Goal: Task Accomplishment & Management: Manage account settings

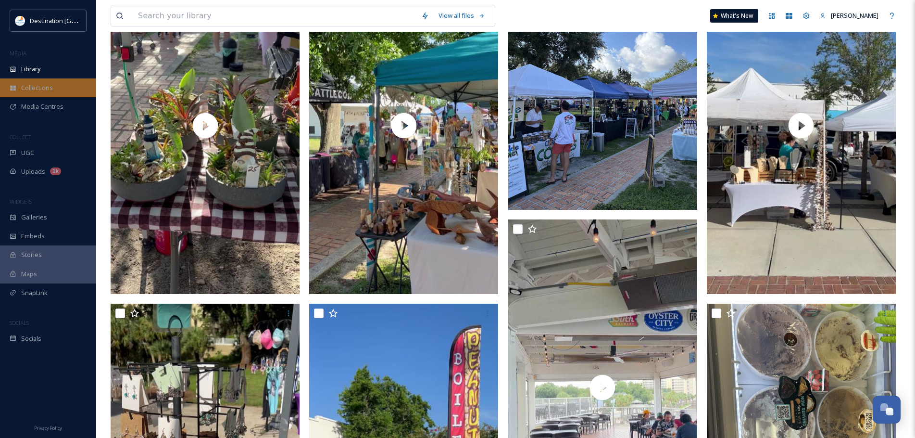
scroll to position [3930, 0]
click at [42, 73] on div "Library" at bounding box center [48, 69] width 96 height 19
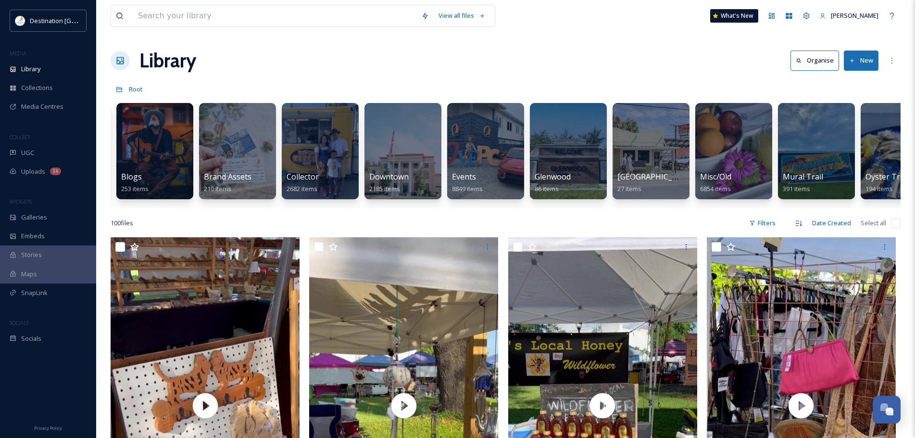
scroll to position [0, 265]
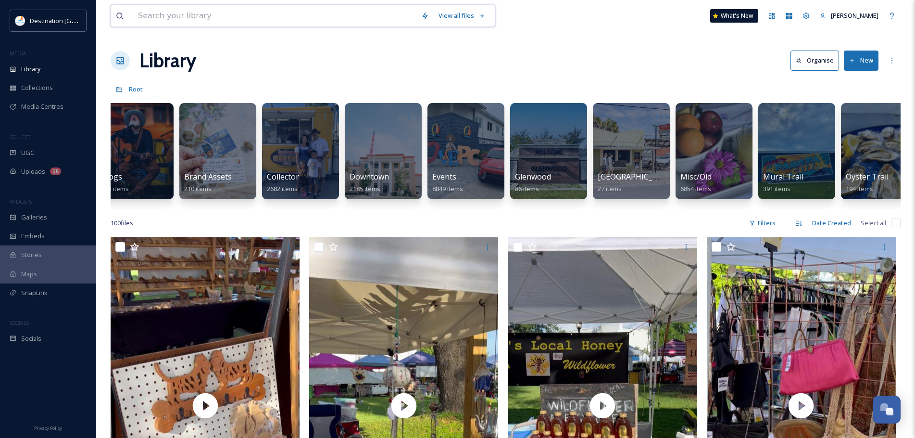
click at [190, 21] on input at bounding box center [274, 15] width 283 height 21
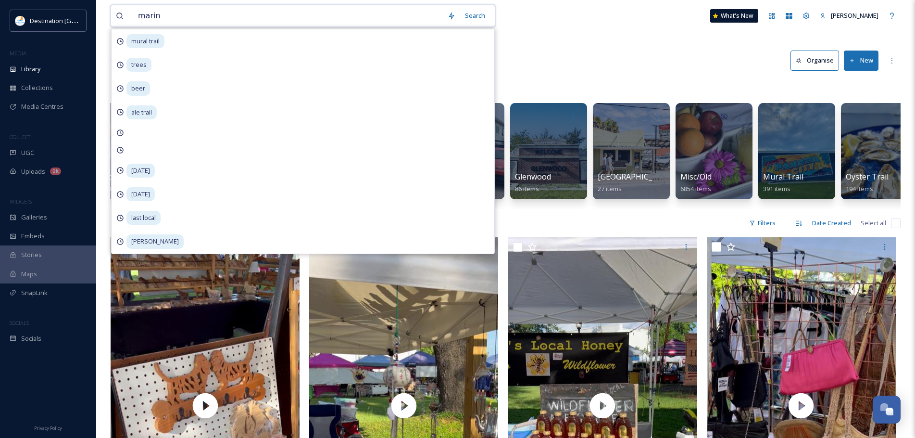
type input "marina"
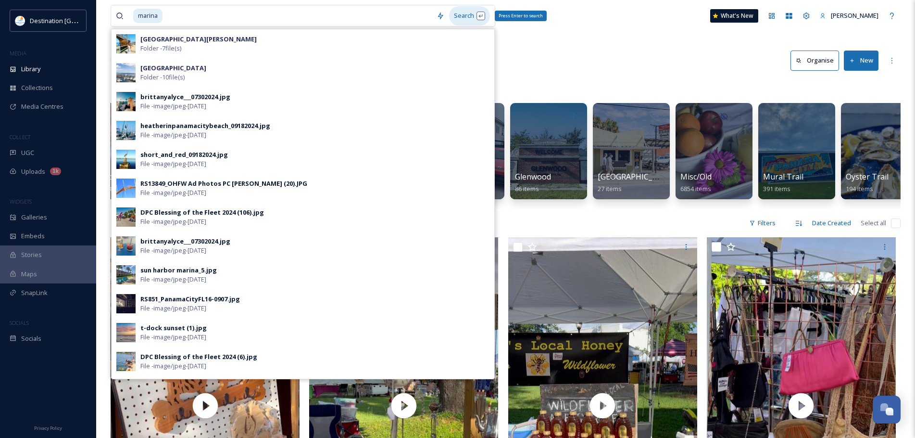
click at [463, 11] on div "Search Press Enter to search" at bounding box center [469, 15] width 41 height 19
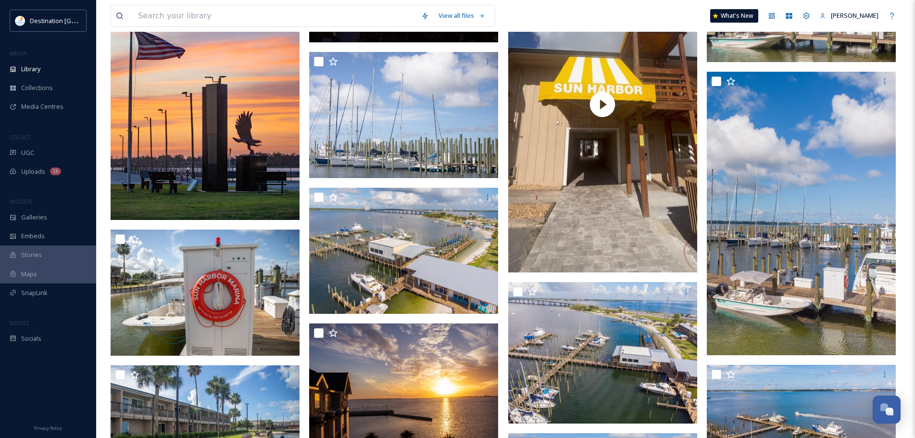
scroll to position [288, 0]
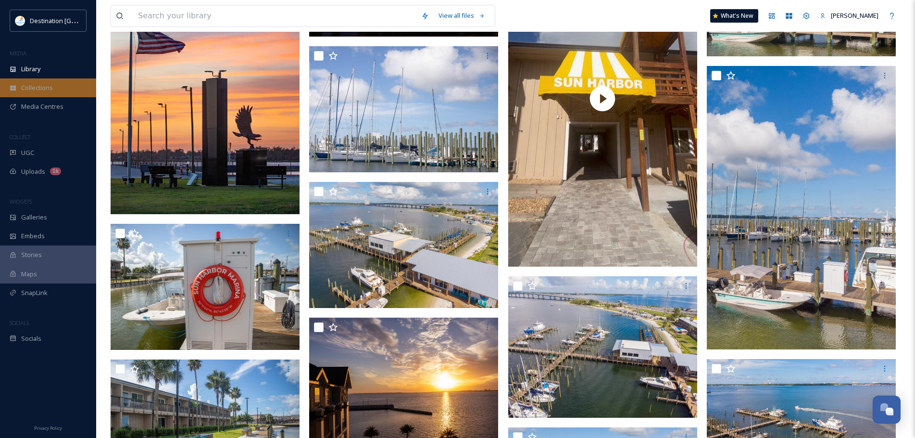
click at [47, 80] on div "Collections" at bounding box center [48, 87] width 96 height 19
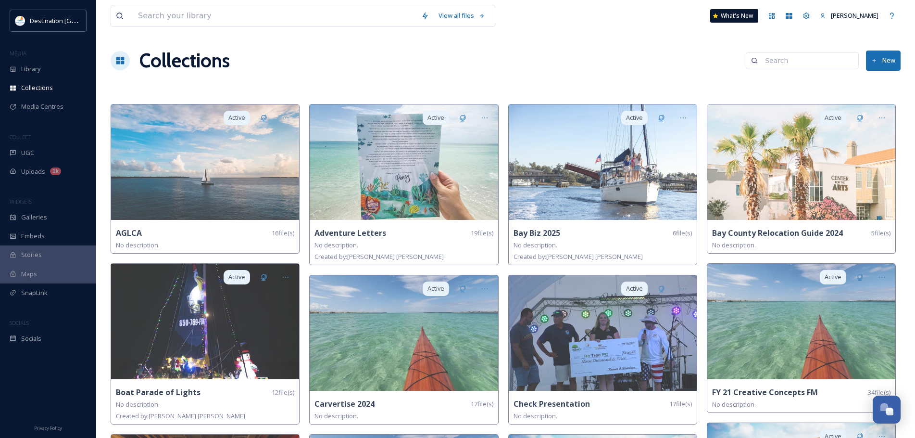
click at [884, 60] on button "New" at bounding box center [883, 60] width 35 height 20
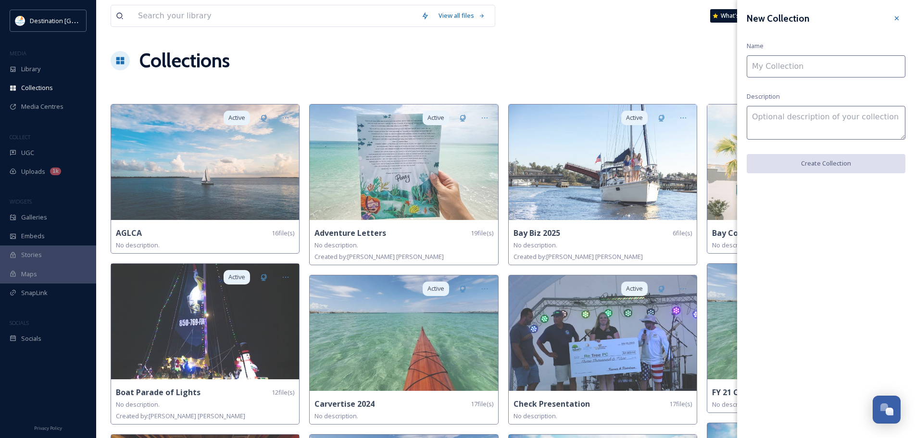
click at [778, 69] on input at bounding box center [826, 66] width 159 height 22
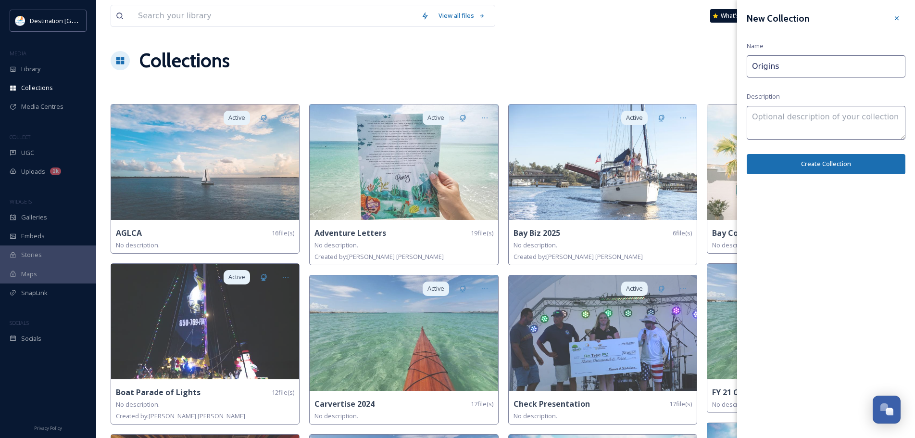
type input "Origins"
click at [769, 116] on textarea at bounding box center [826, 123] width 159 height 34
type textarea "Fall 2025"
click at [795, 164] on button "Create Collection" at bounding box center [826, 164] width 159 height 20
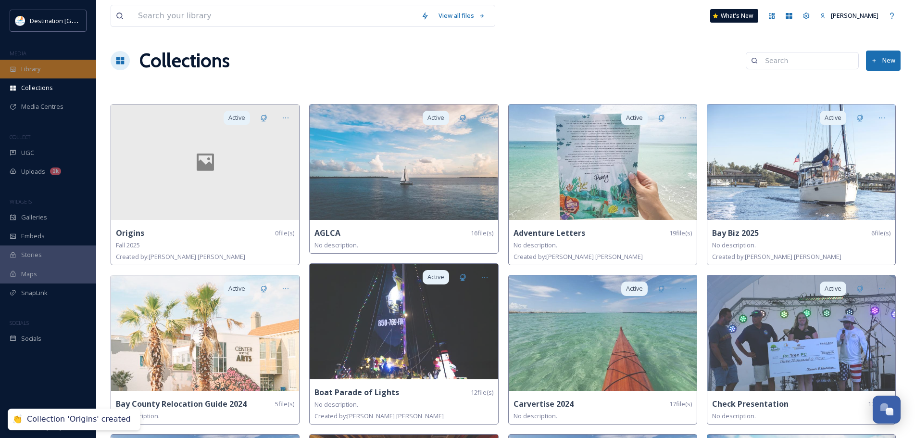
click at [31, 65] on span "Library" at bounding box center [30, 68] width 19 height 9
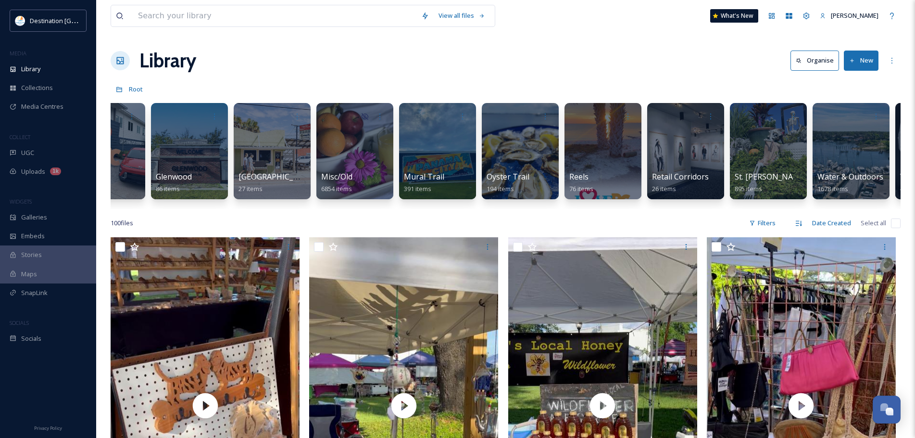
scroll to position [0, 663]
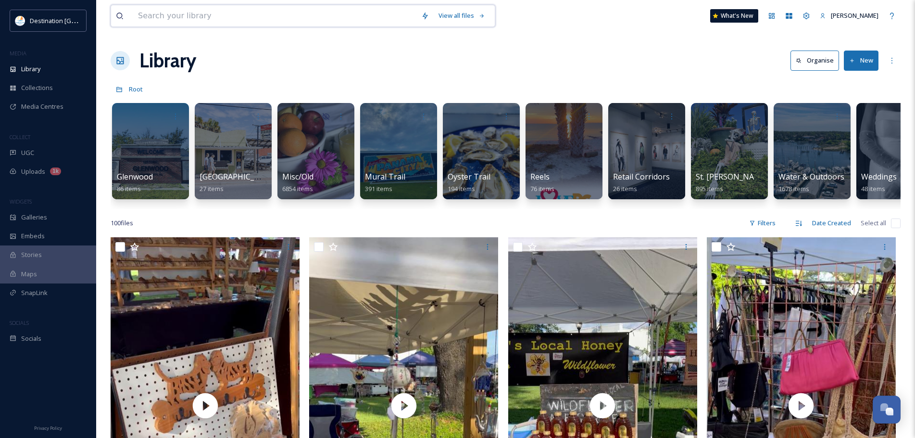
click at [218, 16] on input at bounding box center [274, 15] width 283 height 21
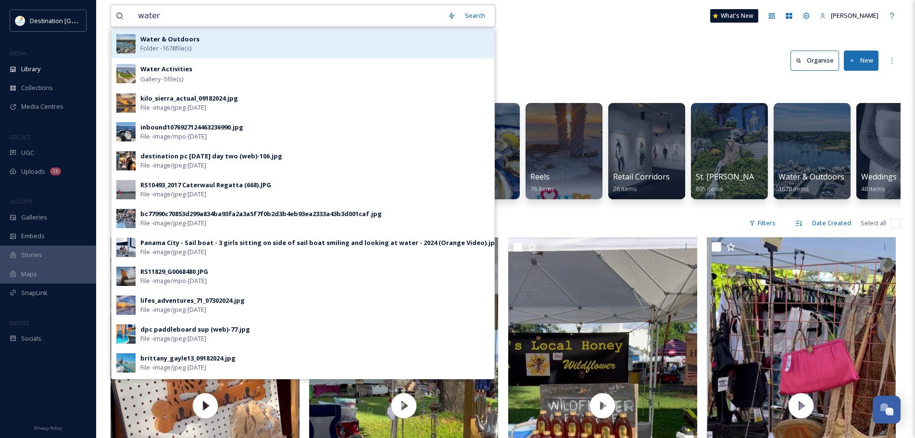
type input "water"
click at [175, 38] on strong "Water & Outdoors" at bounding box center [169, 39] width 59 height 9
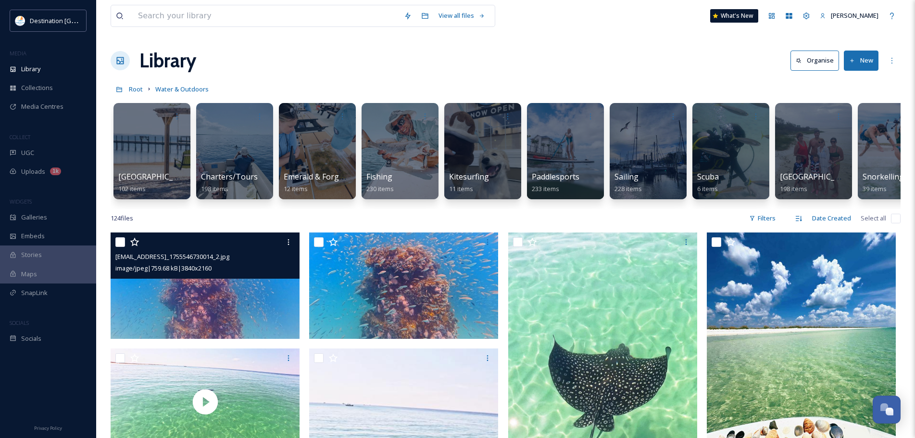
click at [118, 247] on input "checkbox" at bounding box center [120, 242] width 10 height 10
checkbox input "true"
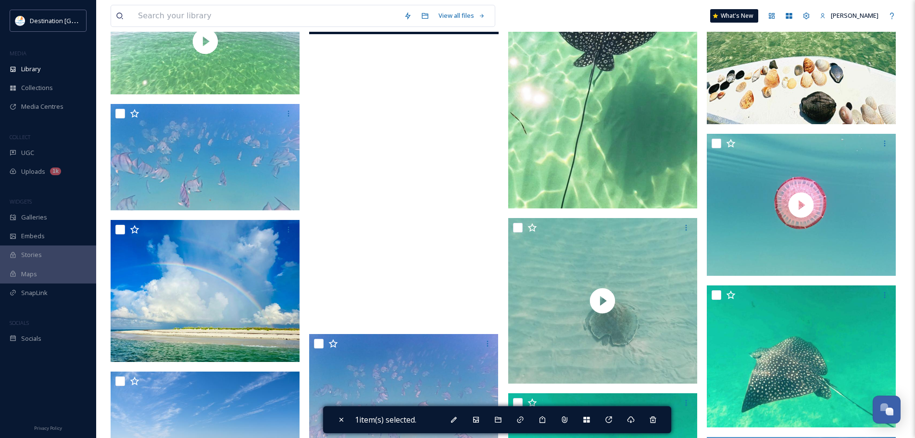
scroll to position [288, 0]
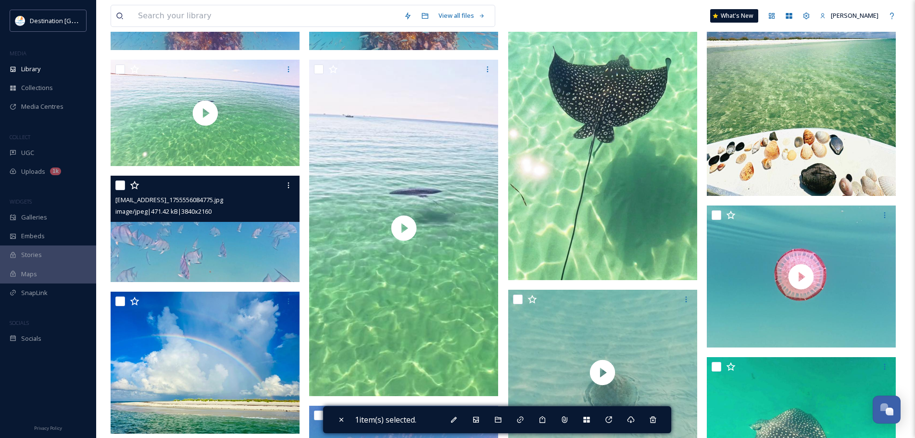
click at [121, 190] on input "checkbox" at bounding box center [120, 185] width 10 height 10
checkbox input "true"
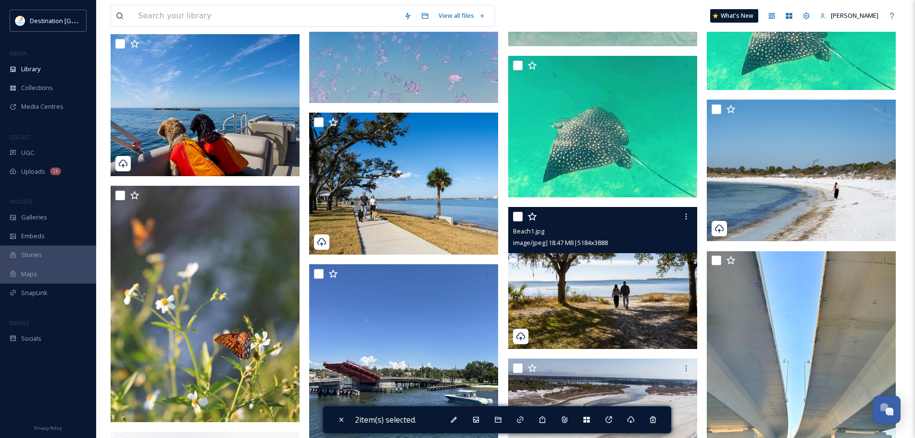
scroll to position [721, 0]
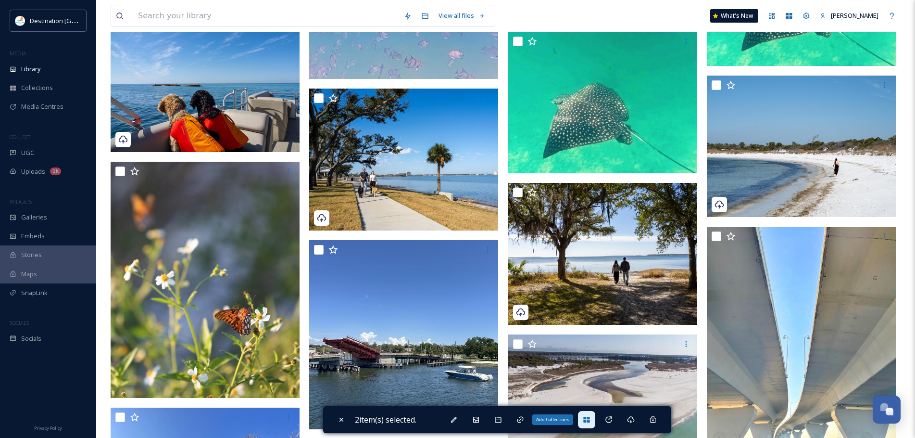
click at [590, 419] on icon at bounding box center [587, 419] width 8 height 8
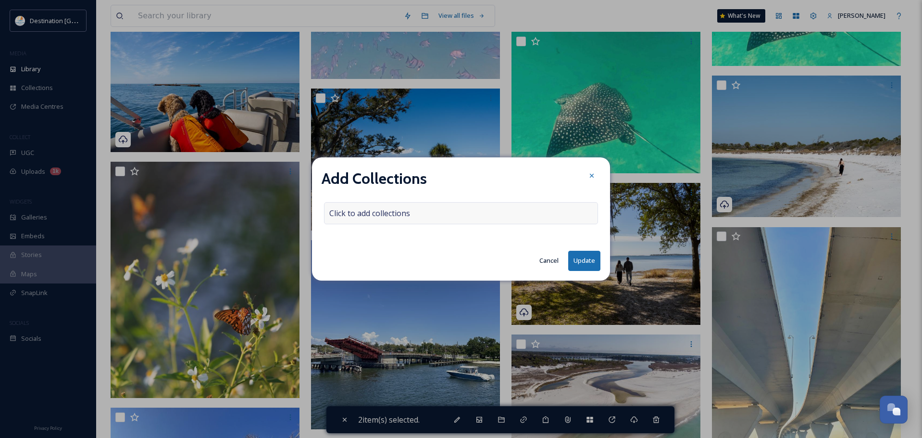
click at [408, 214] on span "Click to add collections" at bounding box center [369, 213] width 81 height 12
click at [408, 214] on input at bounding box center [378, 212] width 106 height 21
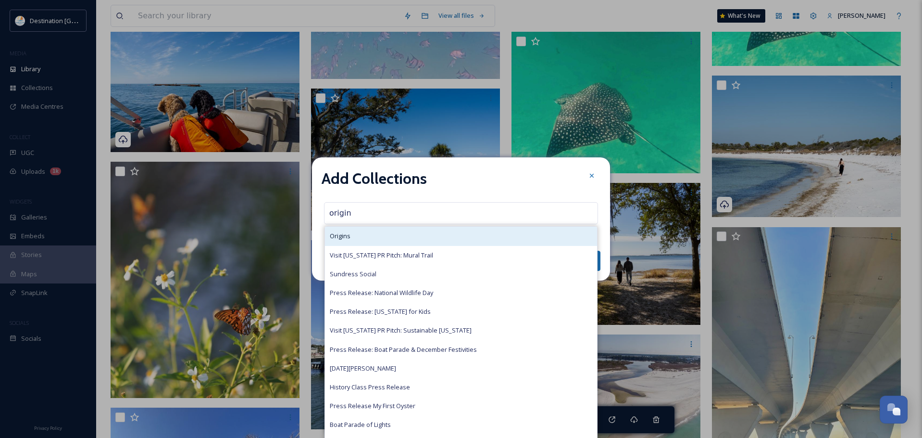
type input "origin"
click at [400, 244] on div "Origins" at bounding box center [461, 235] width 272 height 19
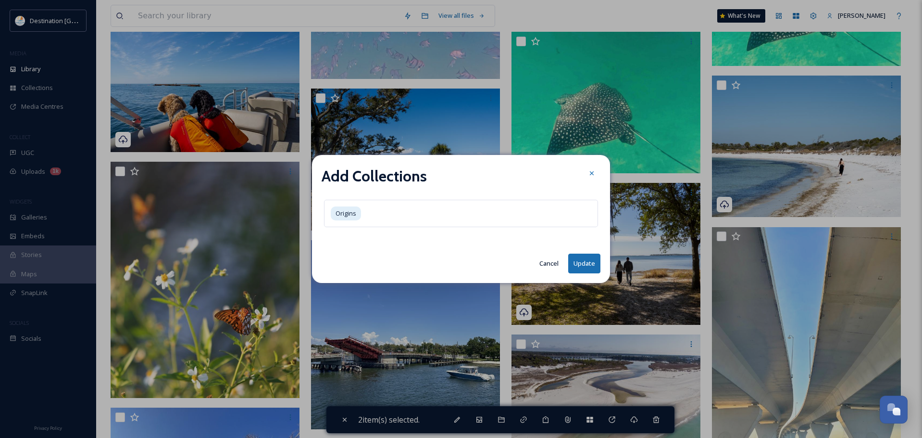
click at [575, 262] on button "Update" at bounding box center [584, 263] width 32 height 20
checkbox input "false"
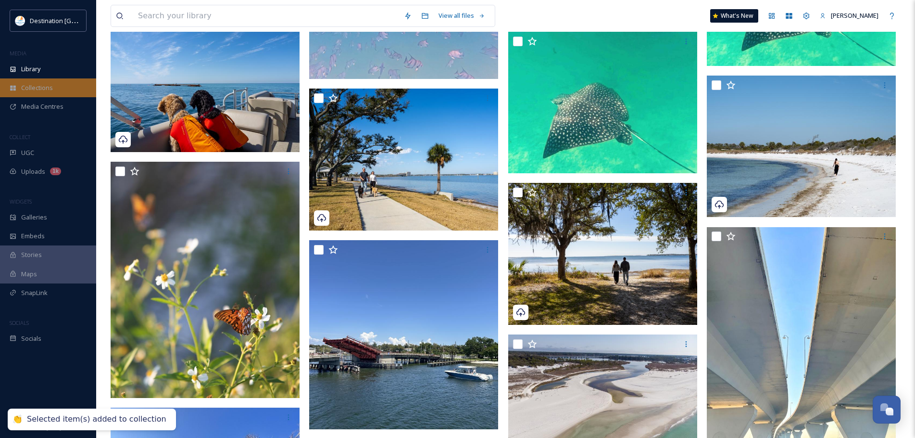
click at [34, 86] on span "Collections" at bounding box center [37, 87] width 32 height 9
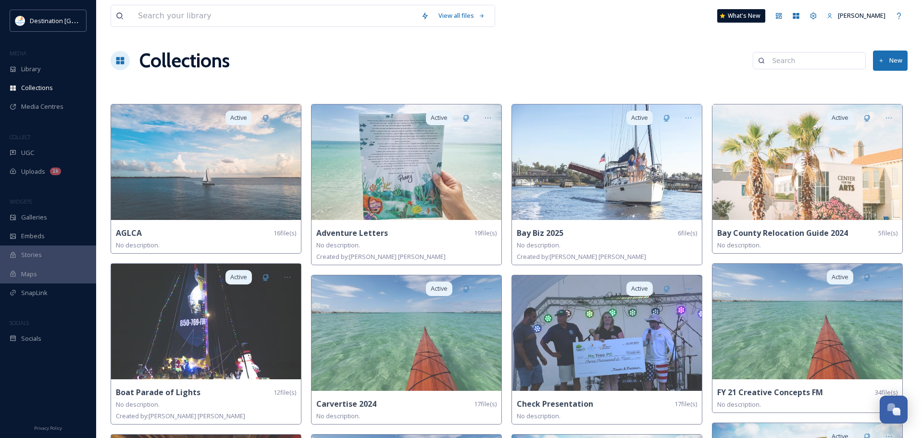
click at [833, 59] on input at bounding box center [813, 60] width 93 height 19
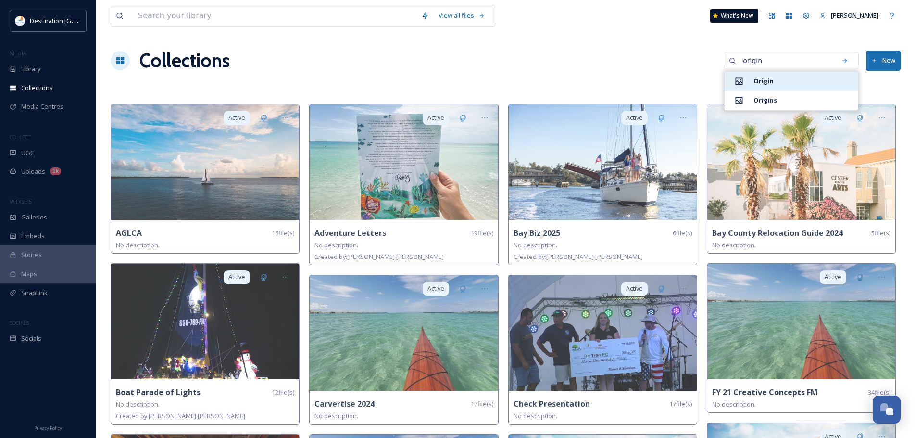
type input "origin"
click at [803, 80] on div "Origin" at bounding box center [791, 81] width 133 height 19
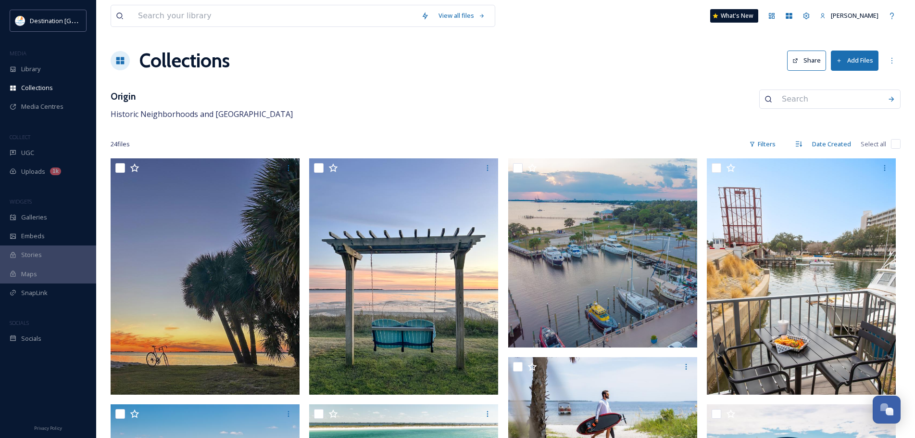
click at [122, 59] on icon at bounding box center [120, 60] width 8 height 7
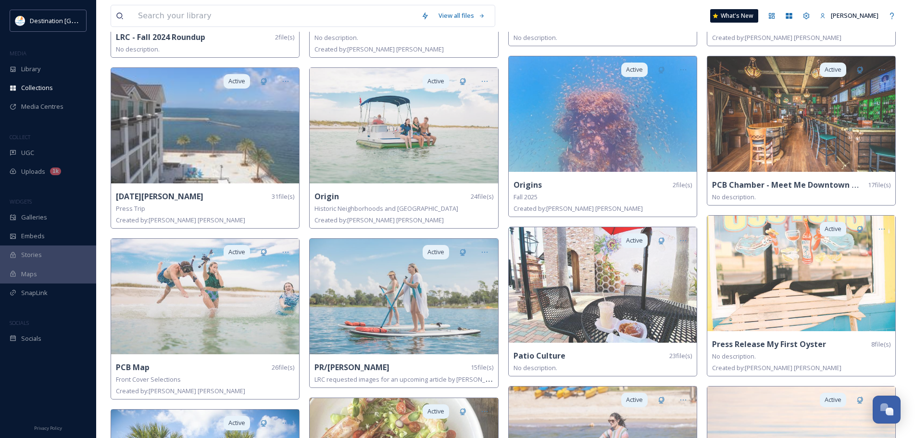
scroll to position [673, 0]
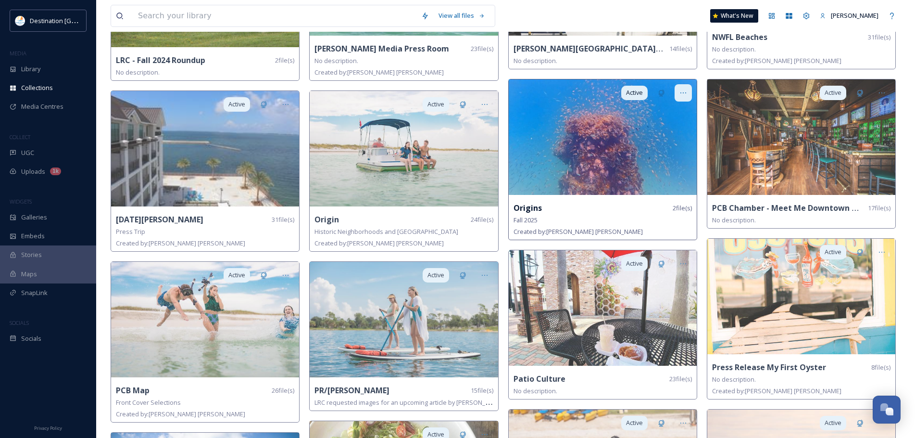
click at [687, 89] on div at bounding box center [683, 92] width 17 height 17
click at [670, 110] on span "Edit Collection" at bounding box center [666, 113] width 40 height 9
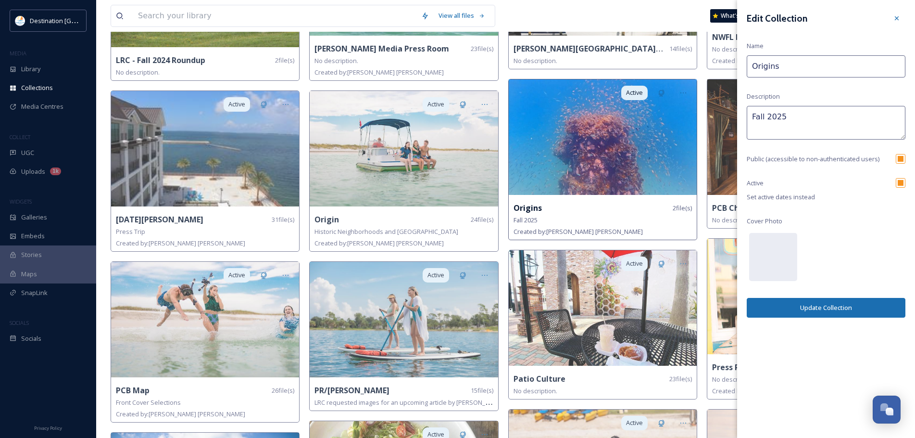
click at [791, 71] on input "Origins" at bounding box center [826, 66] width 159 height 22
type input "Origin - Fall 2025"
click at [818, 311] on button "Update Collection" at bounding box center [826, 308] width 159 height 20
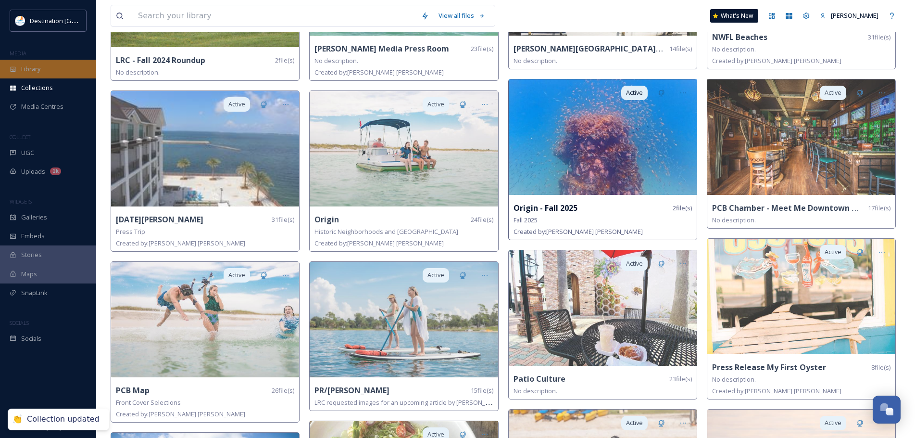
click at [34, 71] on span "Library" at bounding box center [30, 68] width 19 height 9
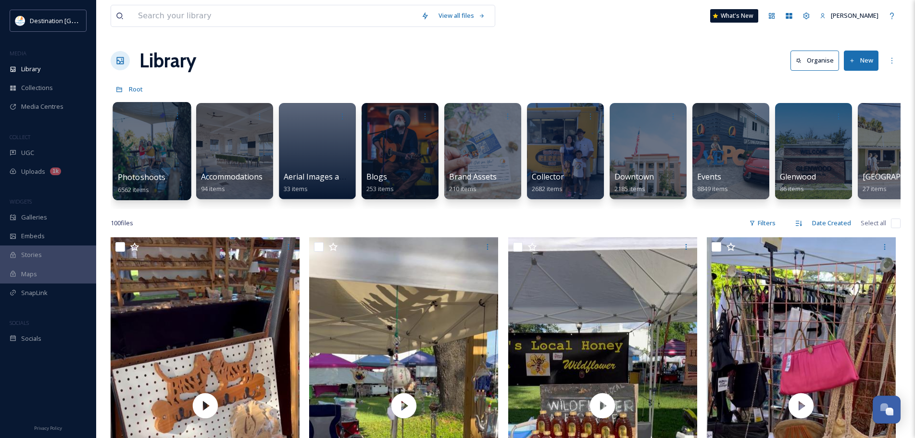
click at [149, 165] on div at bounding box center [152, 151] width 78 height 98
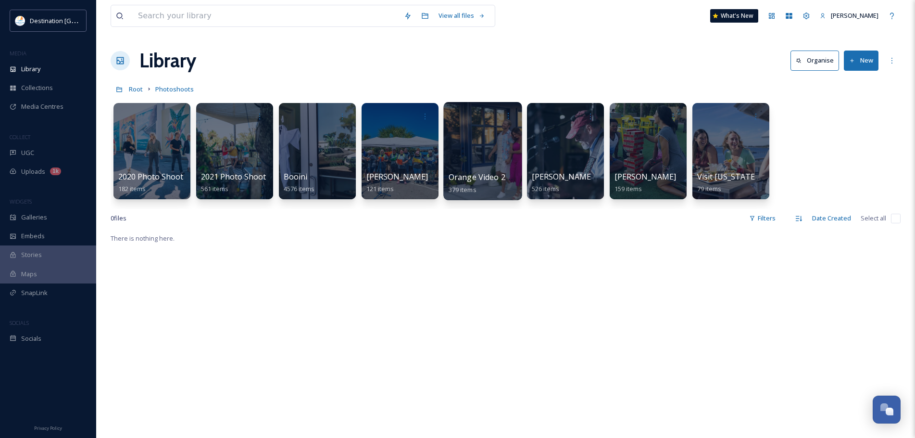
click at [494, 157] on div at bounding box center [482, 151] width 78 height 98
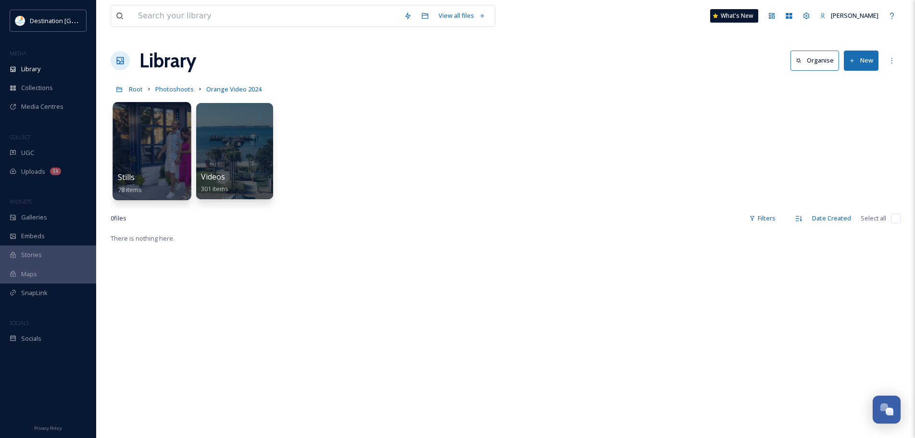
click at [162, 159] on div at bounding box center [152, 151] width 78 height 98
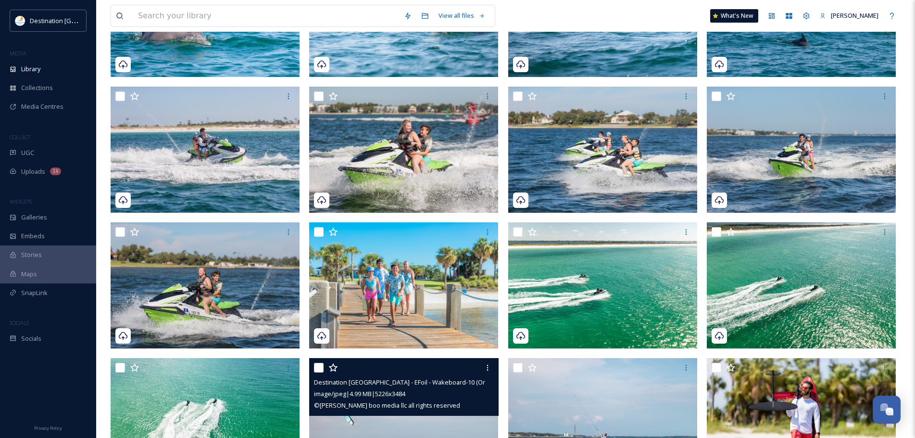
scroll to position [577, 0]
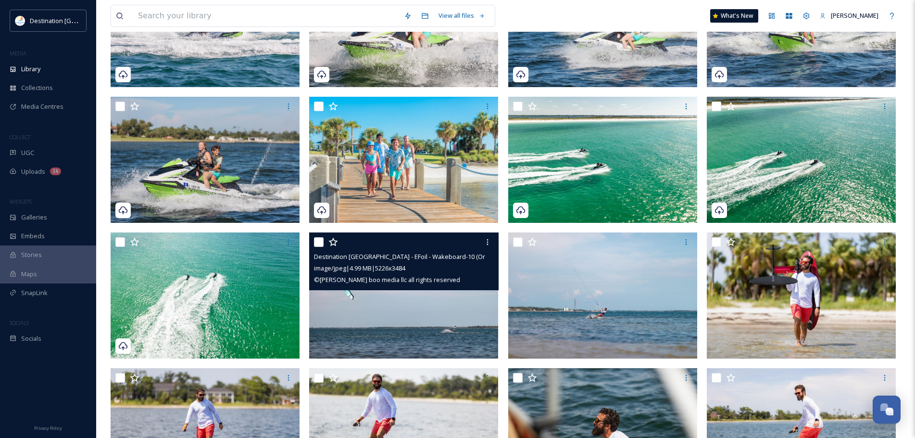
click at [318, 241] on input "checkbox" at bounding box center [319, 242] width 10 height 10
checkbox input "true"
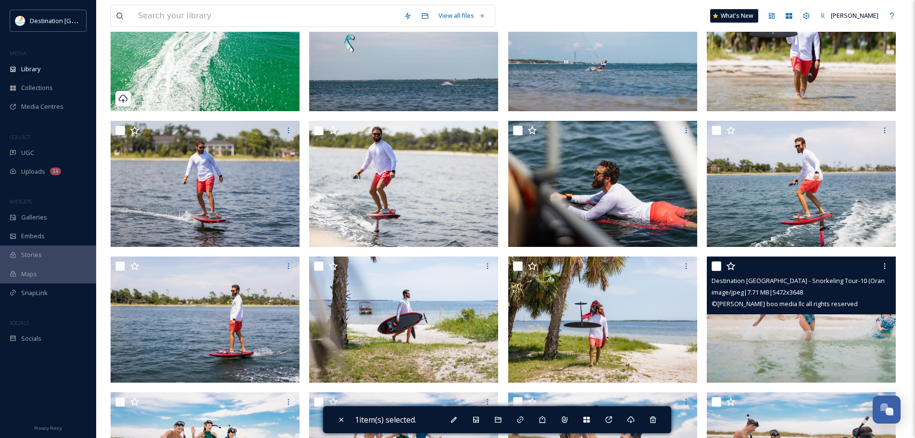
scroll to position [865, 0]
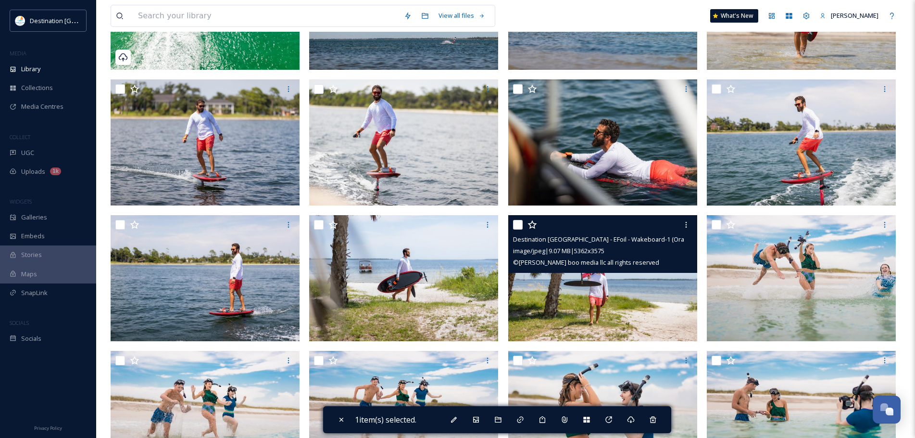
click at [515, 225] on input "checkbox" at bounding box center [518, 225] width 10 height 10
checkbox input "true"
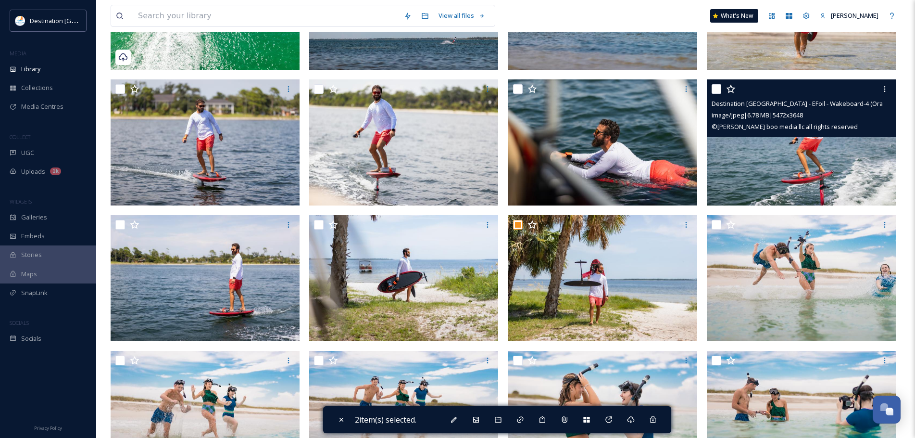
click at [819, 162] on img at bounding box center [801, 142] width 189 height 126
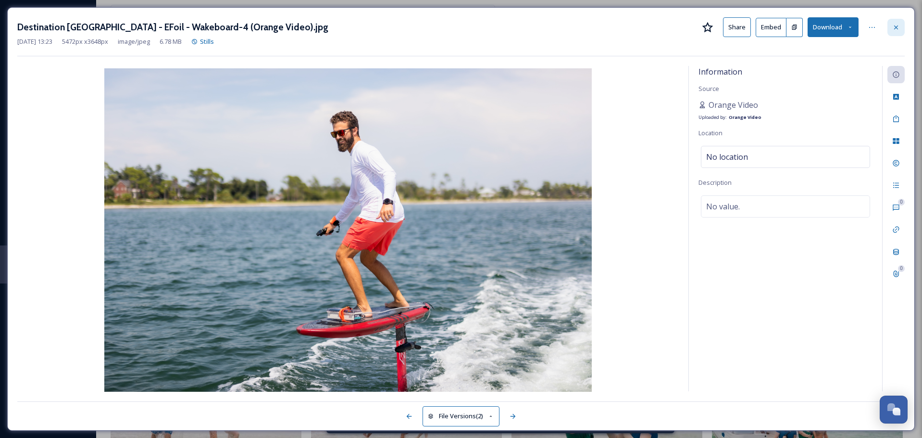
click at [897, 32] on div at bounding box center [896, 27] width 17 height 17
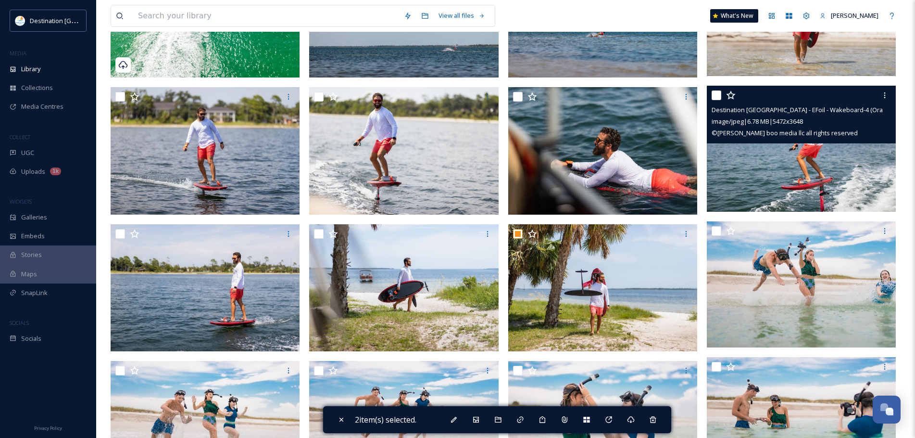
click at [718, 96] on input "checkbox" at bounding box center [717, 95] width 10 height 10
checkbox input "true"
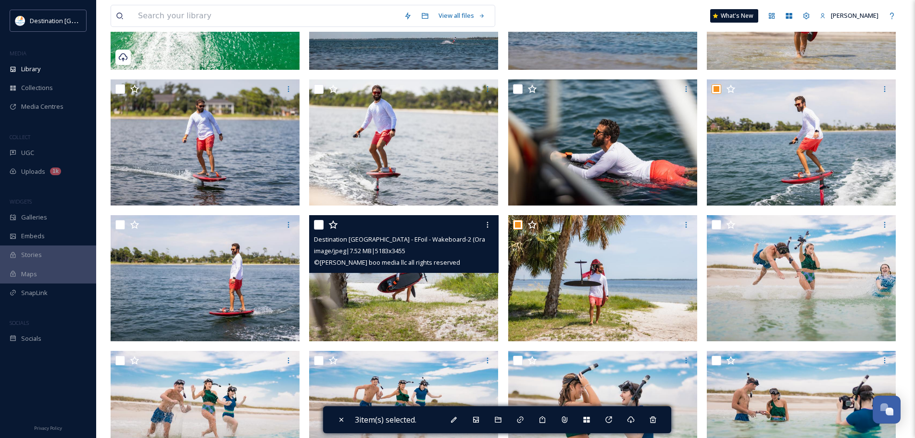
click at [453, 305] on img at bounding box center [403, 278] width 189 height 126
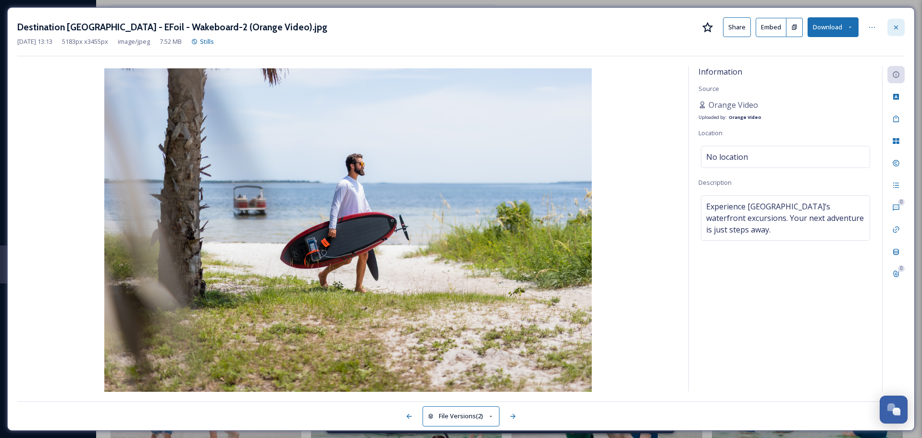
click at [902, 23] on div at bounding box center [896, 27] width 17 height 17
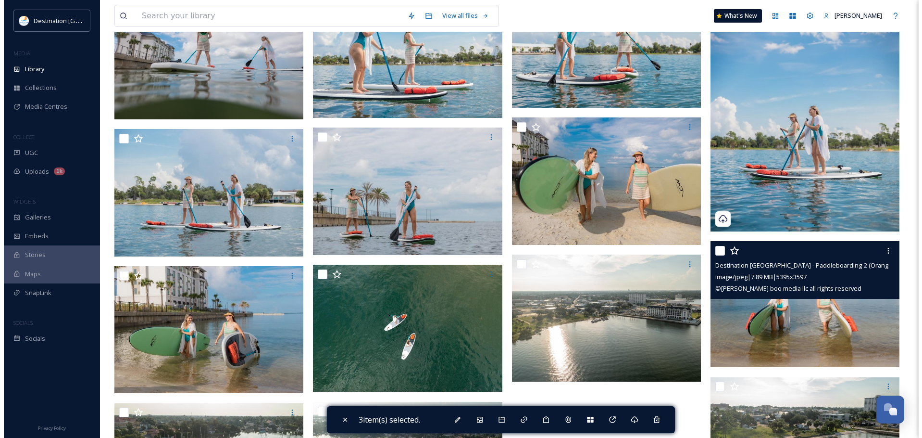
scroll to position [2438, 0]
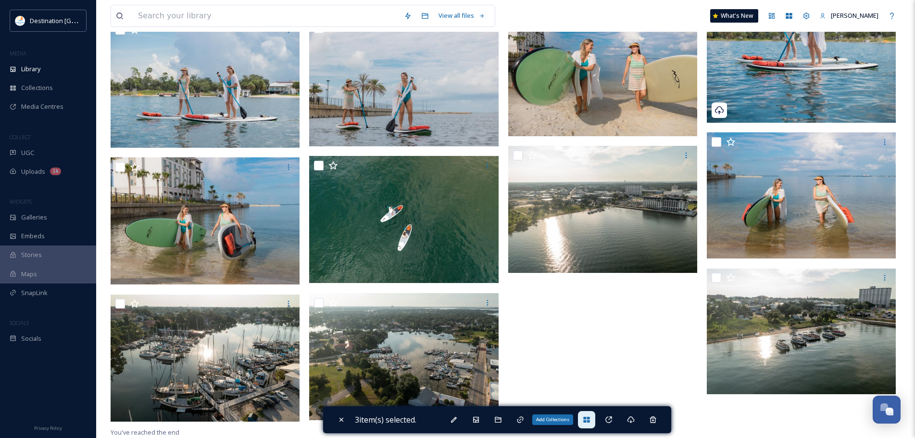
click at [589, 417] on icon at bounding box center [587, 419] width 8 height 8
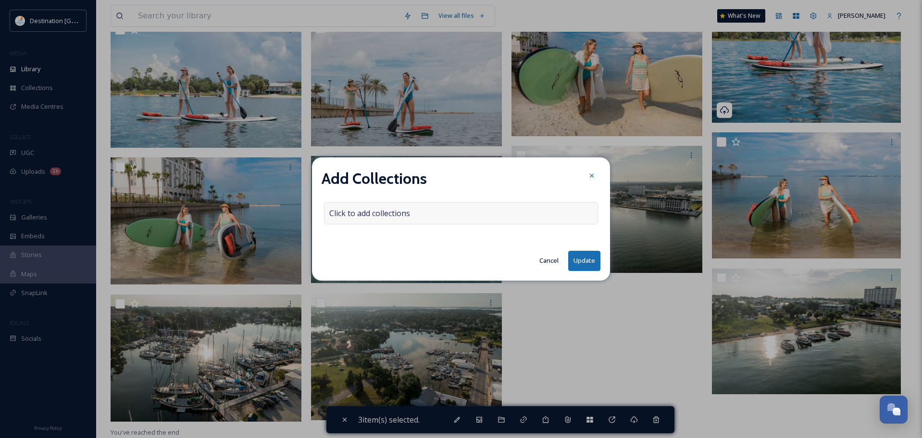
click at [499, 215] on div "Click to add collections" at bounding box center [461, 213] width 274 height 22
click at [499, 215] on div at bounding box center [461, 213] width 274 height 22
click at [360, 214] on input at bounding box center [378, 212] width 106 height 21
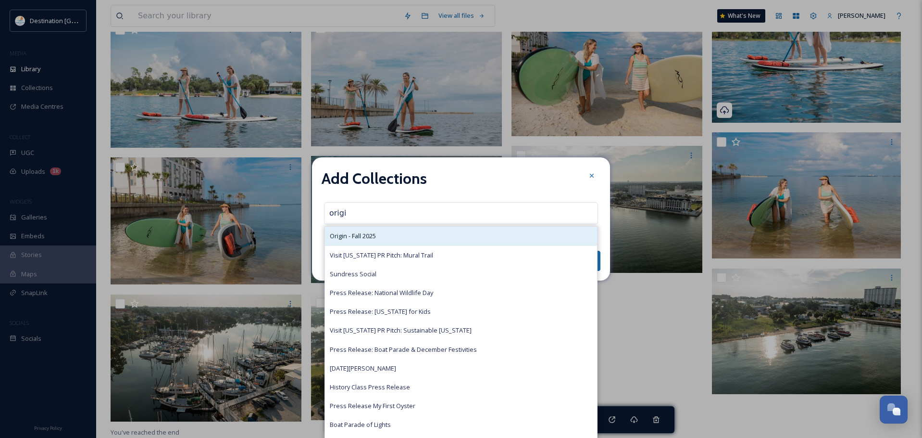
type input "origi"
click at [331, 239] on span "Origin - Fall 2025" at bounding box center [353, 235] width 46 height 9
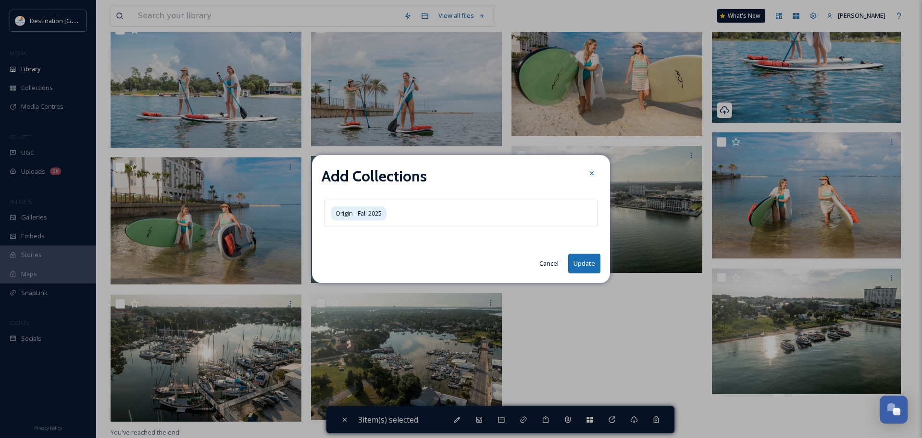
click at [576, 264] on button "Update" at bounding box center [584, 263] width 32 height 20
checkbox input "false"
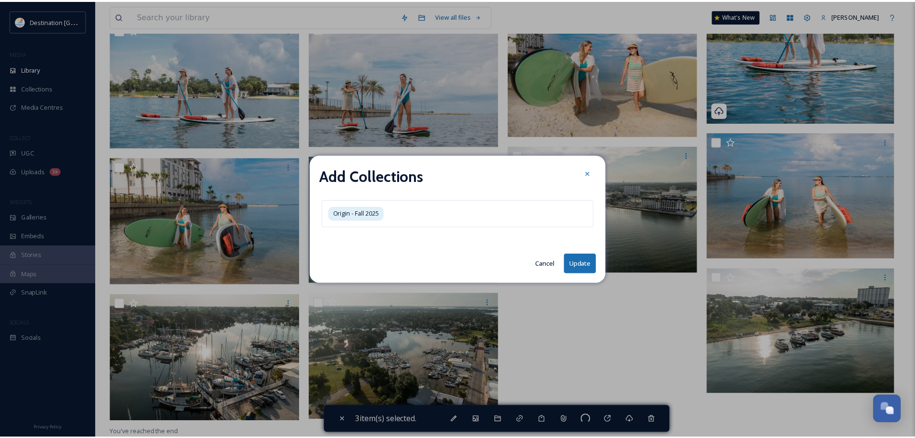
scroll to position [2412, 0]
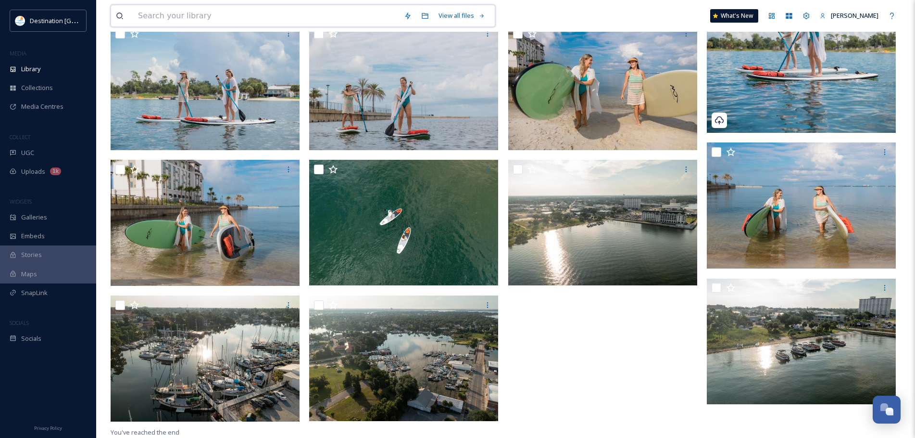
click at [161, 14] on input at bounding box center [266, 15] width 266 height 21
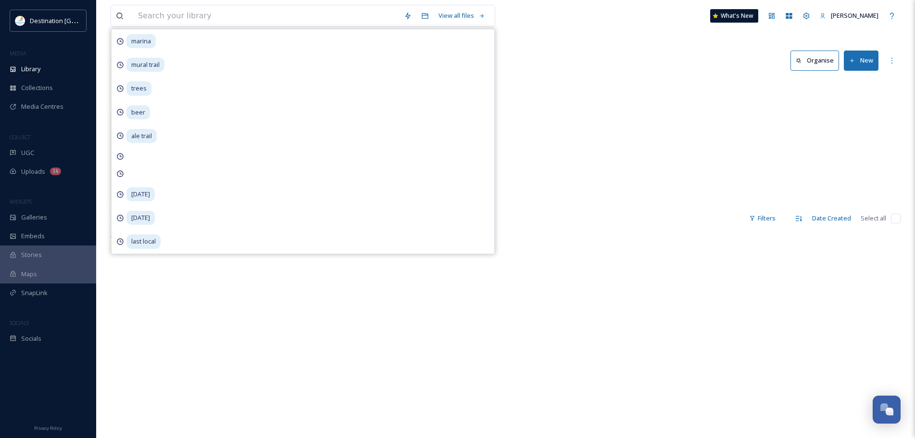
click at [552, 107] on div "Stills 78 items Videos 301 items" at bounding box center [506, 153] width 790 height 111
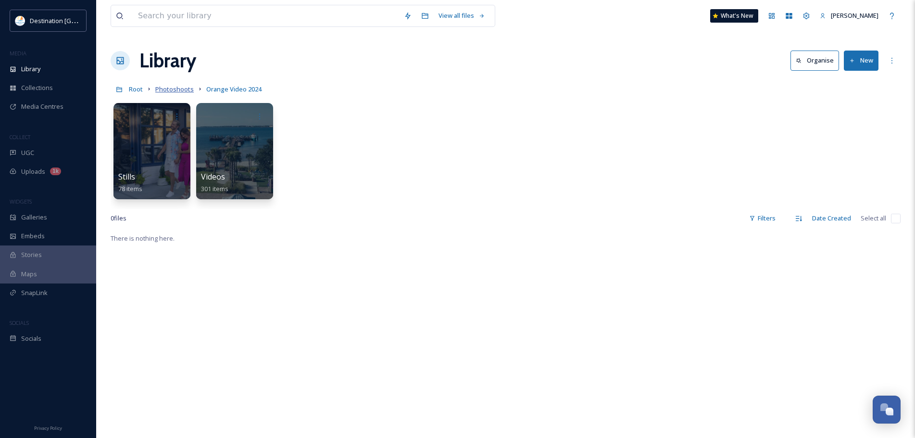
click at [179, 89] on span "Photoshoots" at bounding box center [174, 89] width 38 height 9
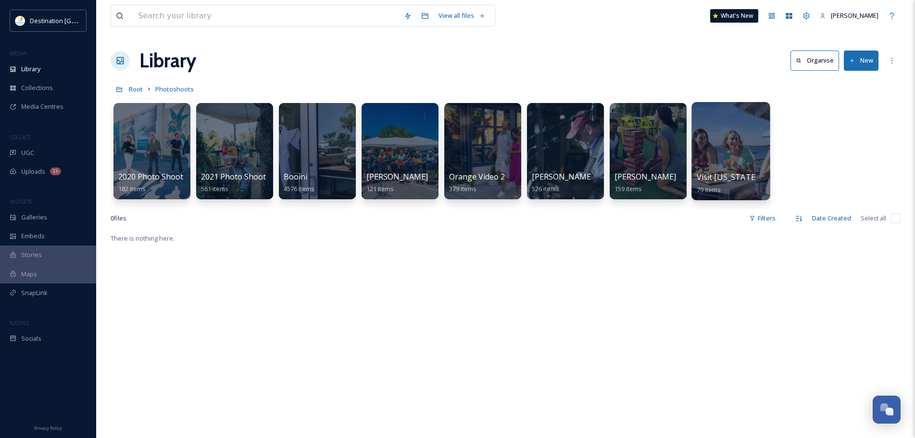
click at [728, 159] on div at bounding box center [730, 151] width 78 height 98
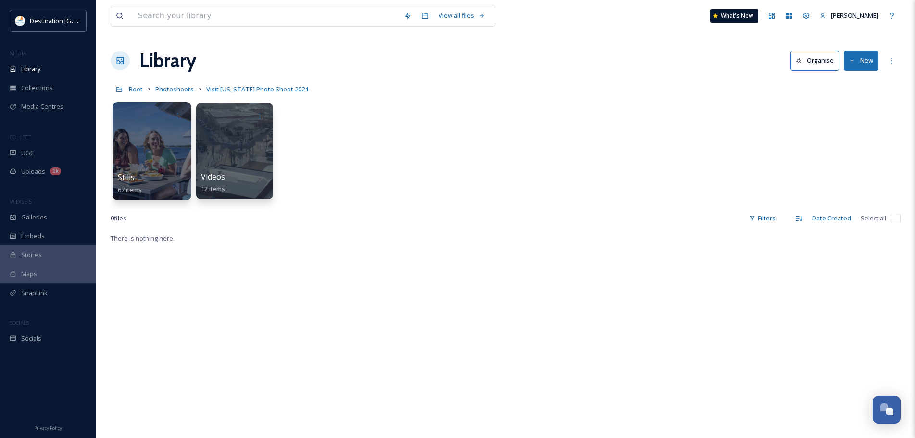
click at [143, 152] on div at bounding box center [152, 151] width 78 height 98
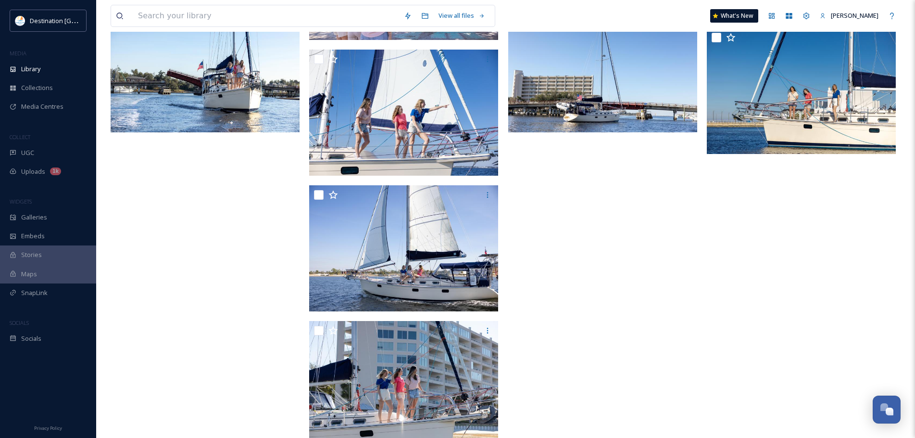
scroll to position [2321, 0]
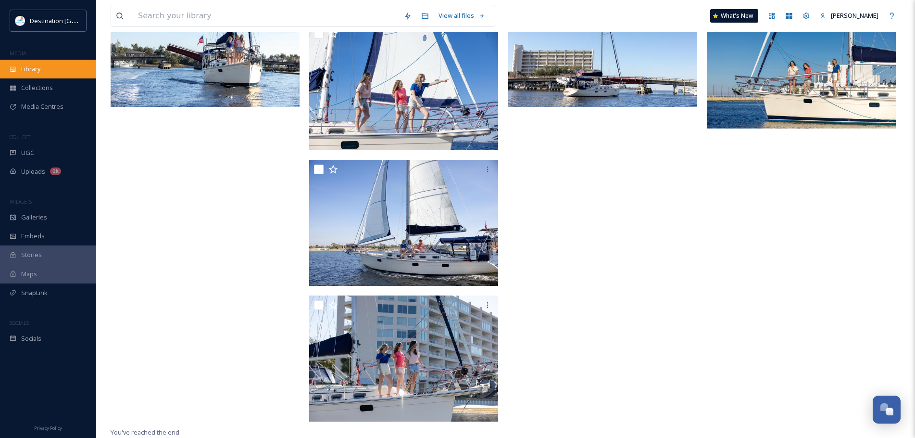
click at [35, 72] on span "Library" at bounding box center [30, 68] width 19 height 9
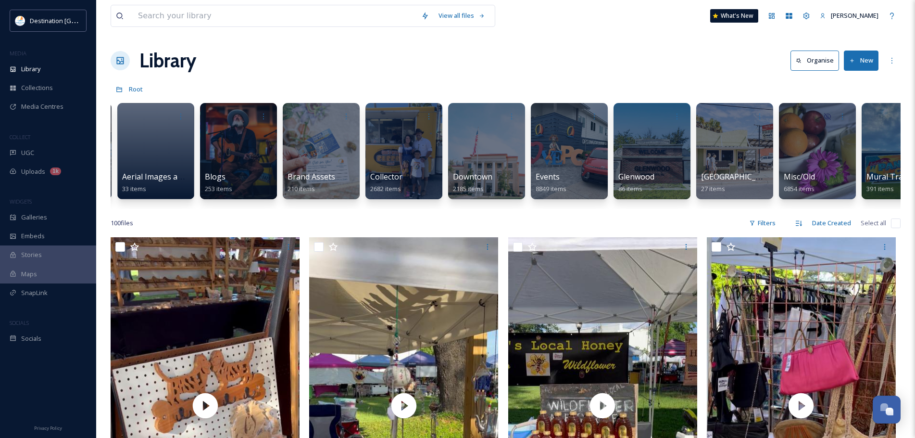
scroll to position [0, 200]
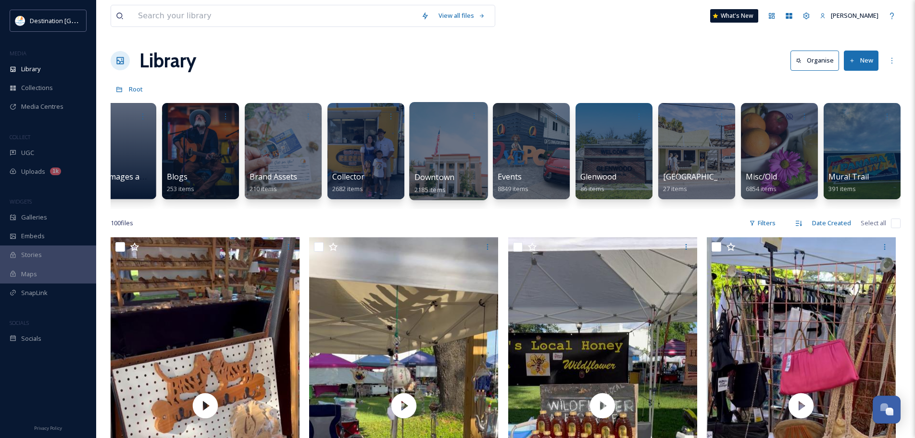
click at [437, 136] on div at bounding box center [448, 151] width 78 height 98
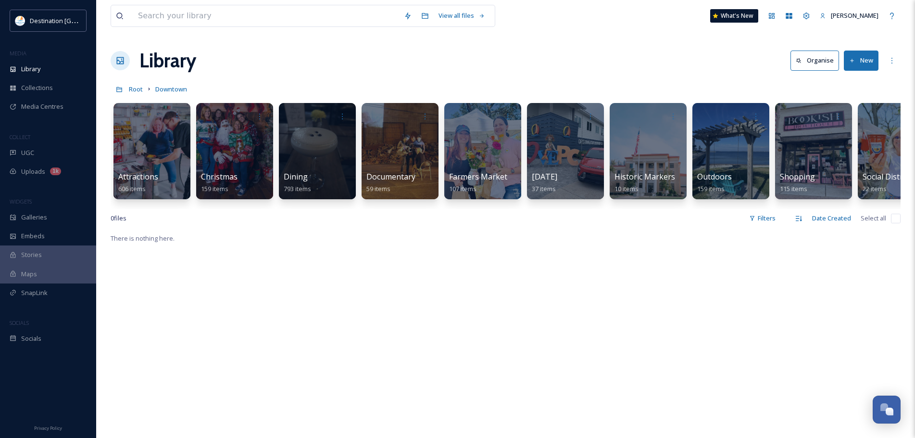
drag, startPoint x: 299, startPoint y: 208, endPoint x: 322, endPoint y: 207, distance: 23.1
click at [322, 207] on div "Attractions 606 items Christmas 159 items Dining 793 items Documentary 59 items…" at bounding box center [506, 153] width 790 height 111
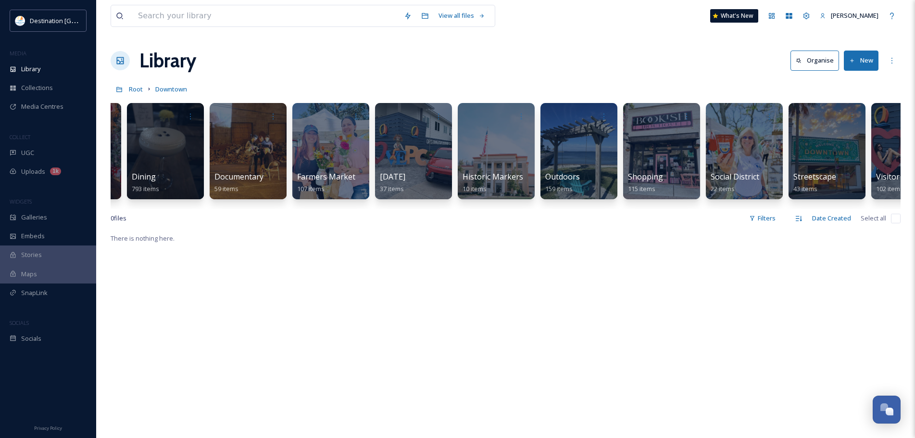
scroll to position [0, 202]
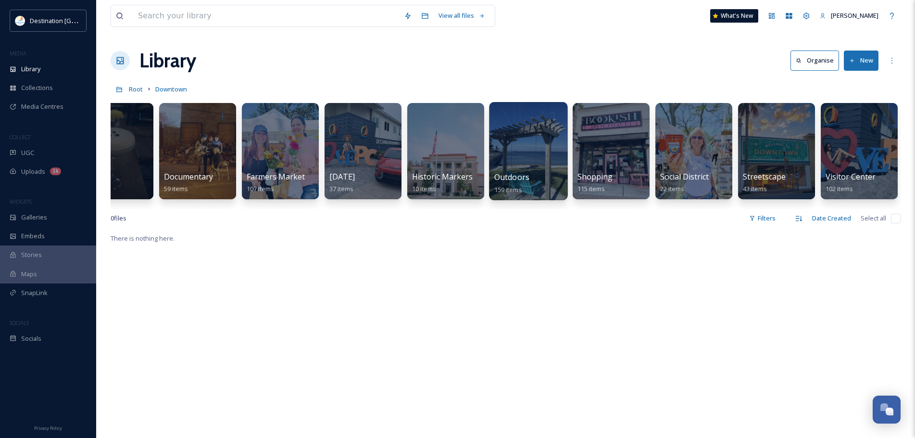
click at [507, 176] on span "Outdoors" at bounding box center [511, 177] width 35 height 11
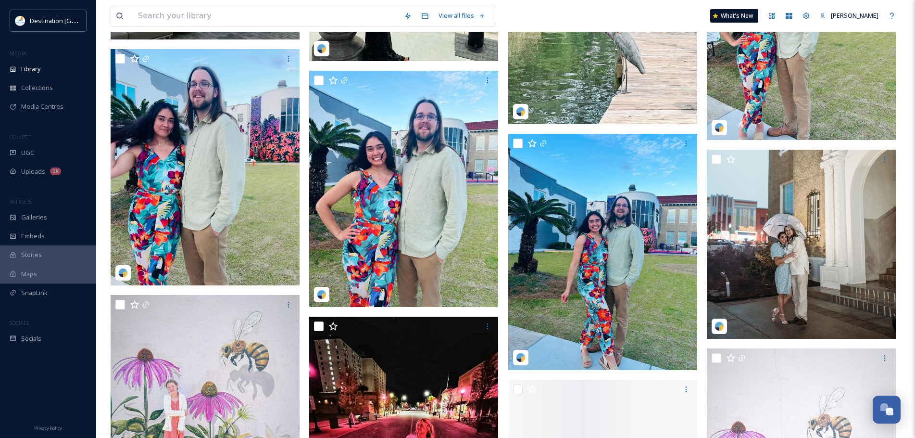
scroll to position [2692, 0]
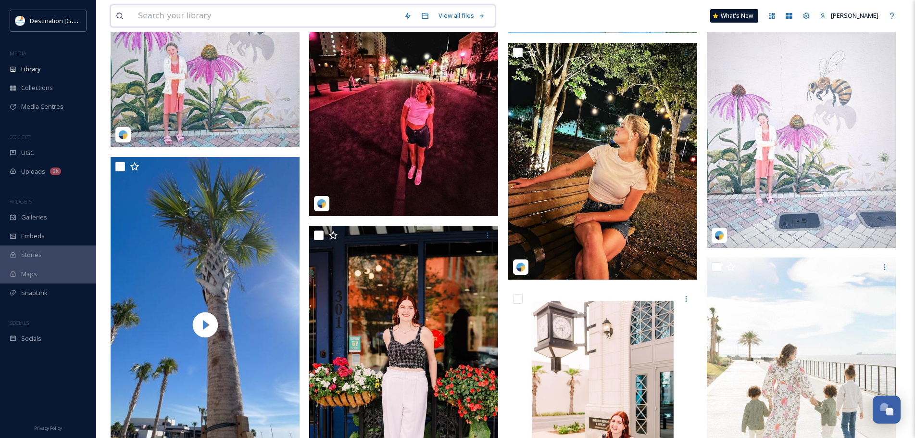
click at [179, 13] on input at bounding box center [266, 15] width 266 height 21
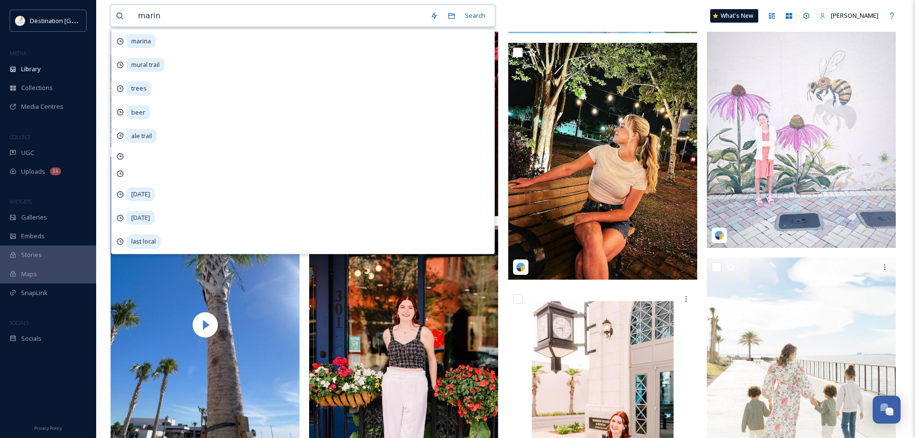
type input "marina"
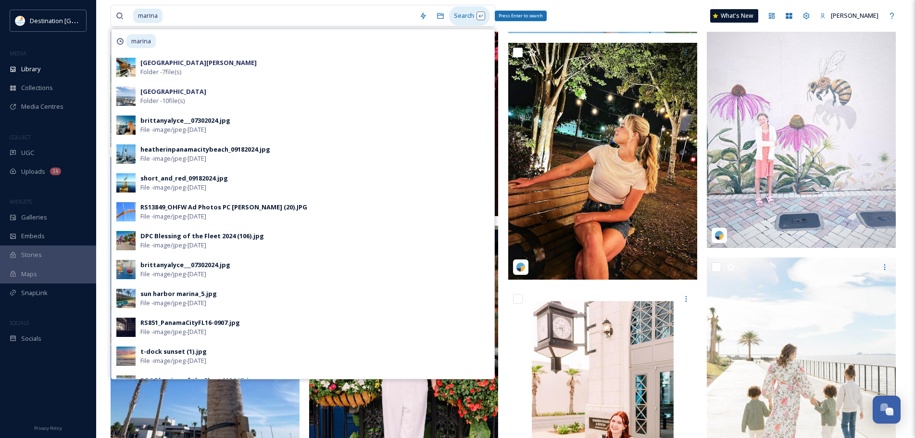
click at [464, 18] on div "Search Press Enter to search" at bounding box center [469, 15] width 41 height 19
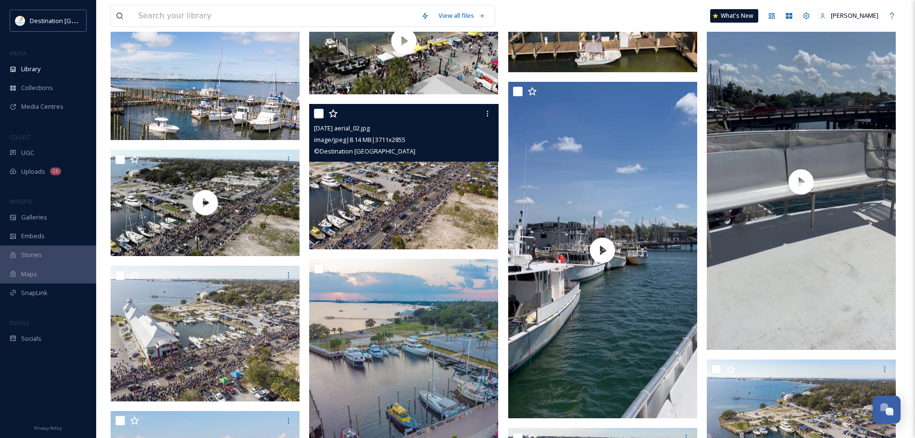
scroll to position [817, 0]
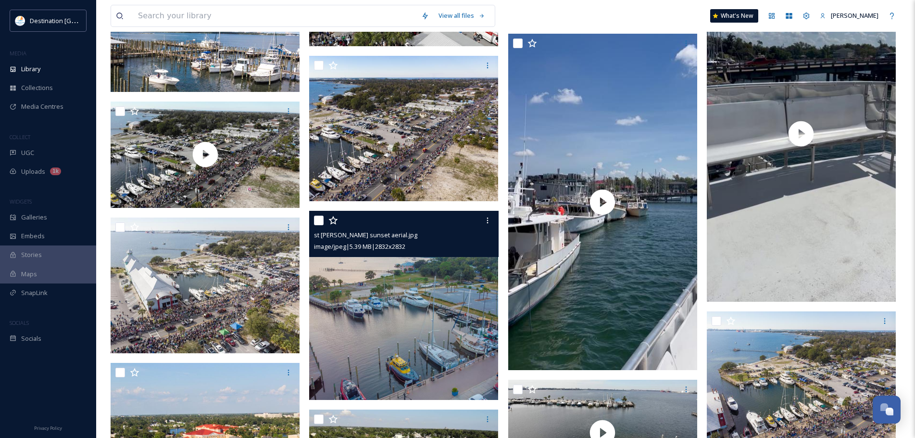
click at [317, 220] on input "checkbox" at bounding box center [319, 220] width 10 height 10
checkbox input "true"
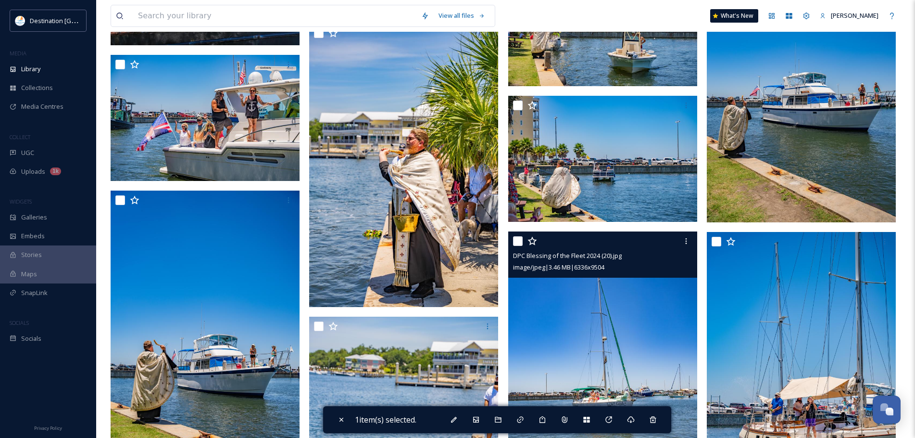
scroll to position [5096, 0]
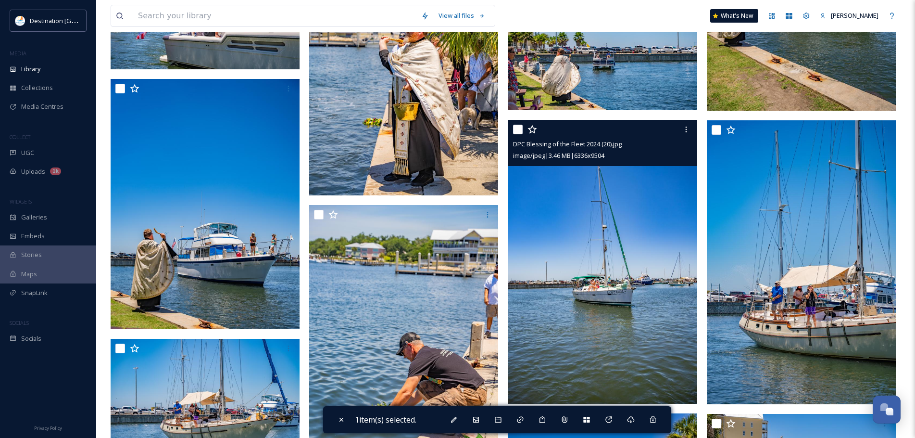
click at [522, 135] on div at bounding box center [604, 129] width 182 height 17
click at [607, 255] on img at bounding box center [602, 262] width 189 height 284
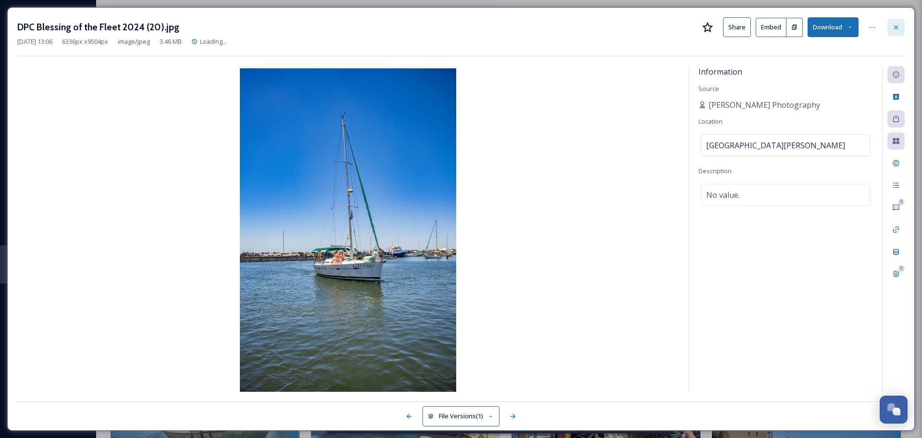
click at [896, 25] on icon at bounding box center [896, 28] width 8 height 8
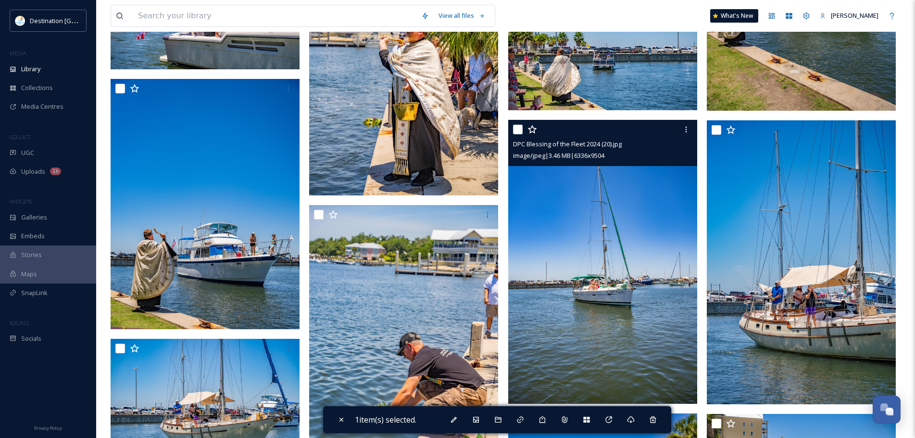
click at [513, 132] on input "checkbox" at bounding box center [518, 130] width 10 height 10
checkbox input "true"
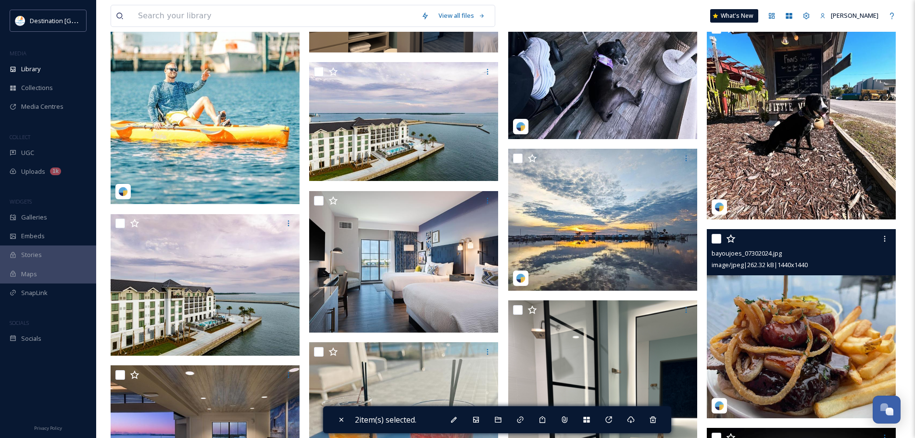
scroll to position [10577, 0]
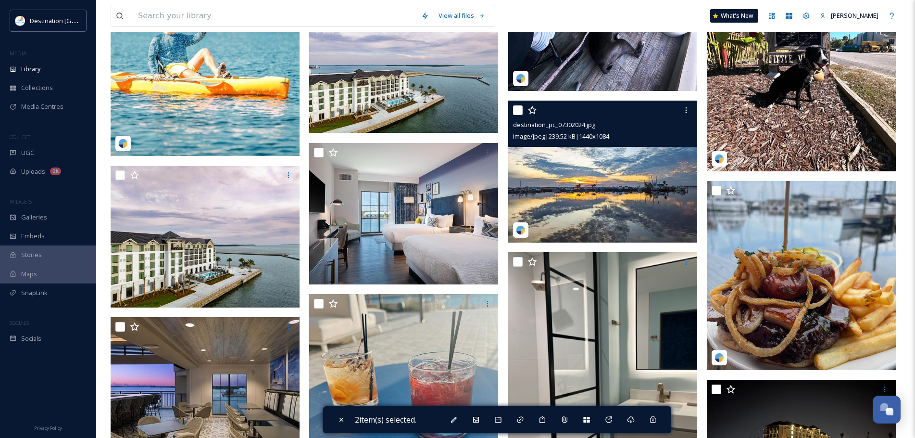
click at [613, 199] on img at bounding box center [602, 171] width 189 height 142
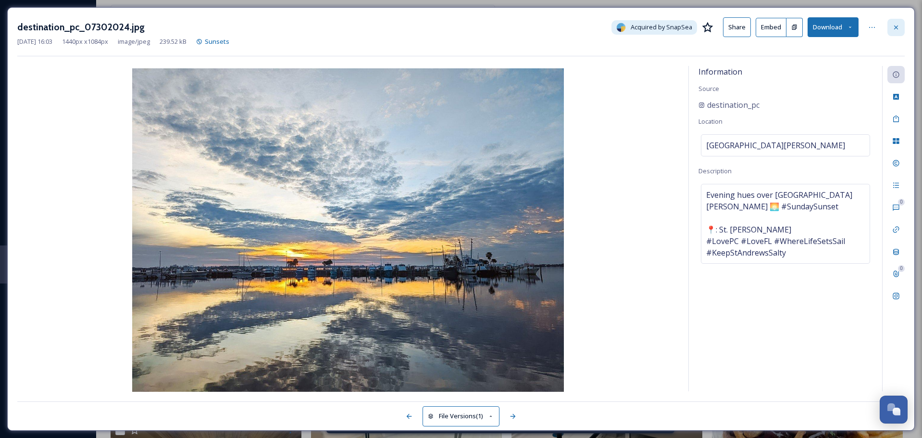
click at [895, 24] on icon at bounding box center [896, 28] width 8 height 8
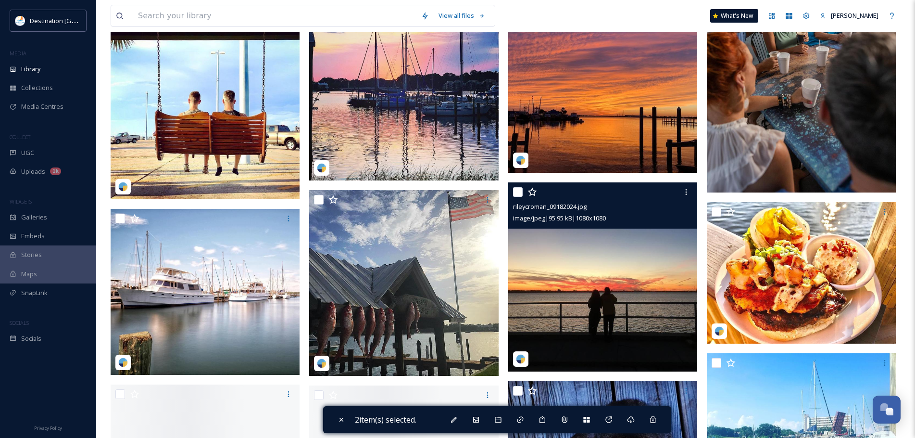
scroll to position [14664, 0]
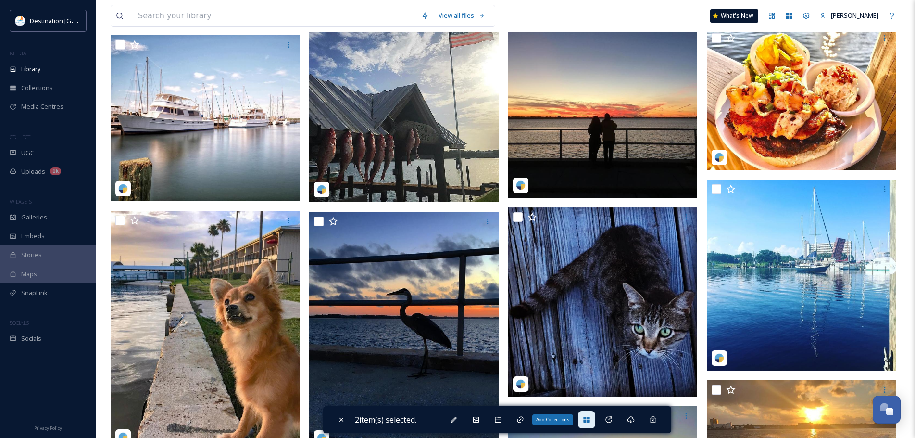
click at [588, 416] on icon at bounding box center [587, 419] width 8 height 8
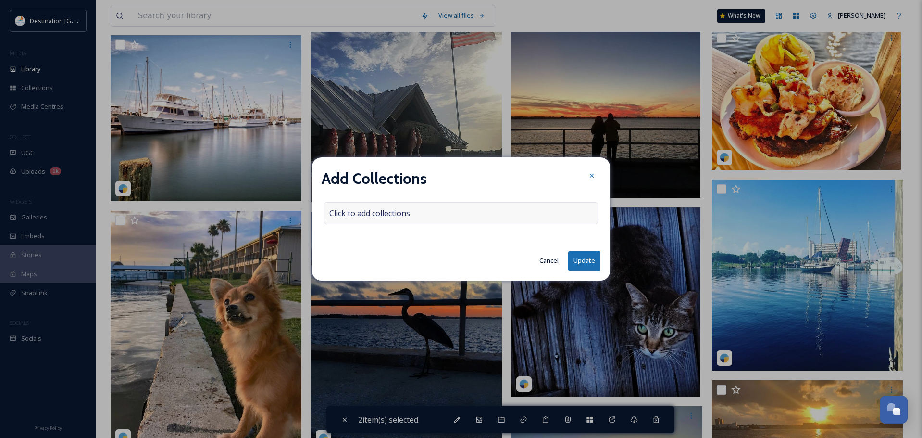
click at [457, 213] on div "Click to add collections" at bounding box center [461, 213] width 274 height 22
click at [418, 218] on input at bounding box center [378, 212] width 106 height 21
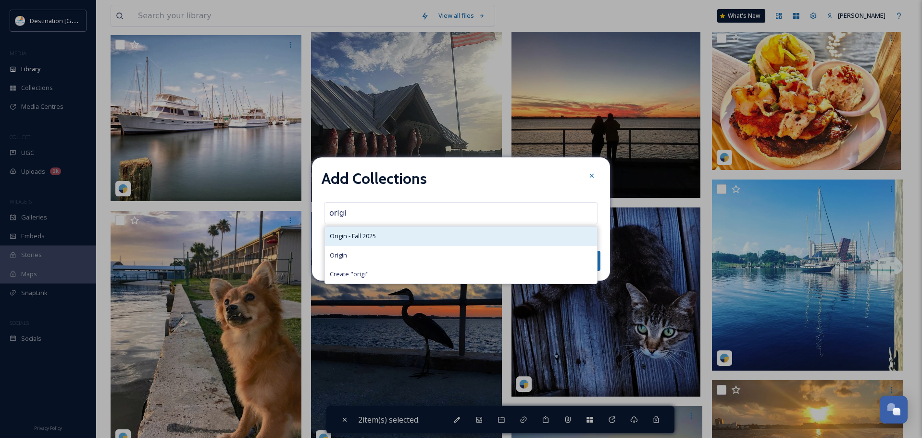
type input "origi"
click at [391, 234] on div "Origin - Fall 2025" at bounding box center [461, 235] width 272 height 19
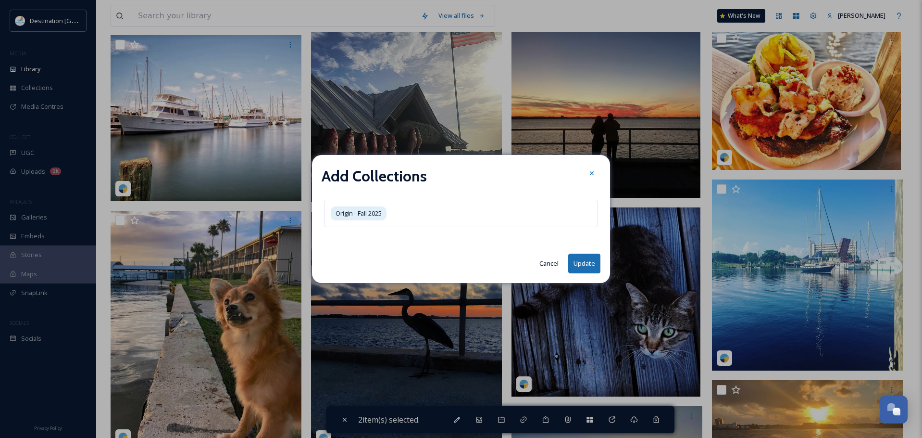
click at [580, 255] on button "Update" at bounding box center [584, 263] width 32 height 20
checkbox input "false"
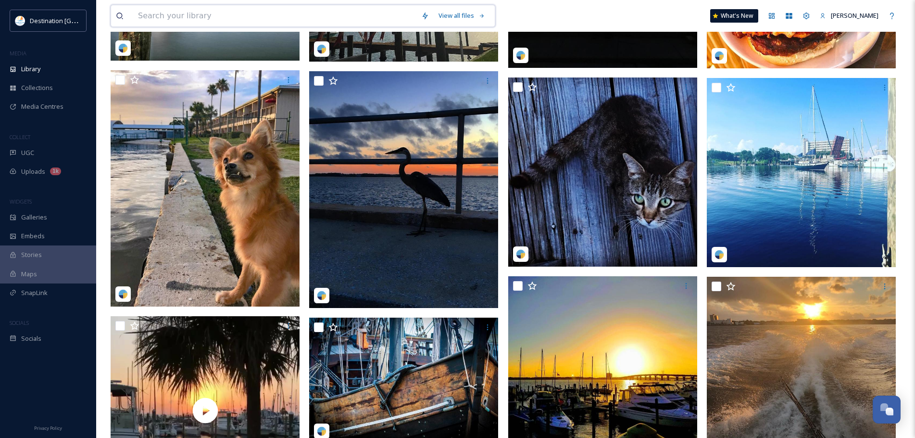
click at [137, 18] on input at bounding box center [274, 15] width 283 height 21
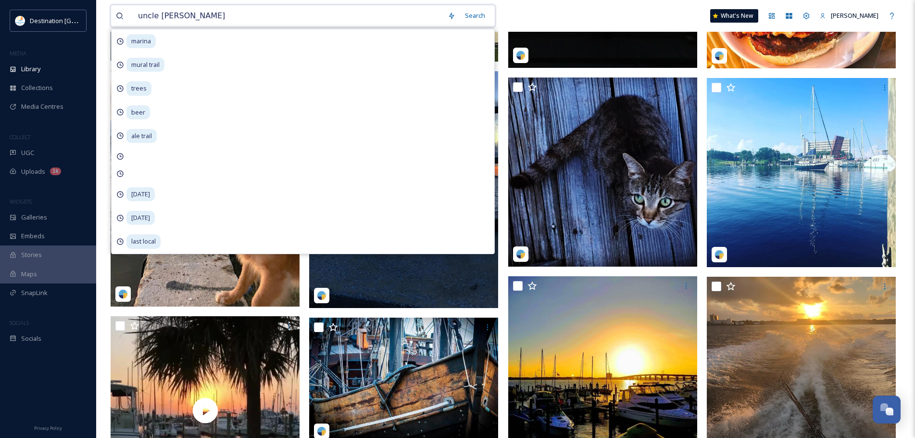
type input "uncle [PERSON_NAME]"
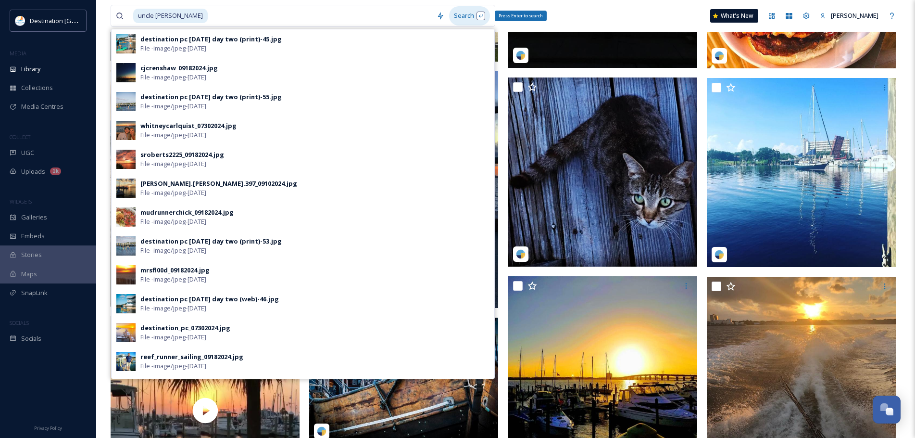
click at [465, 11] on div "Search Press Enter to search" at bounding box center [469, 15] width 41 height 19
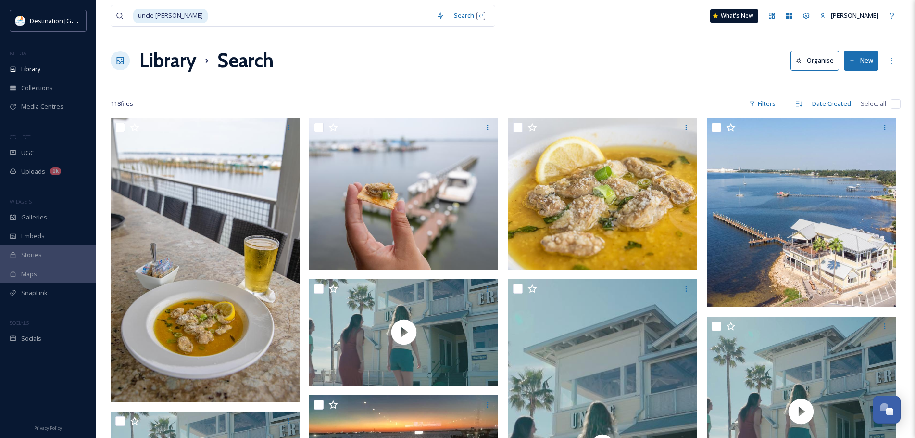
click at [567, 14] on div "uncle [PERSON_NAME] Search What's New [PERSON_NAME]" at bounding box center [506, 16] width 790 height 32
click at [760, 104] on div "Filters" at bounding box center [762, 103] width 36 height 19
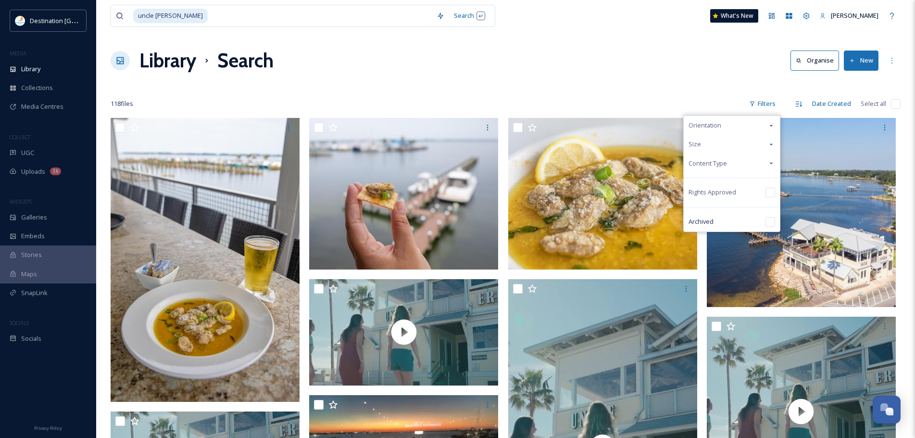
click at [730, 168] on div "Content Type" at bounding box center [732, 163] width 96 height 19
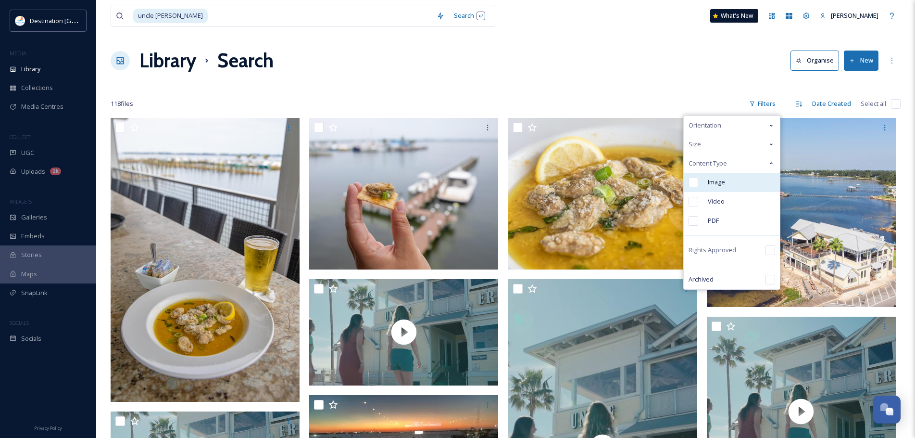
click at [727, 180] on div "Image" at bounding box center [732, 182] width 96 height 19
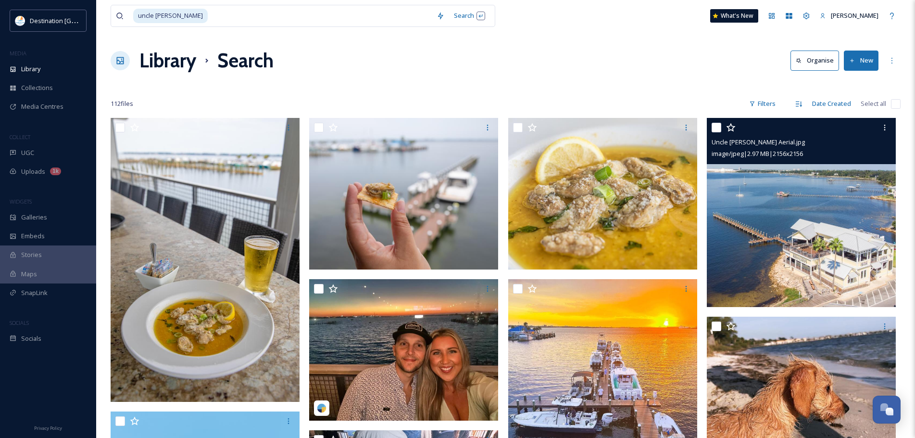
click at [792, 266] on img at bounding box center [801, 212] width 189 height 189
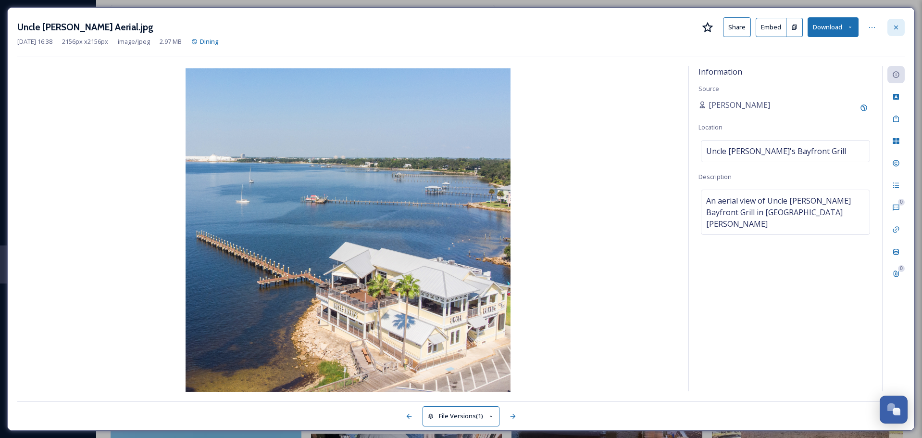
click at [892, 25] on div at bounding box center [896, 27] width 17 height 17
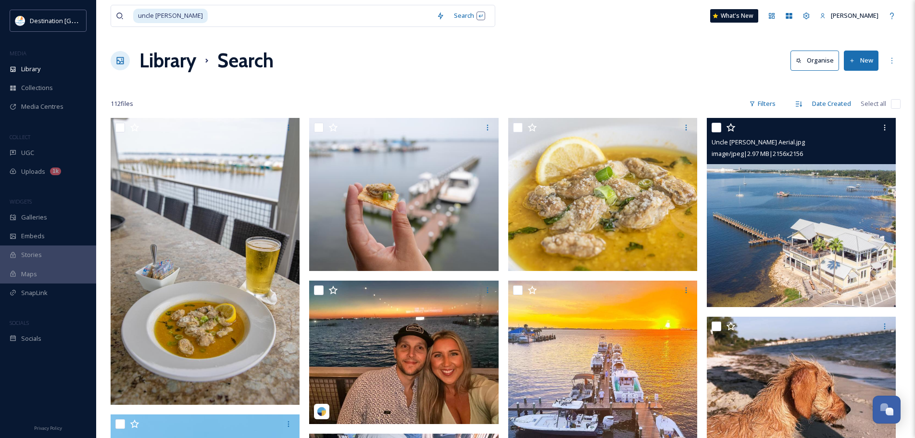
click at [714, 125] on input "checkbox" at bounding box center [717, 128] width 10 height 10
checkbox input "true"
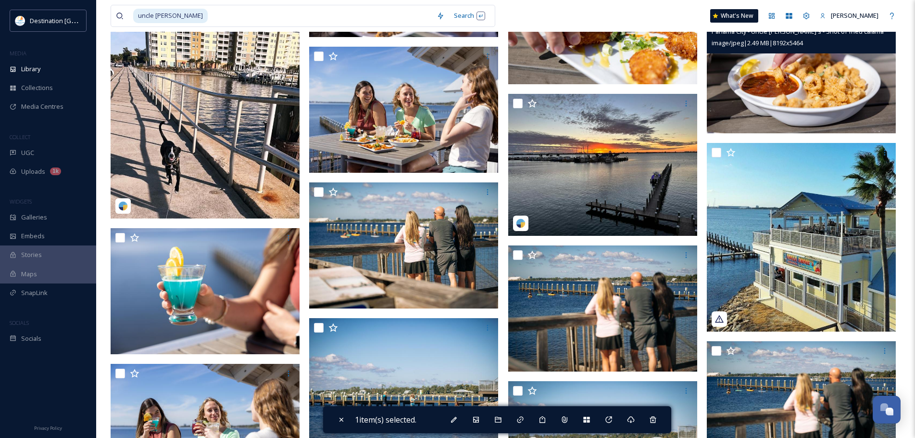
scroll to position [865, 0]
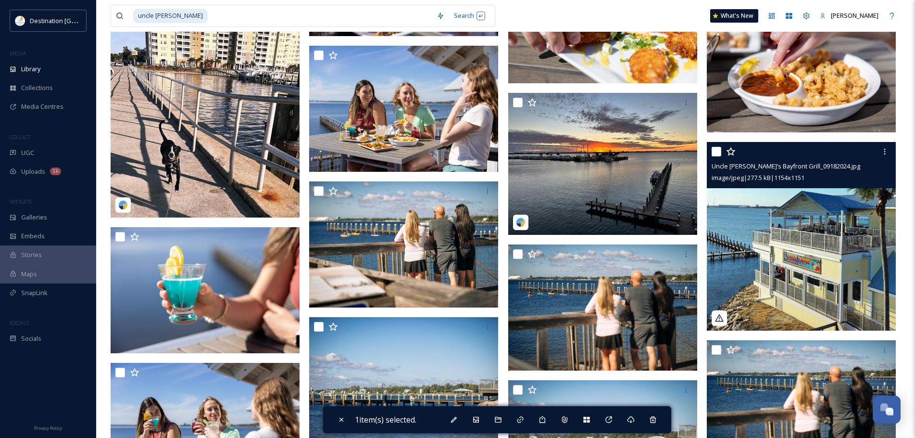
click at [793, 281] on img at bounding box center [801, 236] width 189 height 188
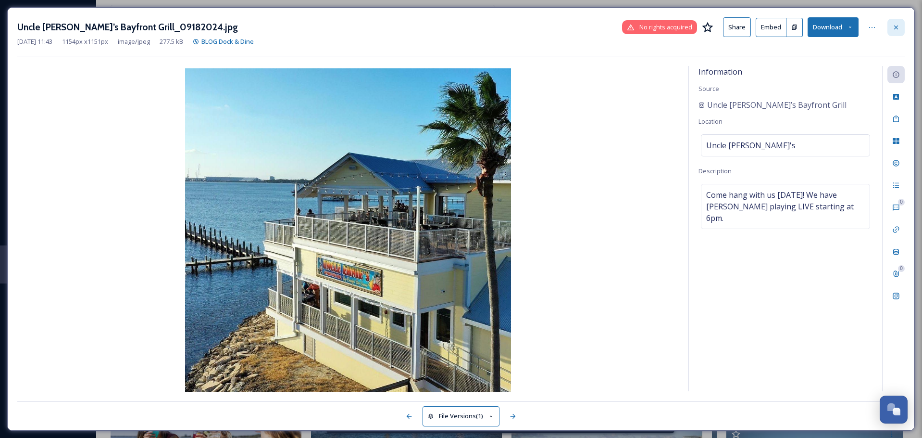
click at [890, 25] on div at bounding box center [896, 27] width 17 height 17
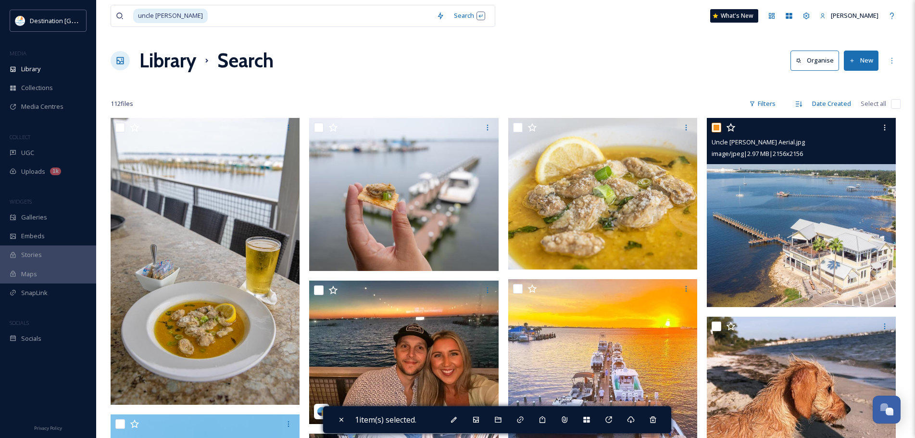
click at [779, 240] on img at bounding box center [801, 212] width 189 height 189
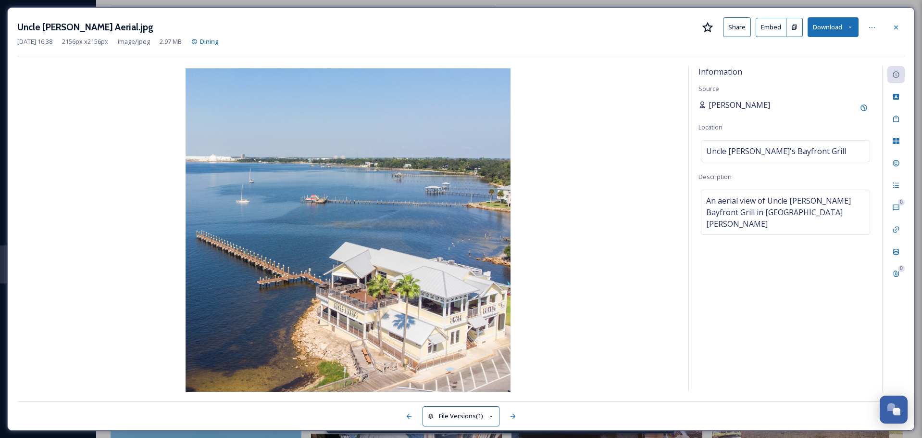
click at [718, 103] on span "[PERSON_NAME]" at bounding box center [740, 105] width 62 height 12
click at [710, 101] on span "[PERSON_NAME]" at bounding box center [740, 105] width 62 height 12
click at [899, 33] on div at bounding box center [896, 27] width 17 height 17
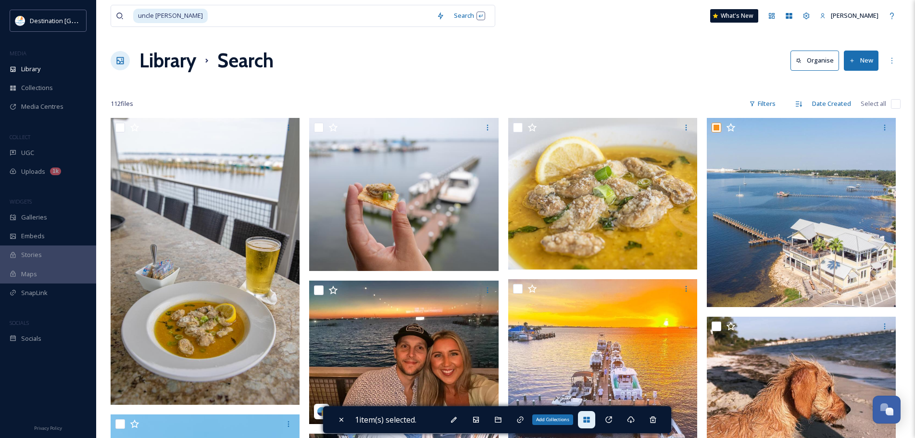
click at [590, 415] on icon at bounding box center [587, 419] width 8 height 8
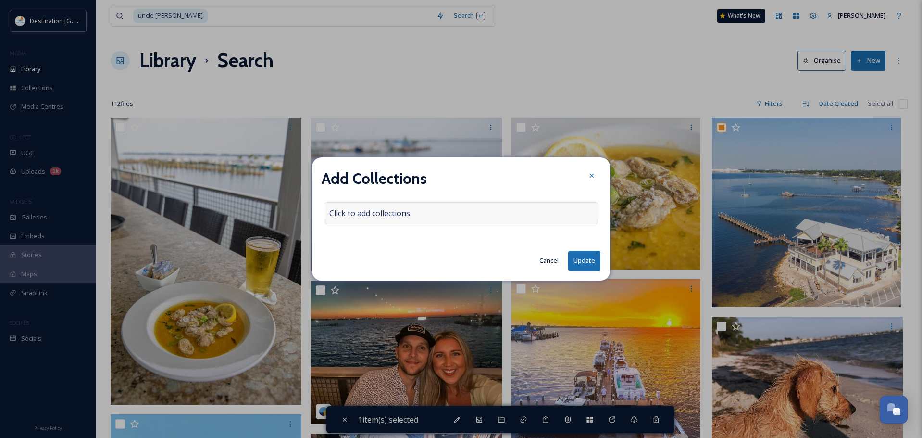
click at [382, 213] on span "Click to add collections" at bounding box center [369, 213] width 81 height 12
click at [382, 213] on input at bounding box center [378, 212] width 106 height 21
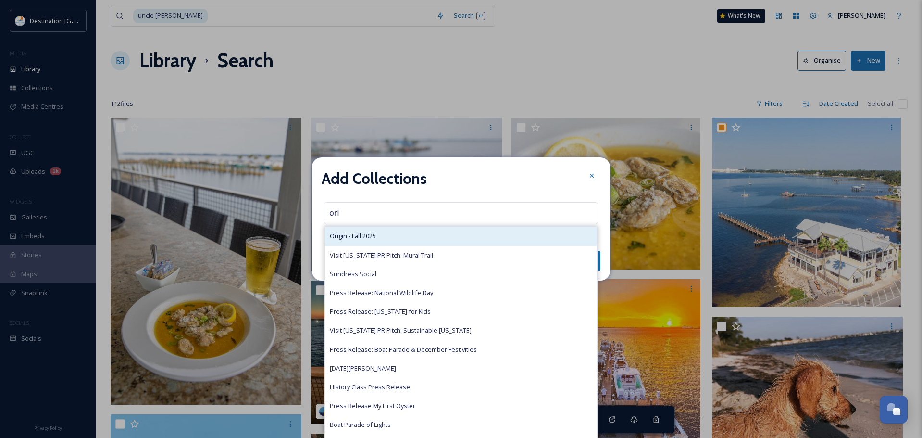
type input "ori"
click at [367, 234] on span "Origin - Fall 2025" at bounding box center [353, 235] width 46 height 9
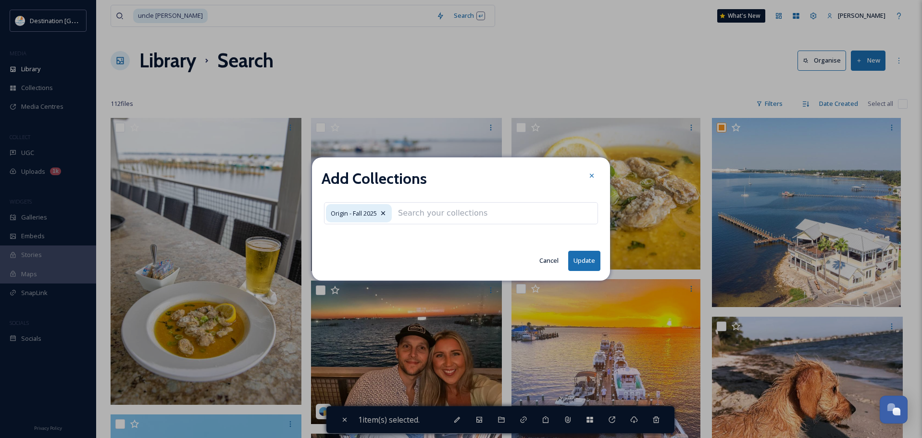
click at [577, 256] on button "Update" at bounding box center [584, 260] width 32 height 20
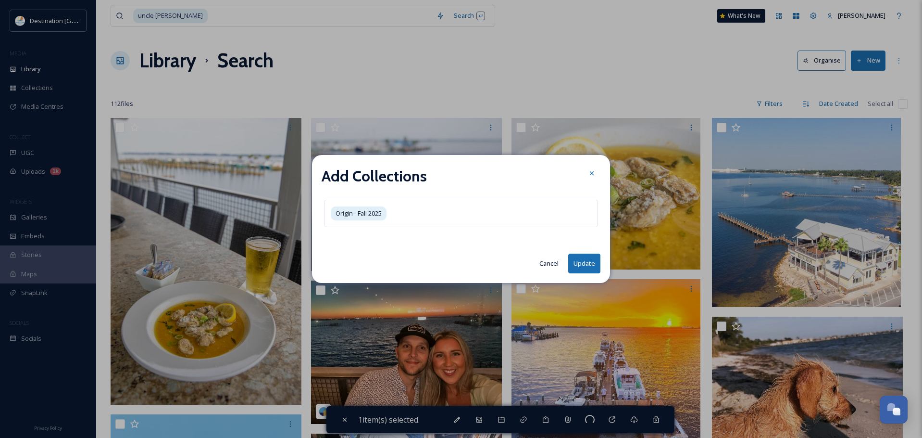
checkbox input "false"
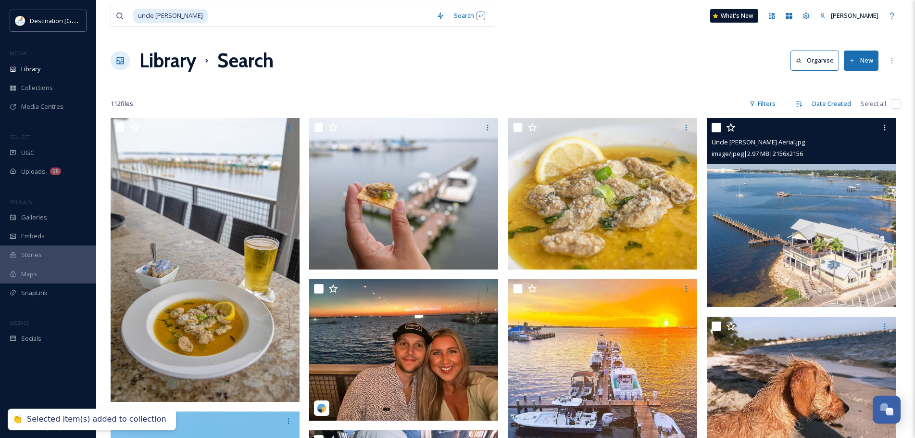
click at [822, 266] on img at bounding box center [801, 212] width 189 height 189
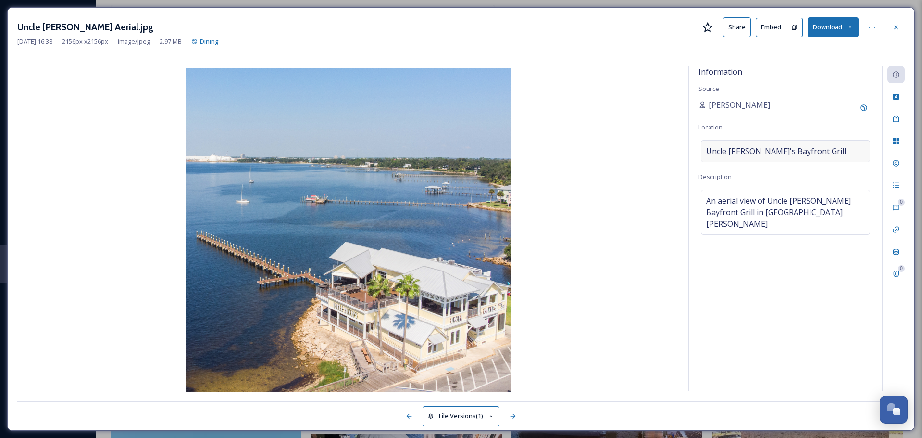
click at [740, 144] on div "Uncle [PERSON_NAME]'s Bayfront Grill" at bounding box center [785, 151] width 169 height 22
click at [898, 100] on icon at bounding box center [896, 97] width 8 height 8
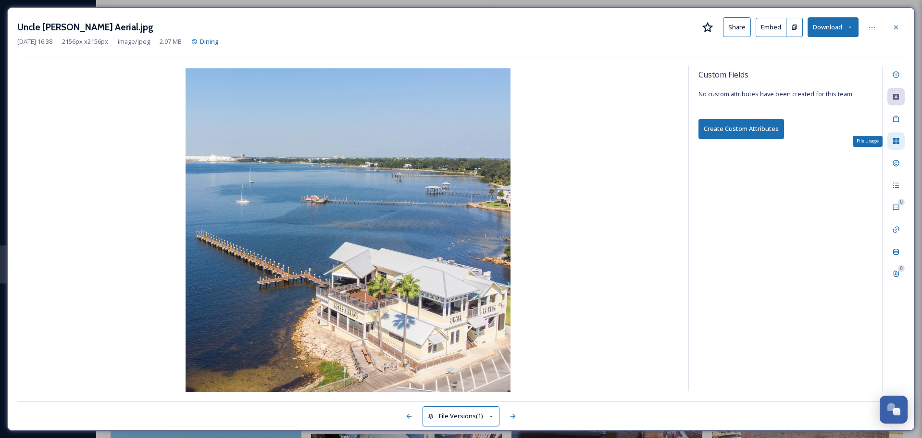
click at [896, 143] on icon at bounding box center [896, 141] width 6 height 6
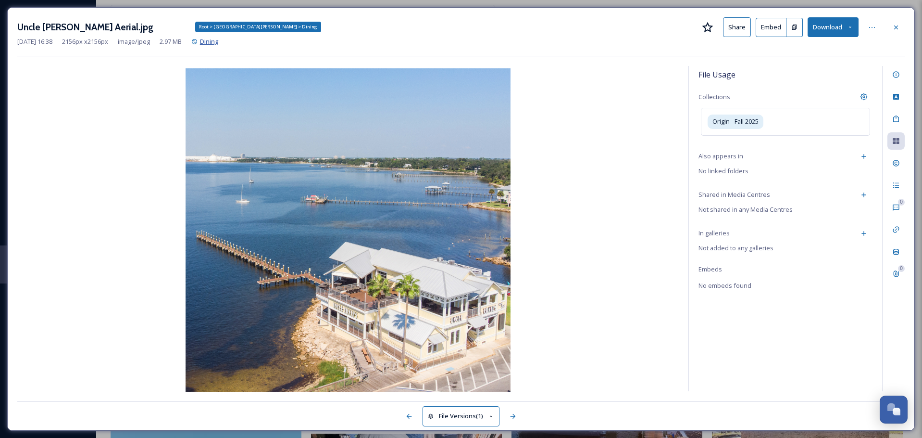
click at [219, 42] on span "Dining" at bounding box center [209, 41] width 19 height 9
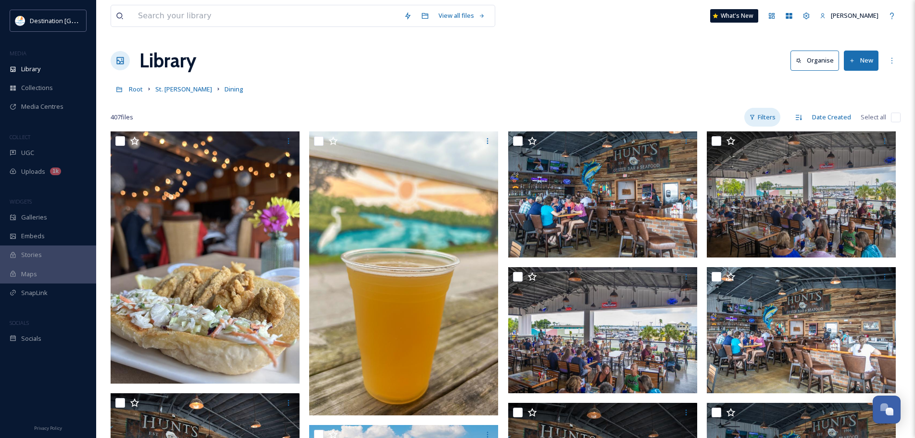
click at [775, 117] on div "Filters" at bounding box center [762, 117] width 36 height 19
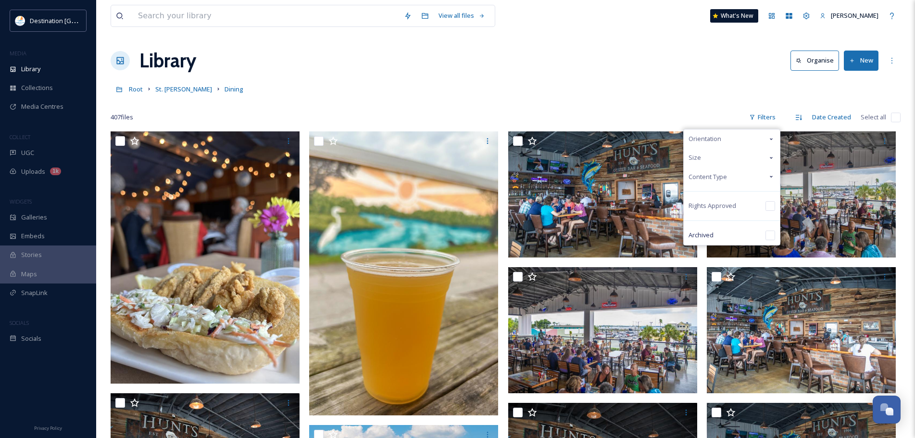
click at [741, 177] on div "Content Type" at bounding box center [732, 176] width 96 height 19
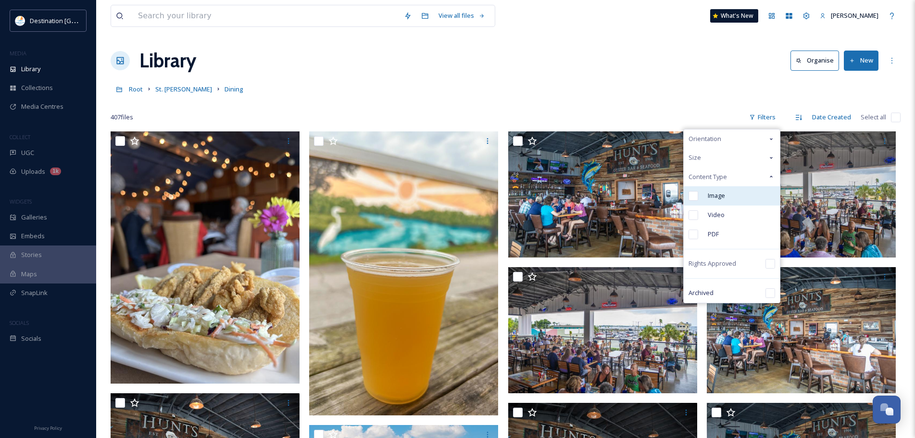
click at [742, 203] on div "Image" at bounding box center [732, 195] width 96 height 19
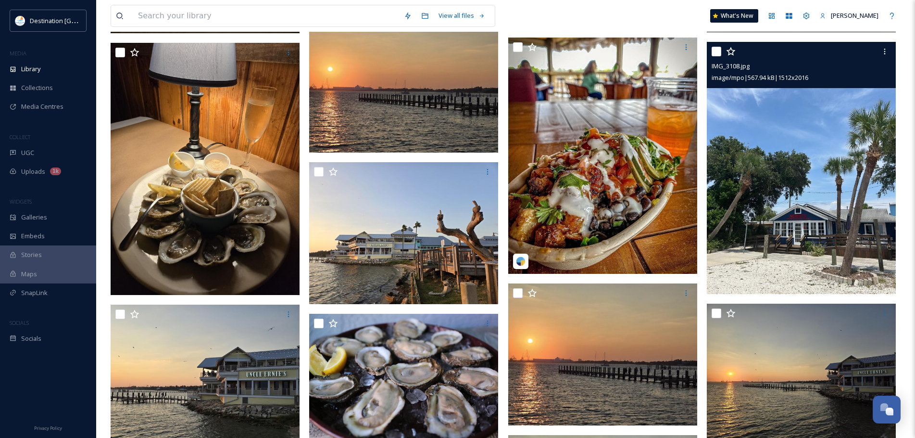
scroll to position [2500, 0]
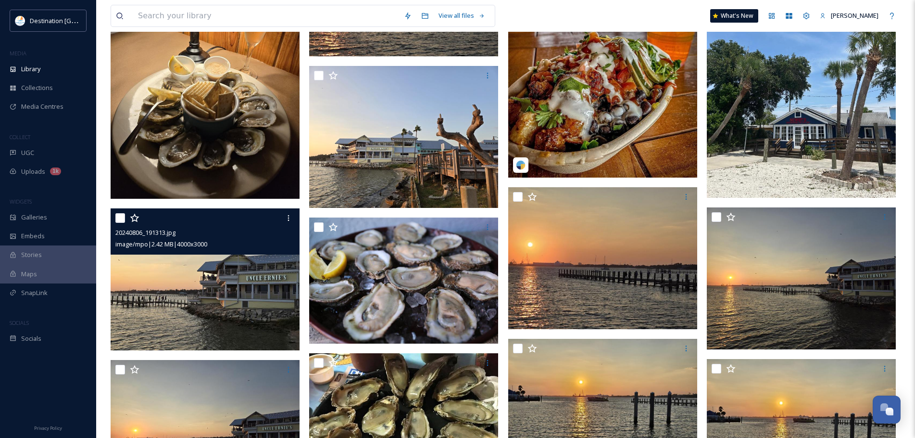
click at [241, 311] on img at bounding box center [205, 279] width 189 height 142
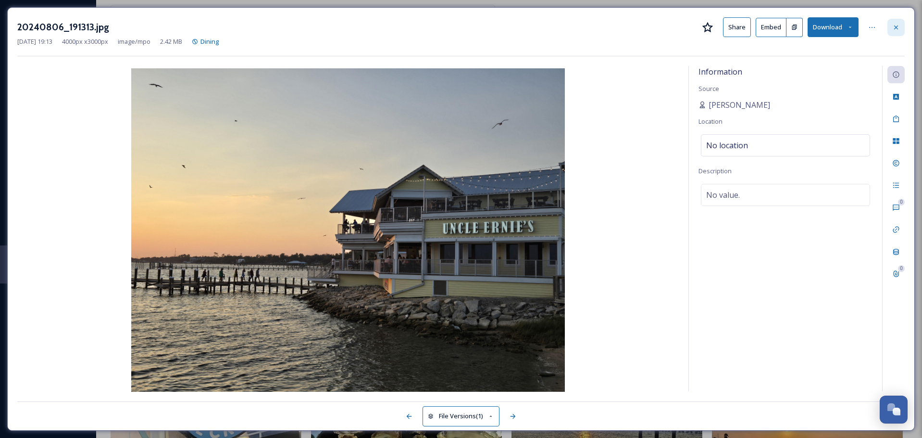
click at [897, 26] on icon at bounding box center [896, 27] width 4 height 4
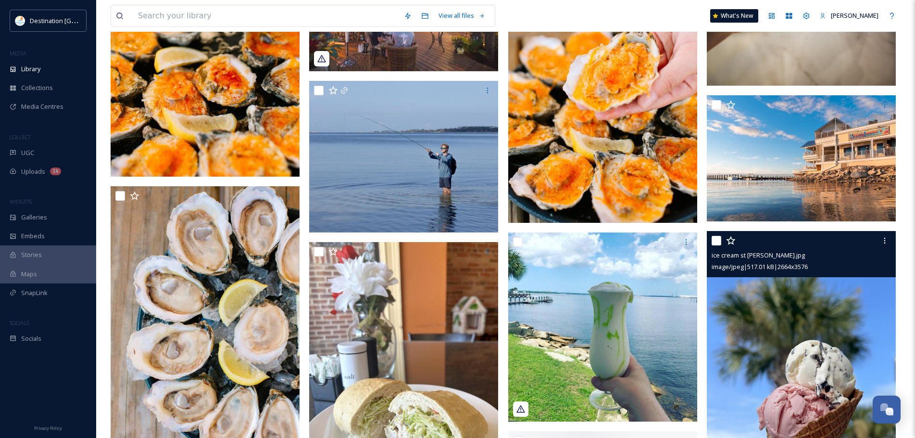
scroll to position [4231, 0]
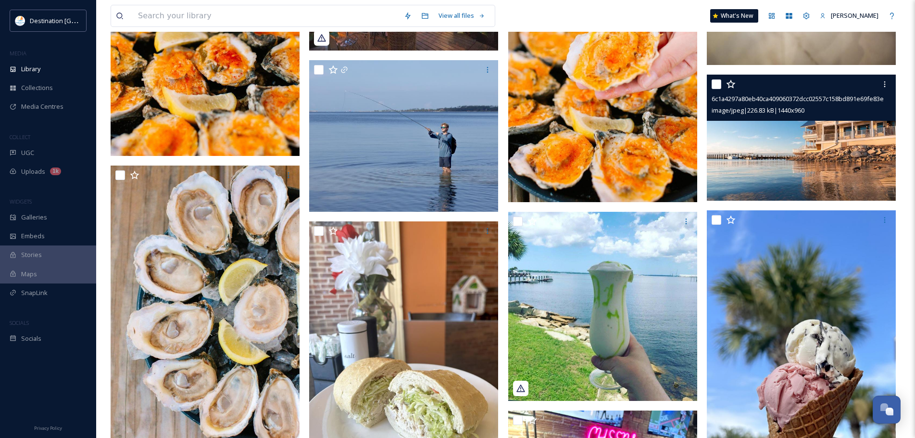
click at [843, 178] on img at bounding box center [801, 138] width 189 height 126
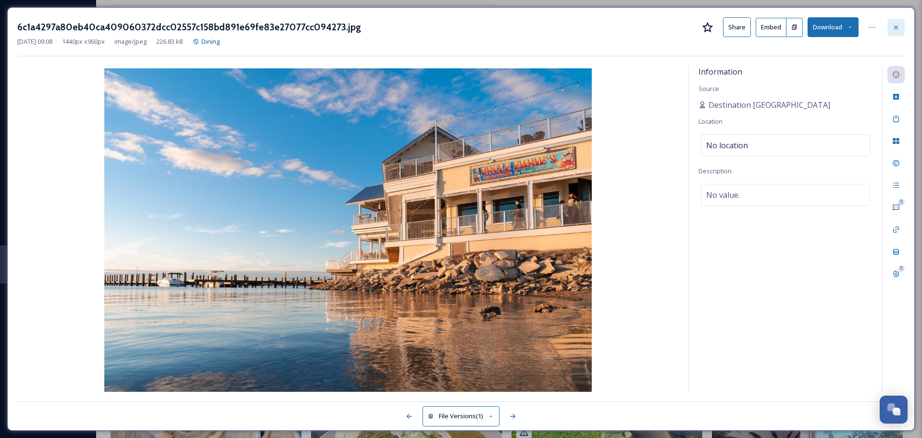
click at [900, 23] on div at bounding box center [896, 27] width 17 height 17
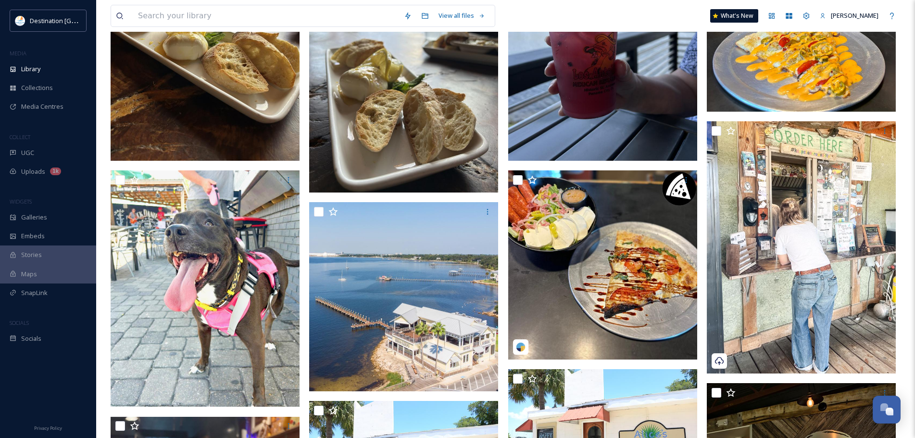
scroll to position [962, 0]
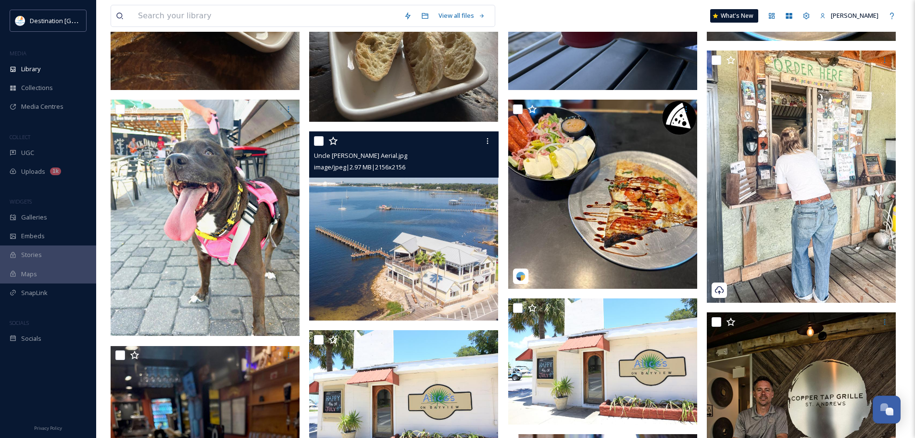
click at [455, 243] on img at bounding box center [403, 225] width 189 height 189
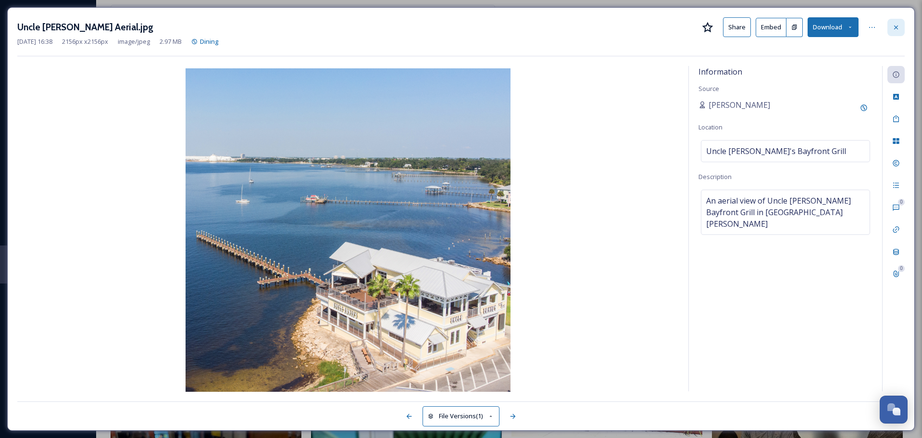
click at [900, 29] on div at bounding box center [896, 27] width 17 height 17
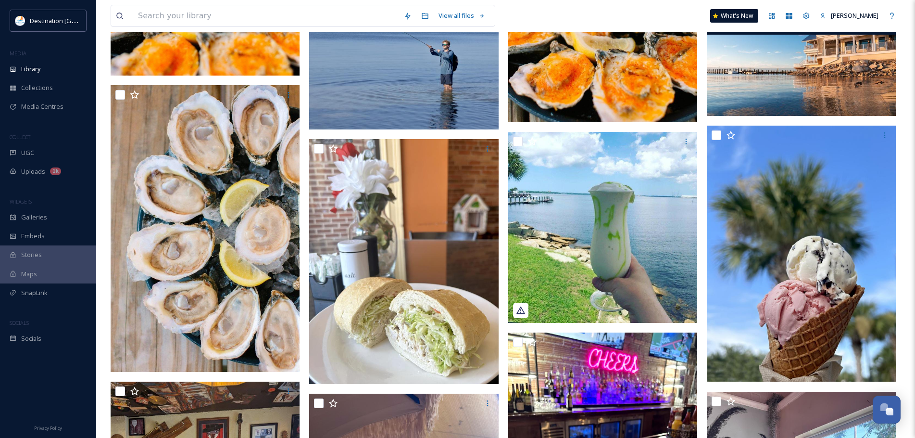
scroll to position [4328, 0]
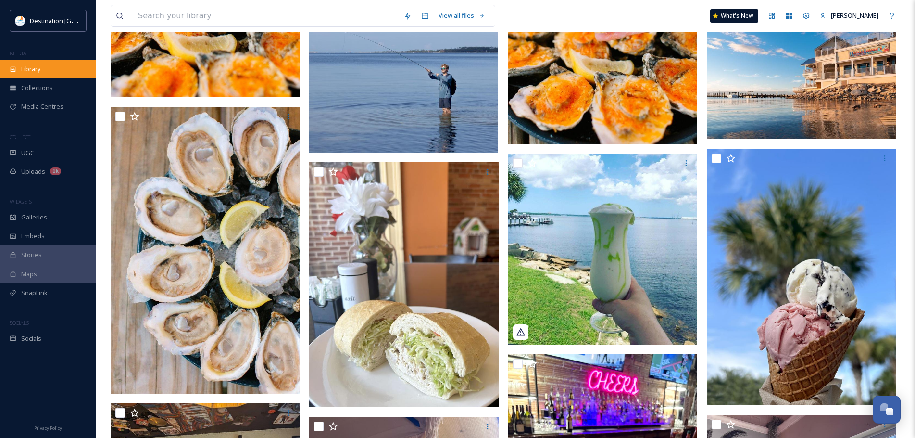
click at [55, 63] on div "Library" at bounding box center [48, 69] width 96 height 19
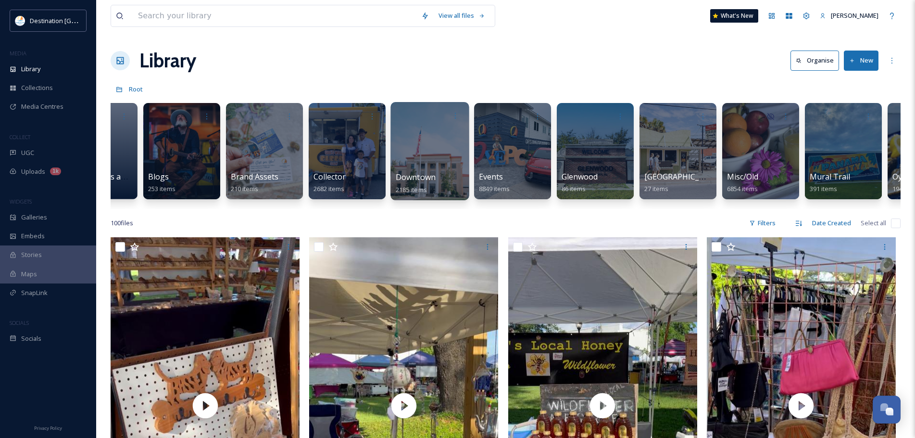
scroll to position [0, 219]
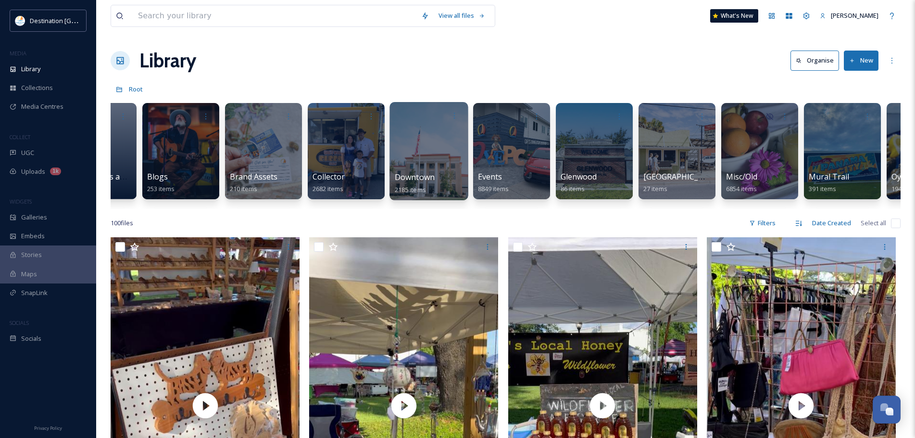
click at [395, 152] on div at bounding box center [428, 151] width 78 height 98
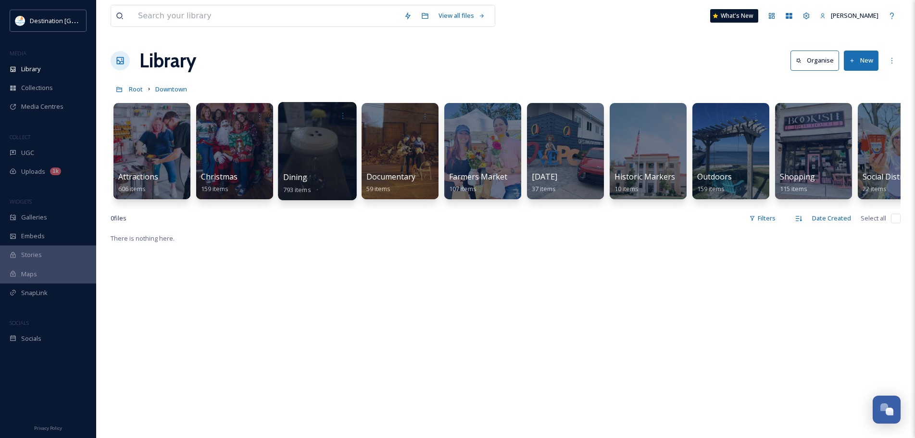
click at [310, 161] on div at bounding box center [317, 151] width 78 height 98
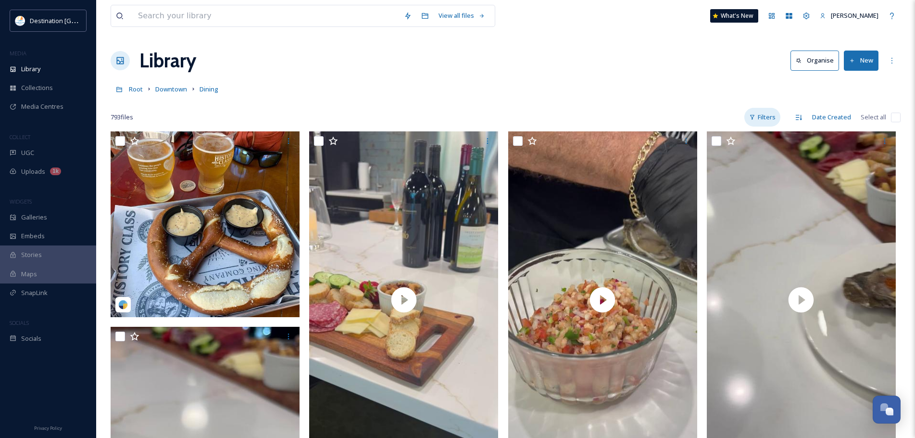
click at [761, 112] on div "Filters" at bounding box center [762, 117] width 36 height 19
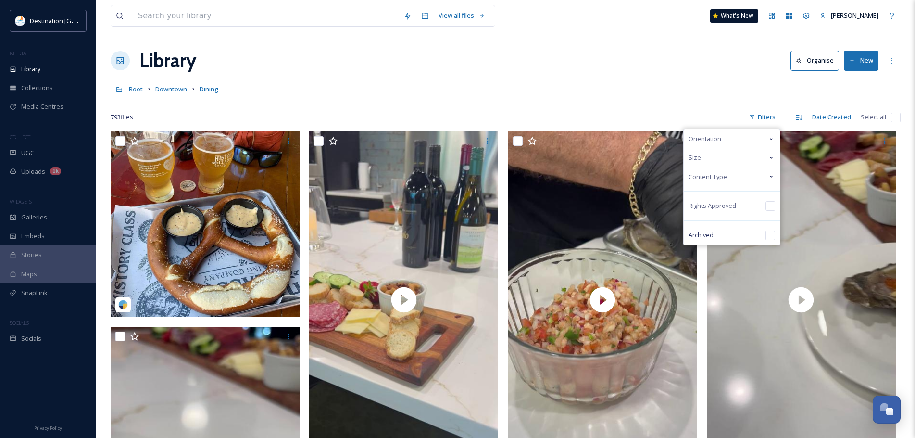
click at [730, 181] on div "Content Type" at bounding box center [732, 176] width 96 height 19
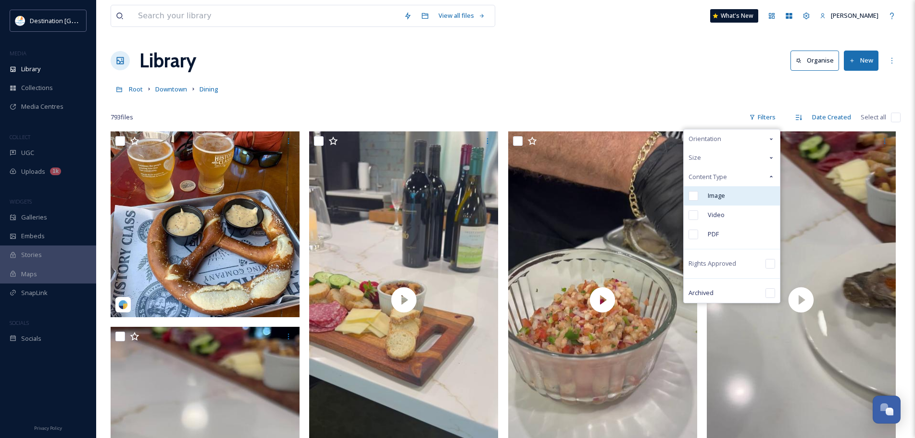
click at [726, 196] on div "Image" at bounding box center [732, 195] width 96 height 19
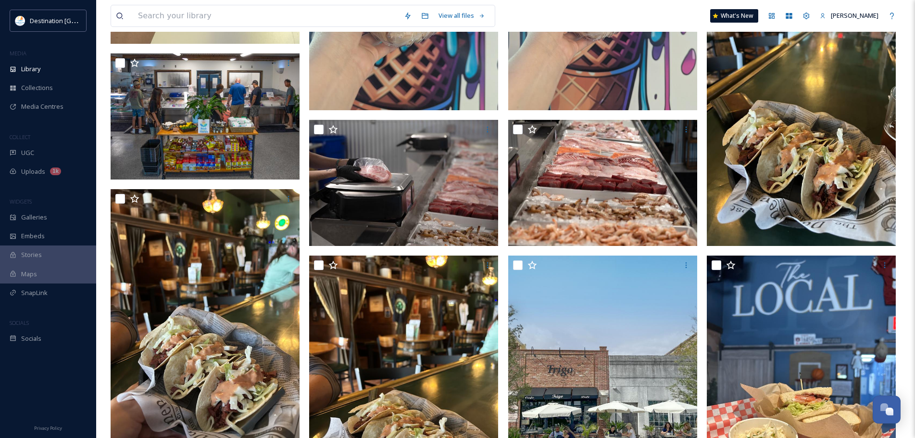
scroll to position [481, 0]
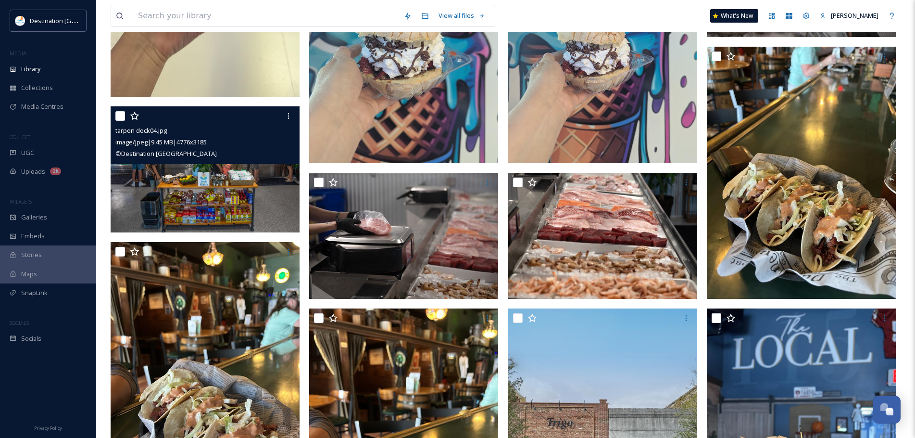
click at [243, 180] on img at bounding box center [205, 169] width 189 height 126
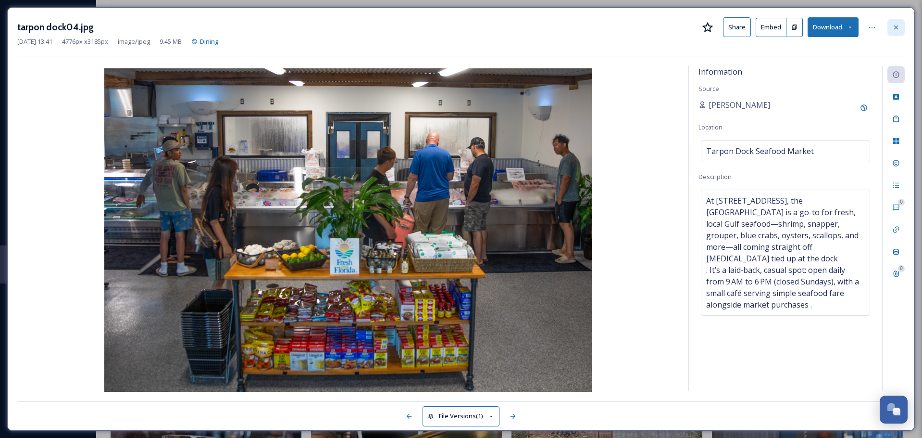
click at [897, 26] on icon at bounding box center [896, 27] width 4 height 4
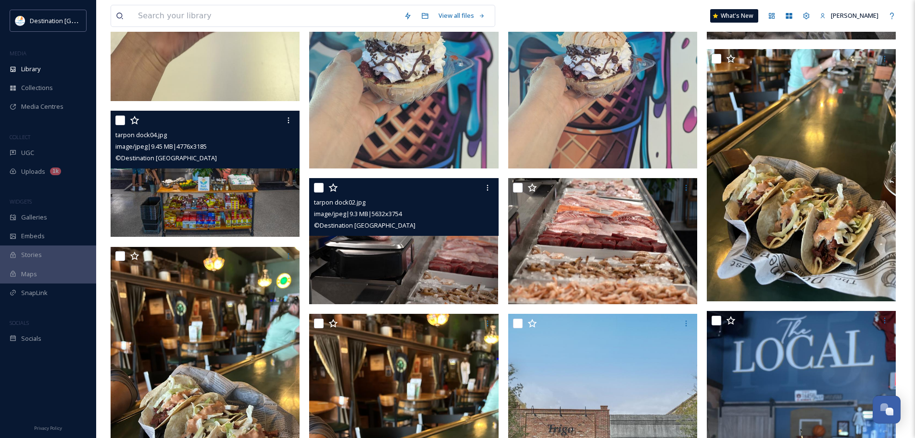
click at [452, 264] on img at bounding box center [403, 241] width 189 height 126
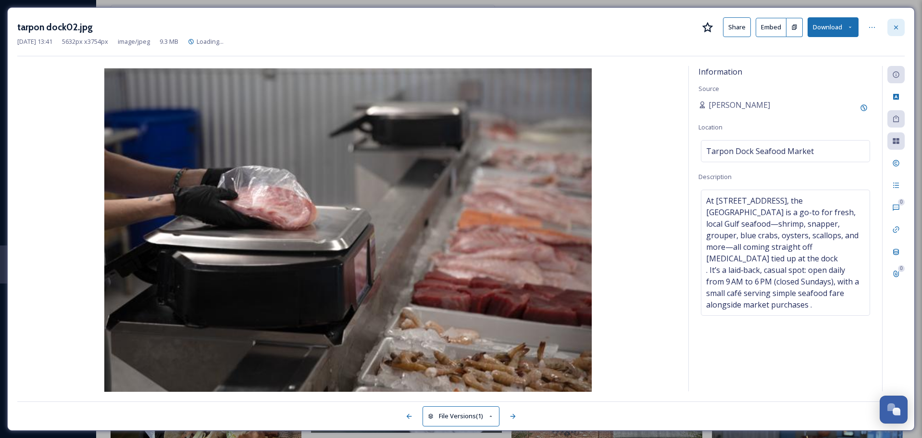
click at [896, 29] on icon at bounding box center [896, 28] width 8 height 8
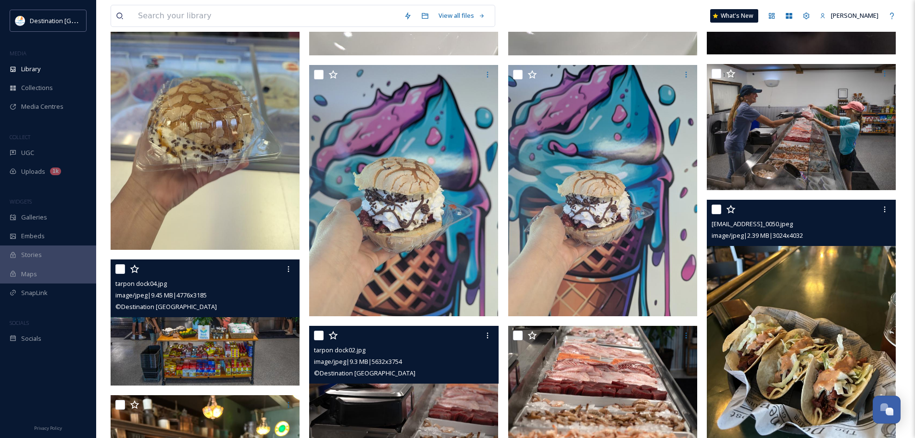
scroll to position [288, 0]
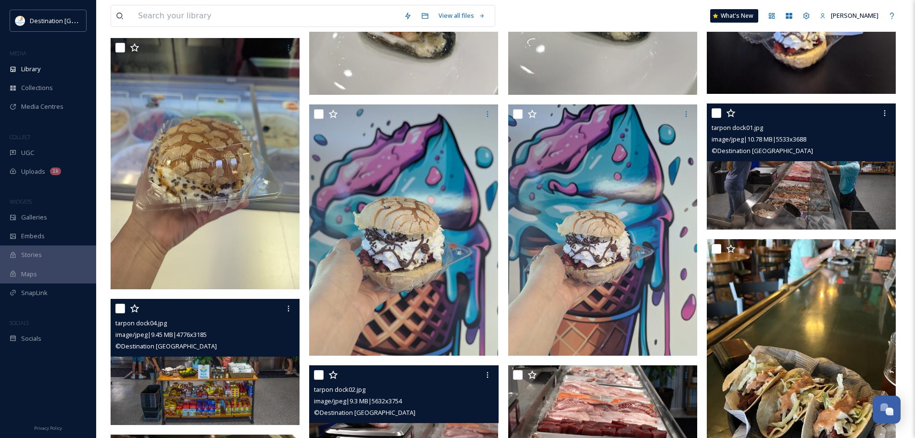
click at [793, 191] on img at bounding box center [801, 166] width 189 height 126
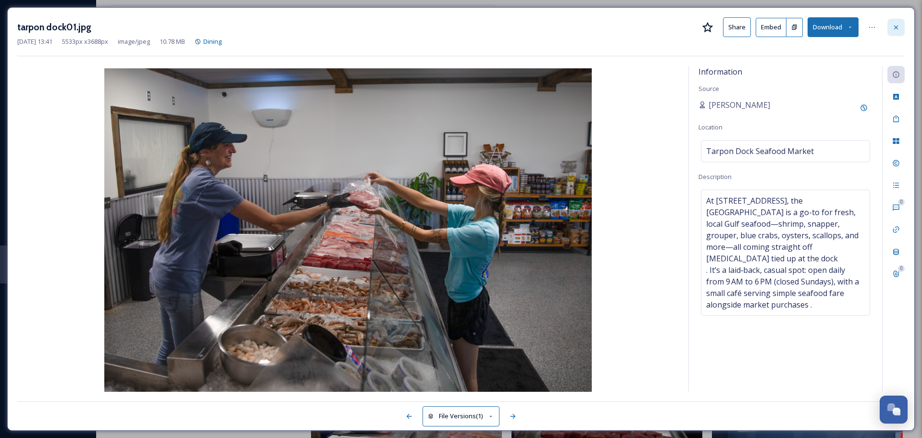
click at [896, 28] on icon at bounding box center [896, 27] width 4 height 4
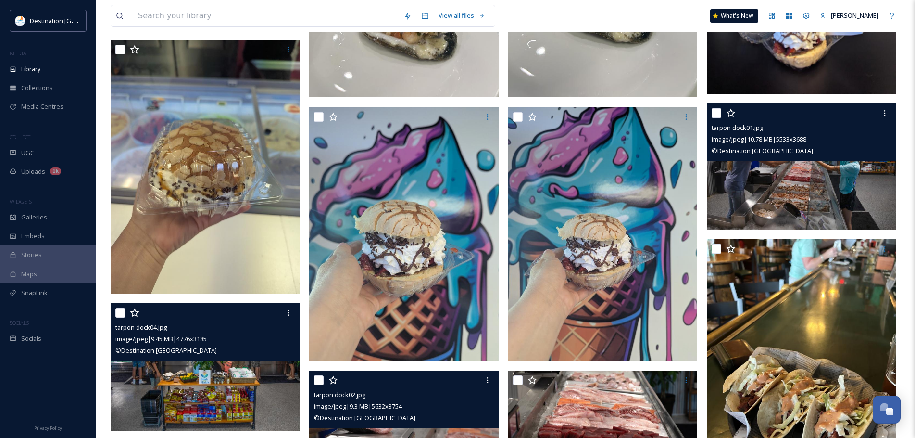
click at [714, 113] on input "checkbox" at bounding box center [717, 113] width 10 height 10
checkbox input "true"
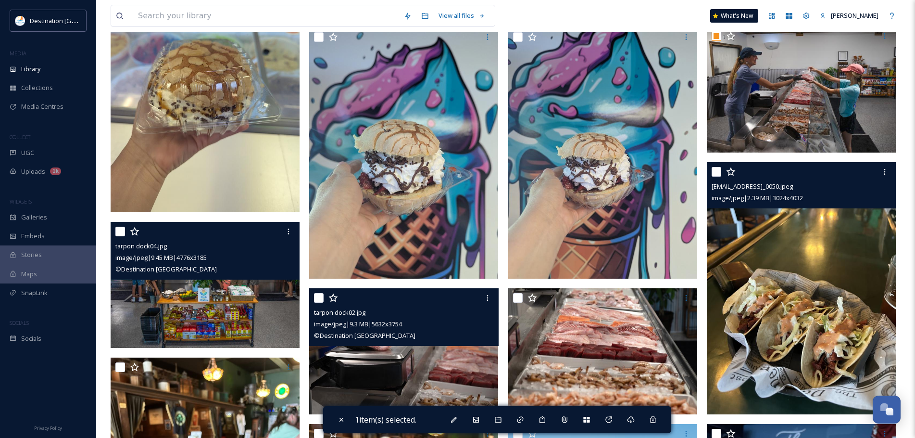
scroll to position [481, 0]
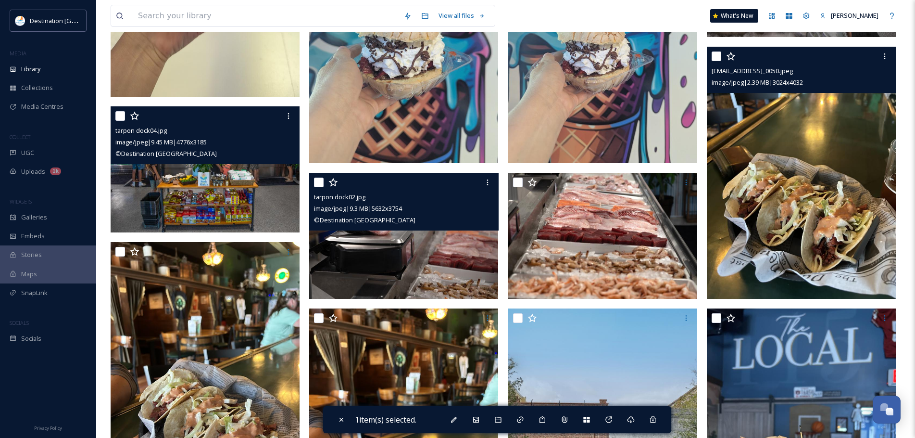
click at [840, 250] on img at bounding box center [801, 173] width 189 height 252
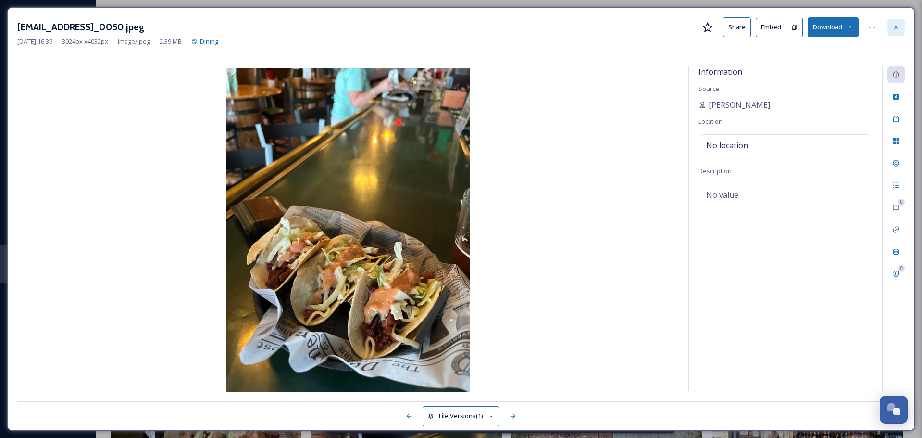
click at [898, 20] on div at bounding box center [896, 27] width 17 height 17
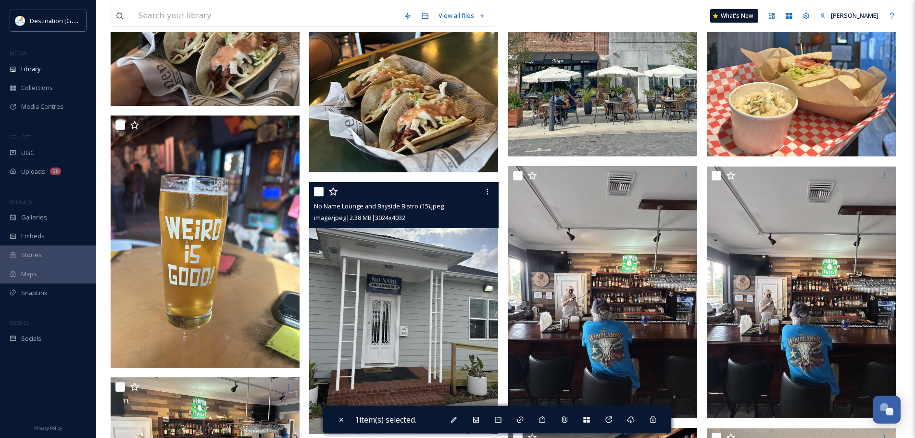
scroll to position [908, 0]
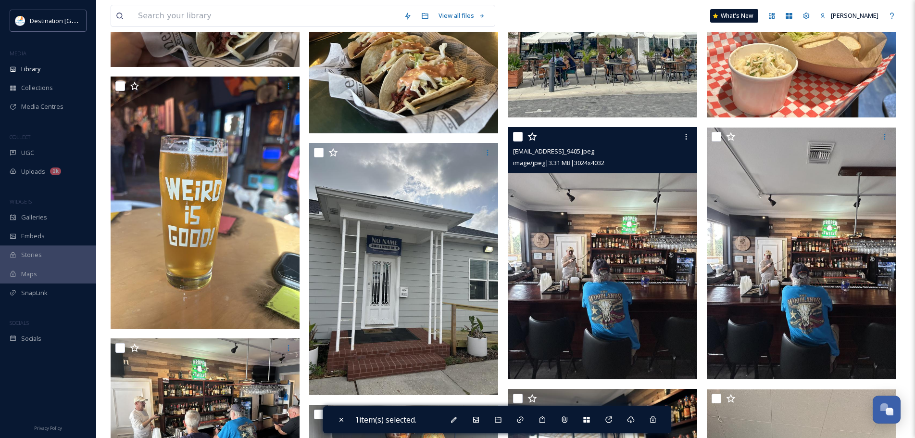
click at [580, 270] on img at bounding box center [602, 253] width 189 height 252
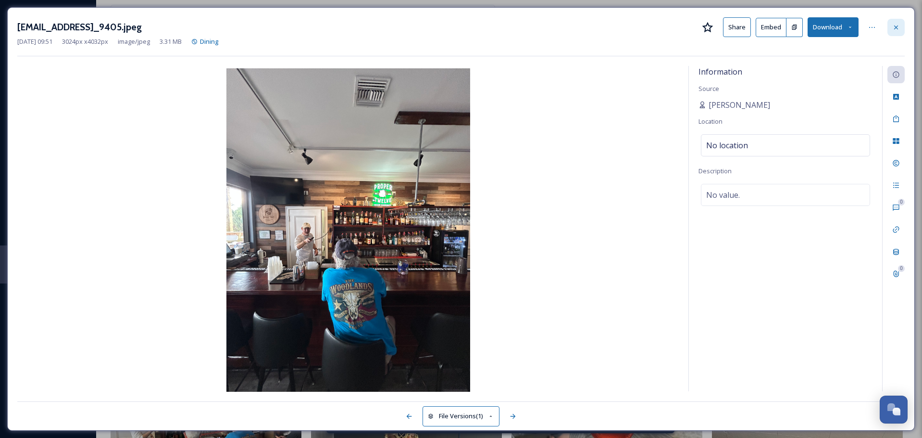
click at [897, 22] on div at bounding box center [896, 27] width 17 height 17
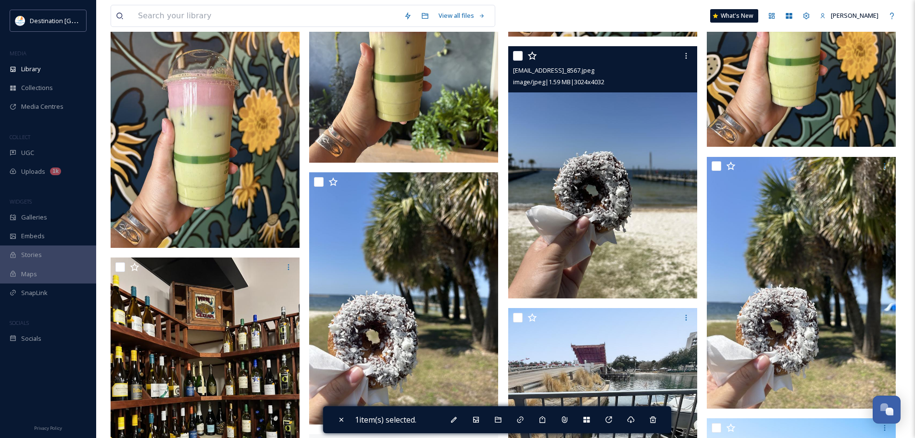
scroll to position [1965, 0]
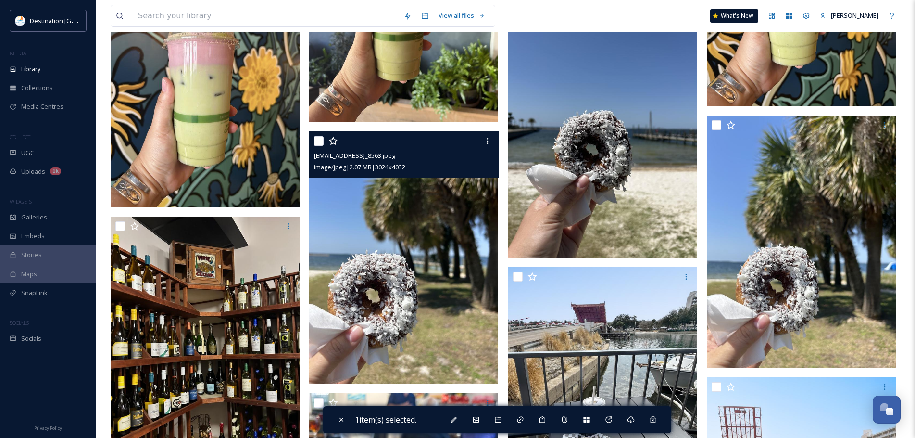
click at [415, 218] on img at bounding box center [403, 257] width 189 height 252
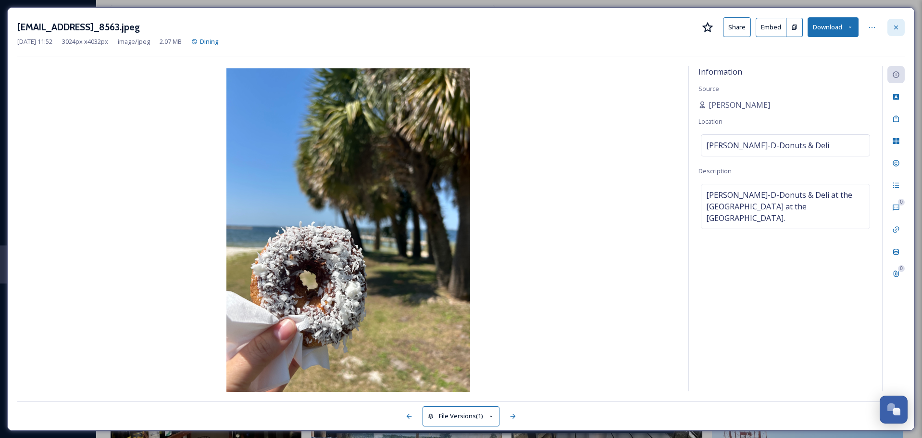
click at [892, 25] on icon at bounding box center [896, 28] width 8 height 8
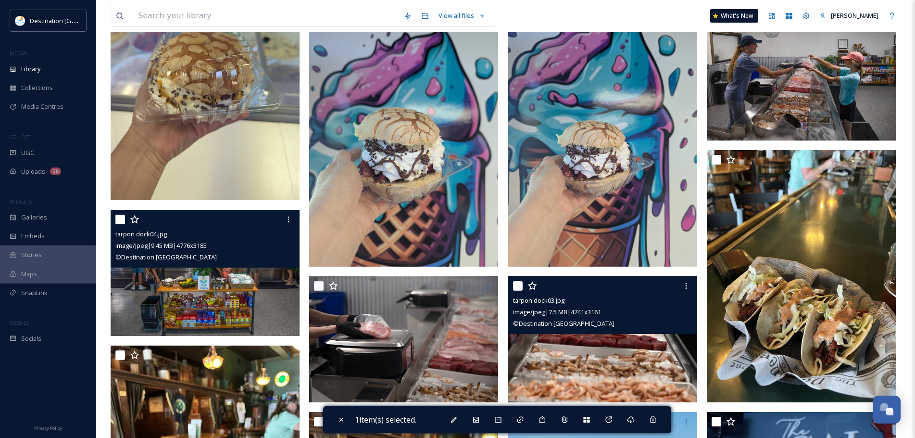
scroll to position [427, 0]
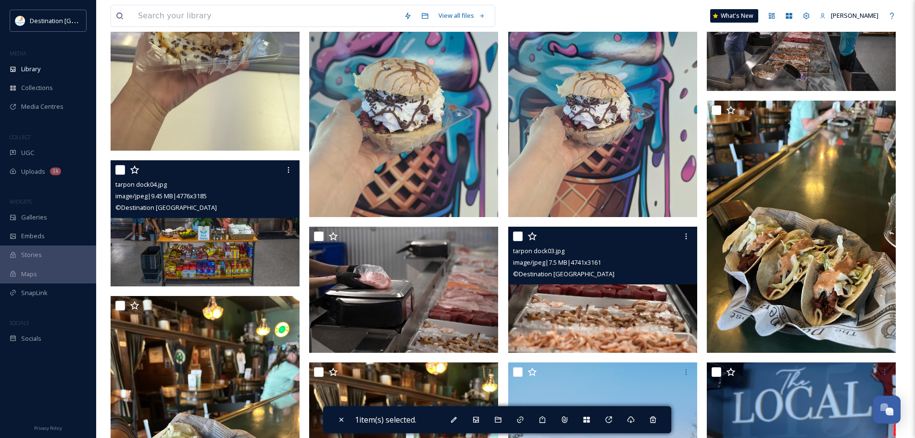
click at [643, 330] on img at bounding box center [602, 289] width 189 height 126
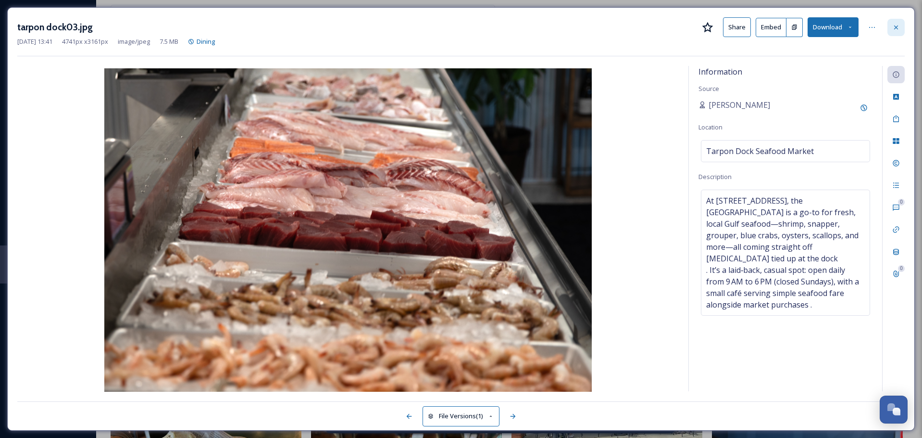
click at [896, 24] on icon at bounding box center [896, 28] width 8 height 8
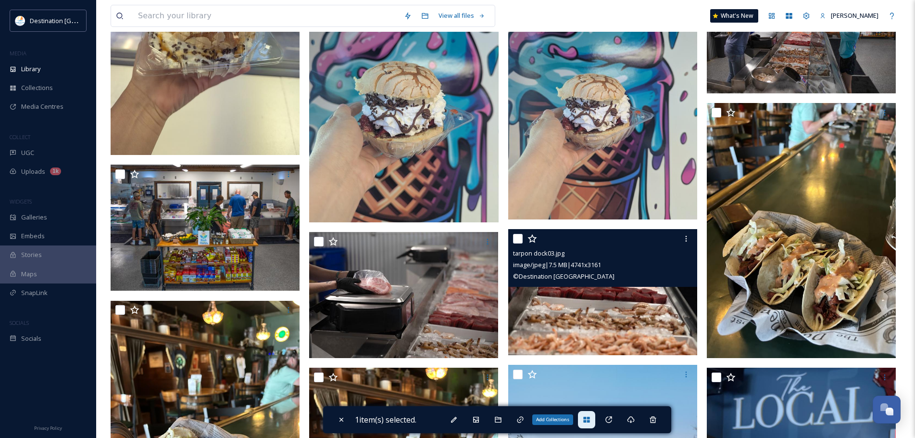
click at [589, 416] on icon at bounding box center [587, 419] width 8 height 8
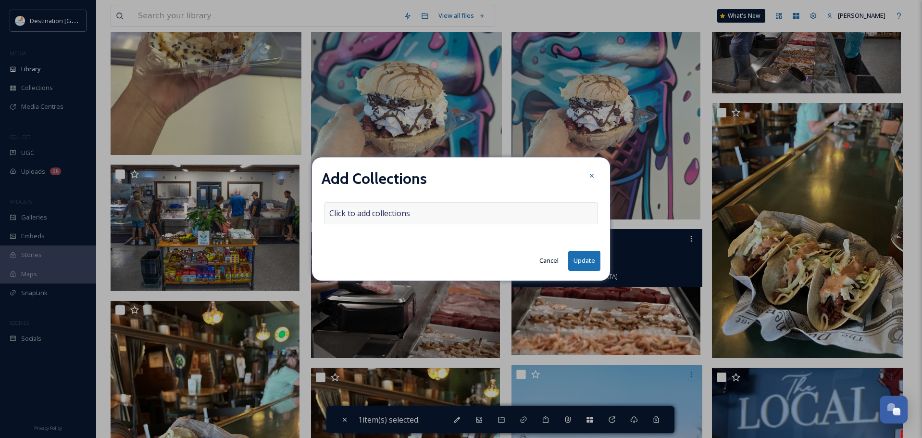
click at [425, 215] on div "Click to add collections" at bounding box center [461, 213] width 274 height 22
click at [425, 215] on div at bounding box center [461, 213] width 274 height 22
click at [370, 214] on input at bounding box center [378, 212] width 106 height 21
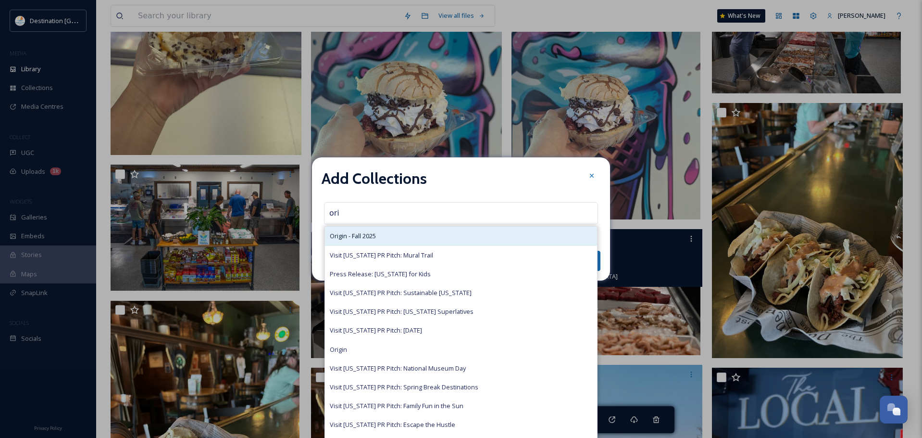
type input "ori"
click at [373, 233] on span "Origin - Fall 2025" at bounding box center [353, 235] width 46 height 9
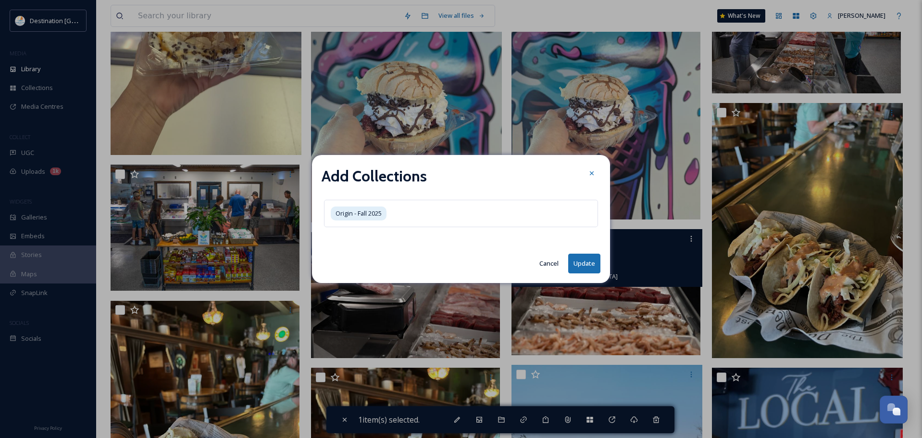
click at [577, 263] on button "Update" at bounding box center [584, 263] width 32 height 20
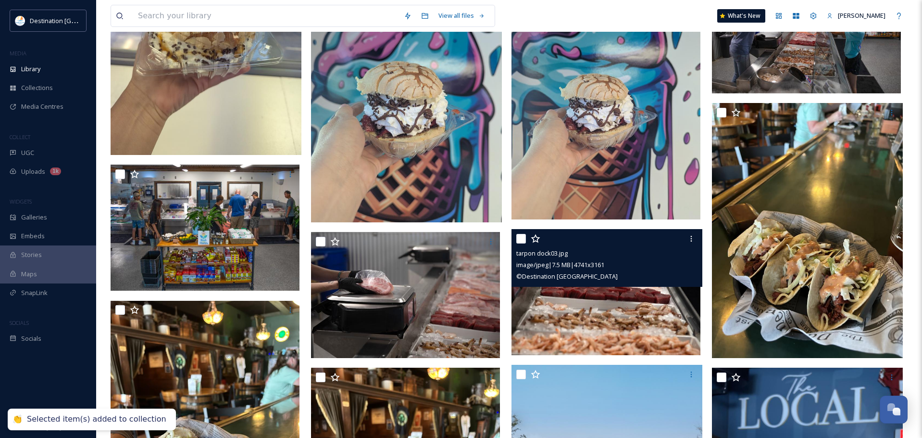
checkbox input "false"
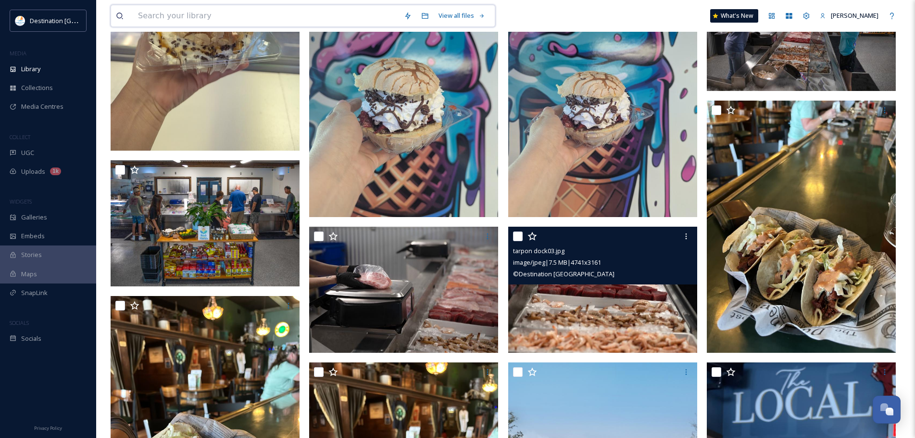
click at [336, 12] on input at bounding box center [266, 15] width 266 height 21
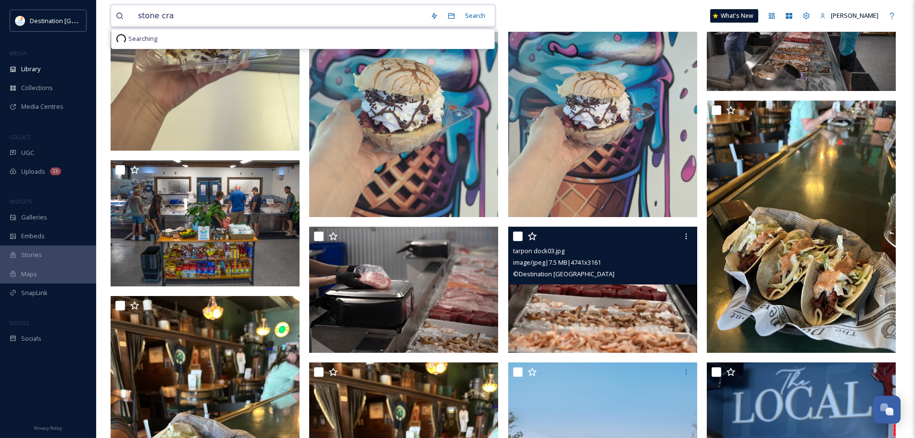
type input "stone crab"
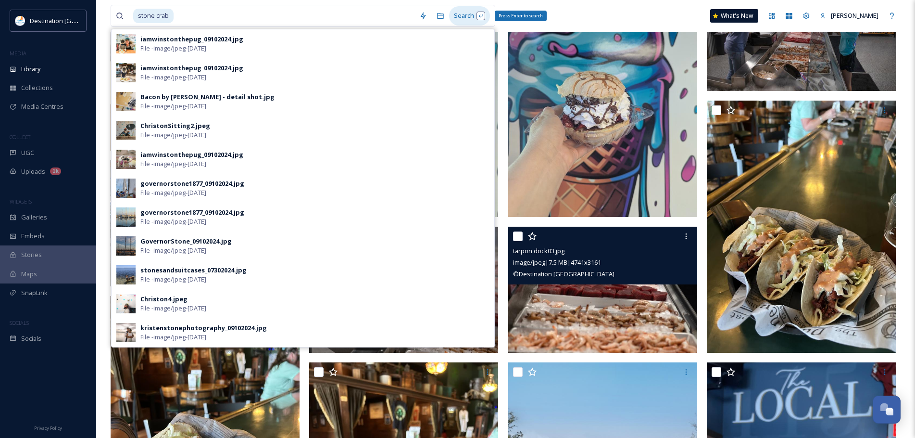
click at [475, 16] on div "Search Press Enter to search" at bounding box center [469, 15] width 41 height 19
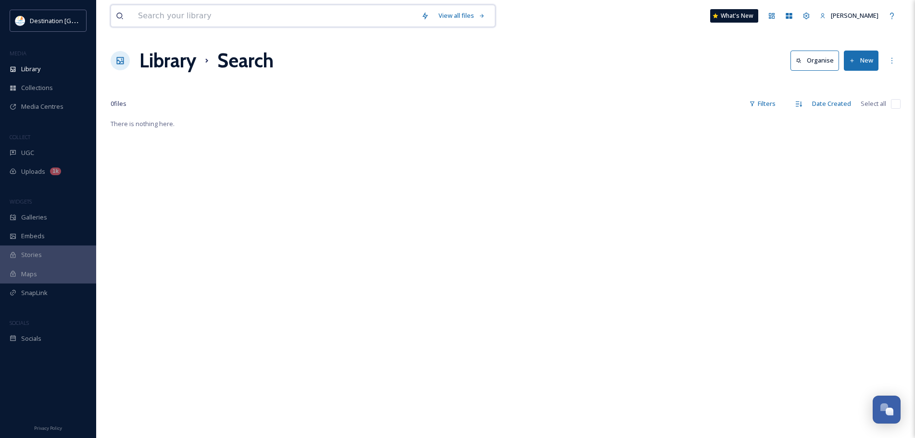
click at [170, 16] on input at bounding box center [274, 15] width 283 height 21
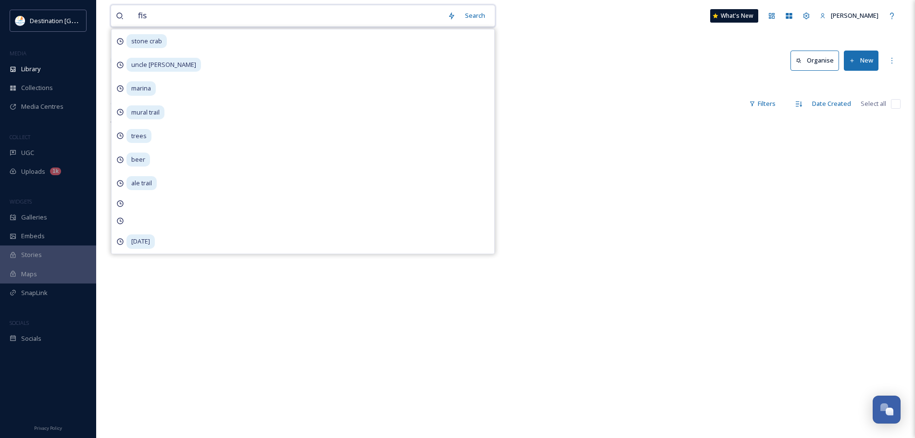
type input "fish"
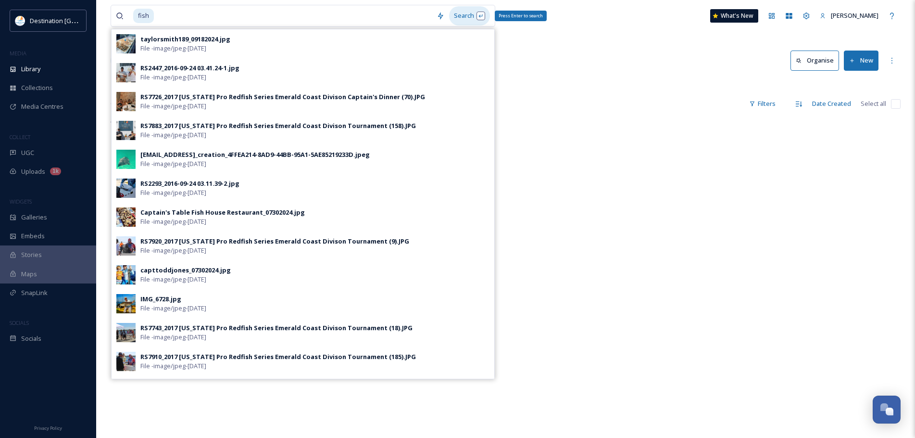
click at [466, 23] on div "Search Press Enter to search" at bounding box center [469, 15] width 41 height 19
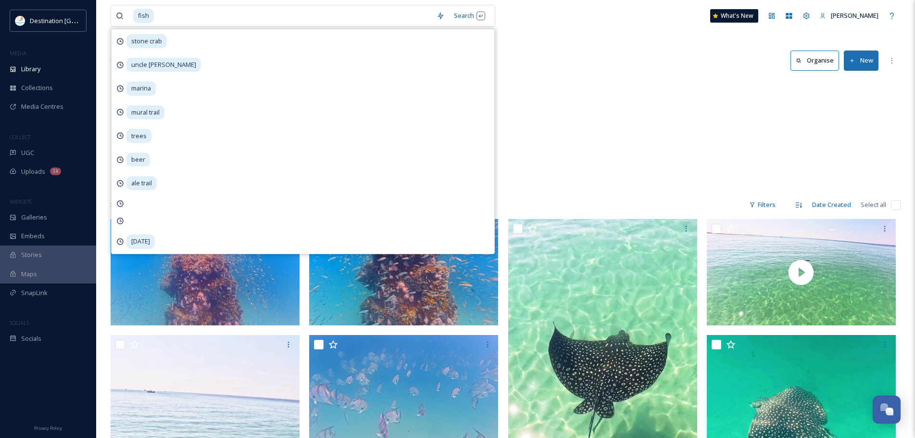
click at [636, 90] on div "Blogs BLOG RedFish 3 items Water & Outdoors Fishing 230 items Events Redfish Fi…" at bounding box center [506, 135] width 790 height 111
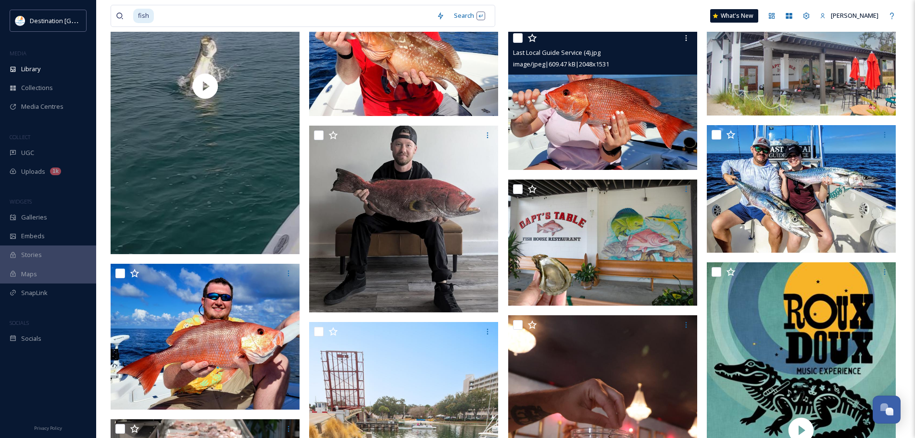
scroll to position [1058, 0]
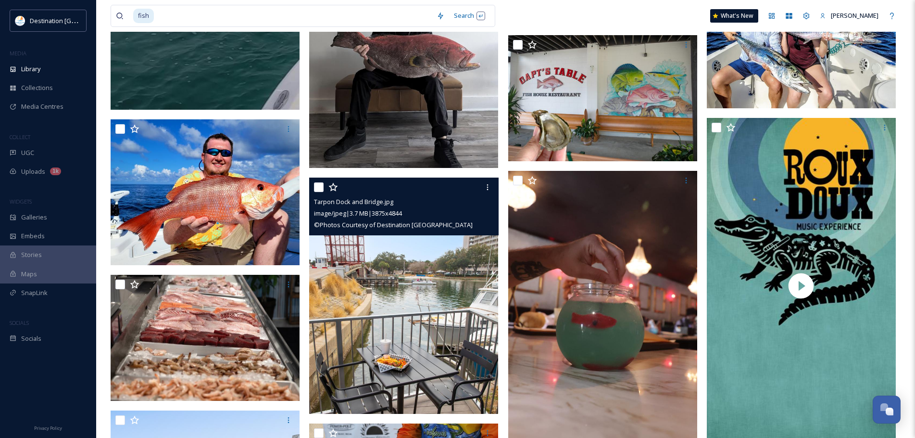
click at [314, 186] on input "checkbox" at bounding box center [319, 187] width 10 height 10
checkbox input "true"
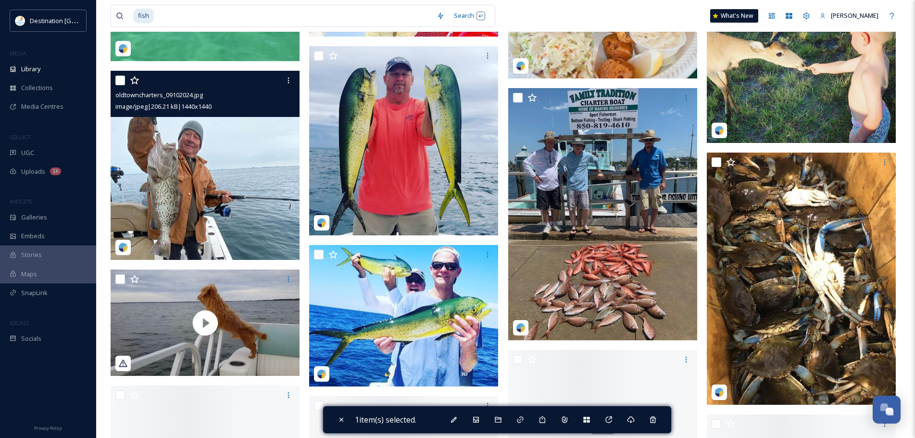
scroll to position [20936, 0]
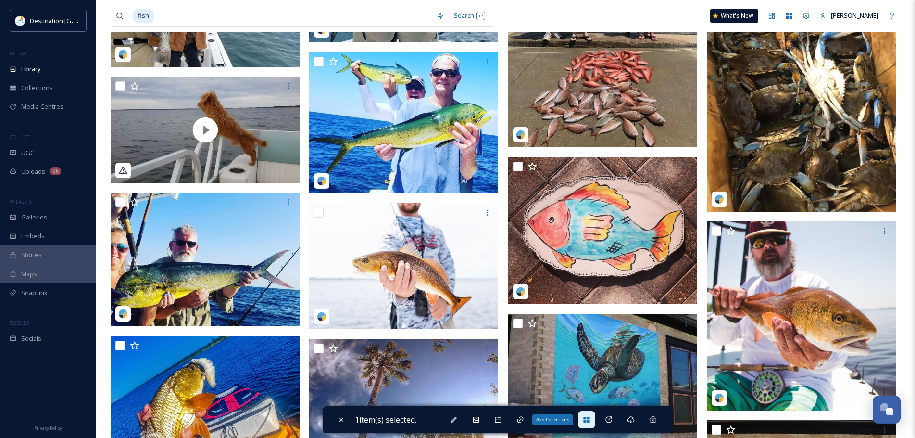
click at [588, 418] on icon at bounding box center [586, 419] width 6 height 6
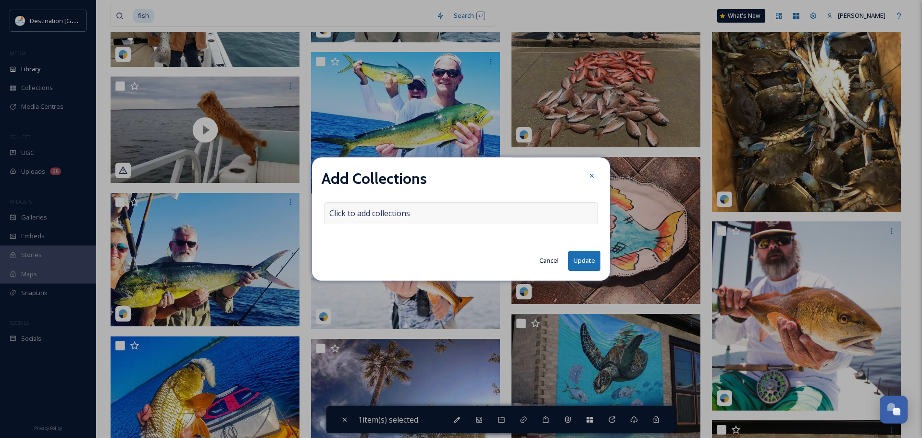
click at [416, 214] on div "Click to add collections" at bounding box center [461, 213] width 274 height 22
click at [412, 214] on input at bounding box center [378, 212] width 106 height 21
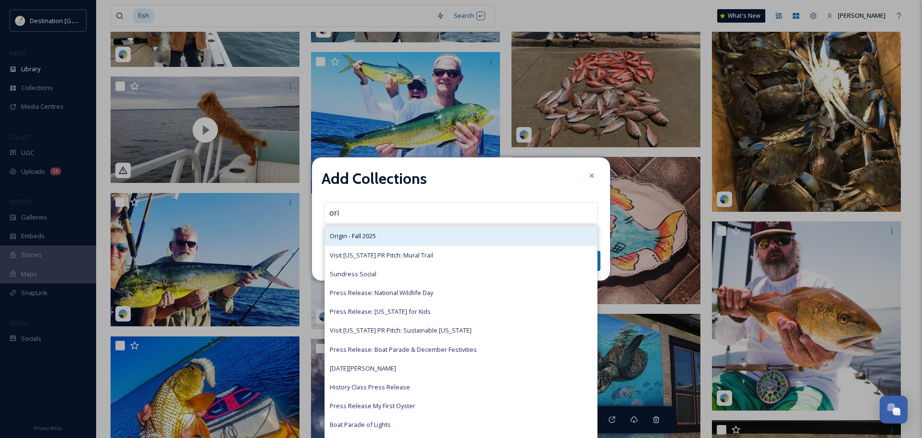
type input "ori"
click at [395, 234] on div "Origin - Fall 2025" at bounding box center [461, 235] width 272 height 19
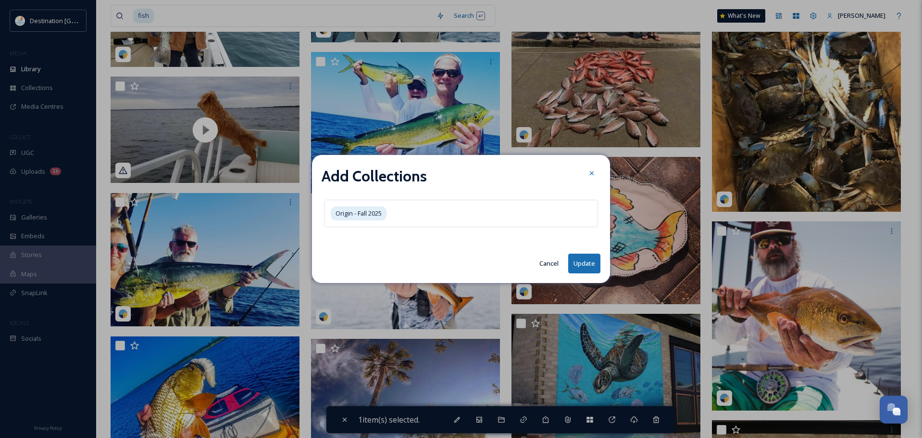
click at [589, 265] on button "Update" at bounding box center [584, 263] width 32 height 20
checkbox input "false"
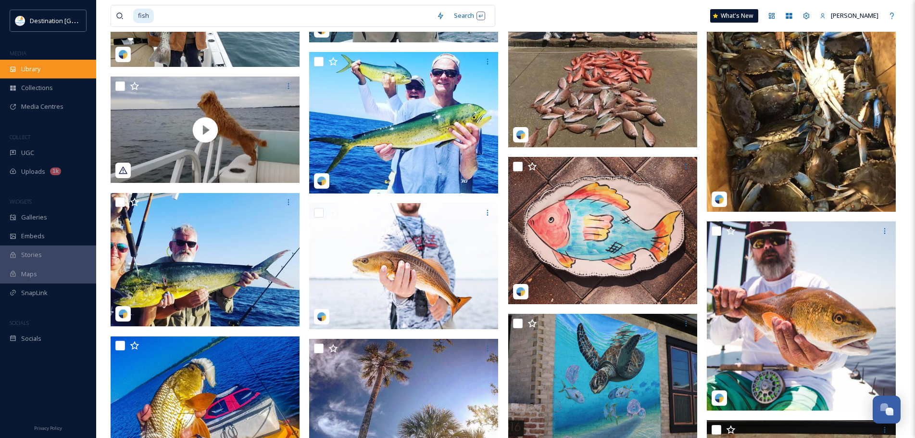
click at [52, 64] on div "Library" at bounding box center [48, 69] width 96 height 19
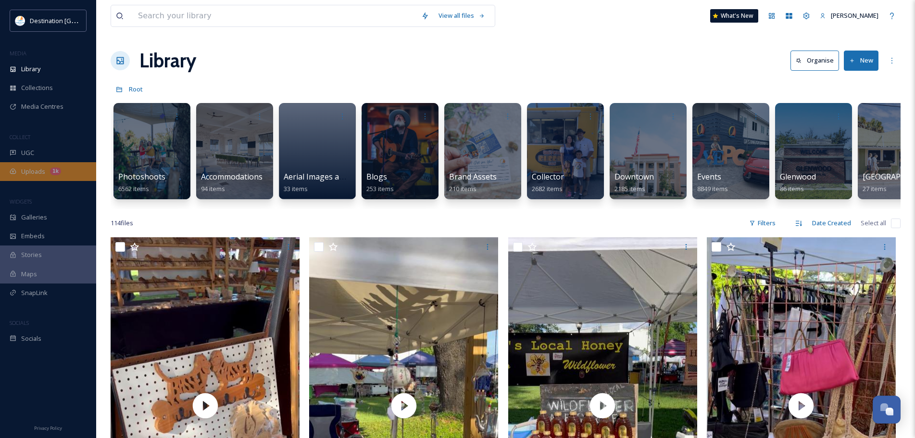
click at [33, 175] on span "Uploads" at bounding box center [33, 171] width 24 height 9
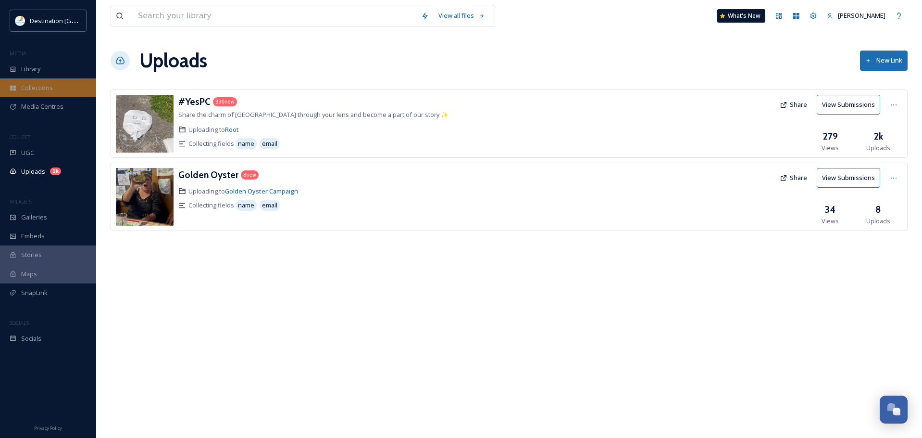
click at [34, 87] on span "Collections" at bounding box center [37, 87] width 32 height 9
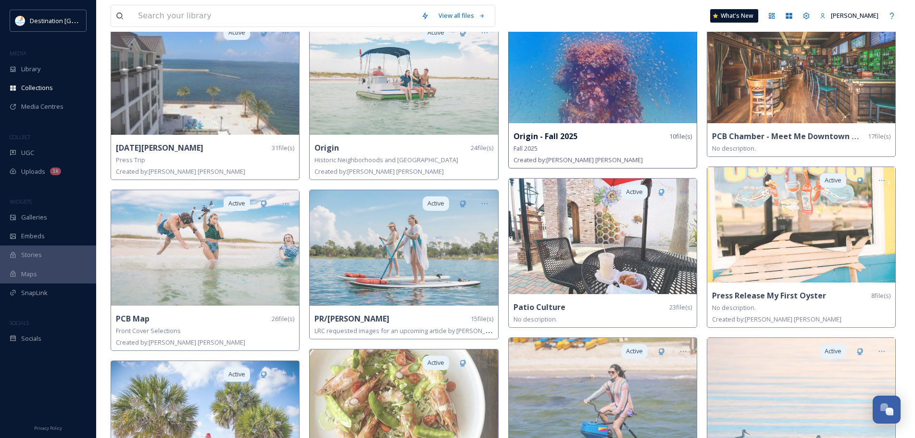
scroll to position [721, 0]
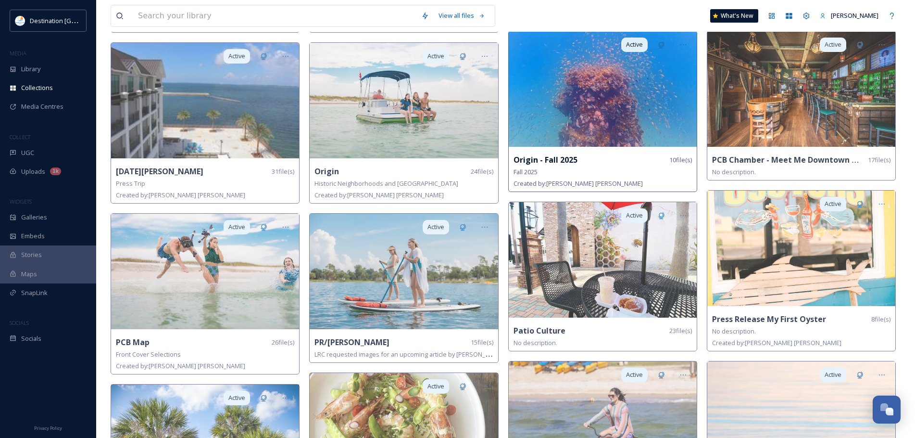
click at [595, 127] on img at bounding box center [603, 88] width 188 height 115
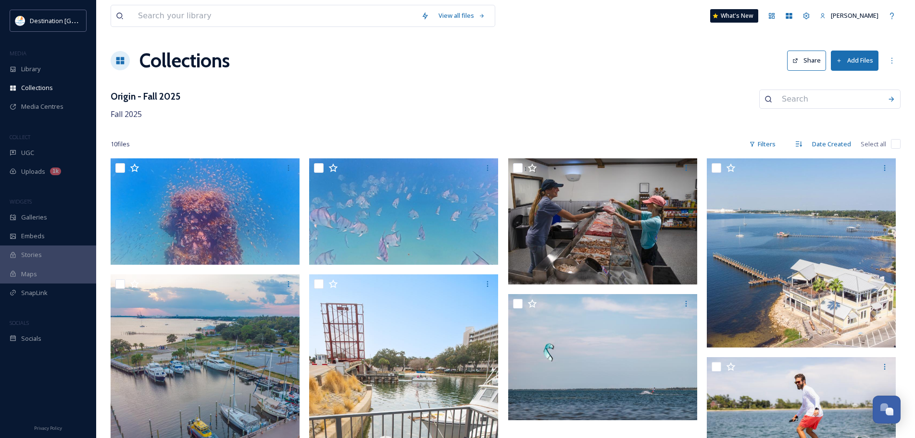
click at [814, 59] on button "Share" at bounding box center [806, 60] width 39 height 20
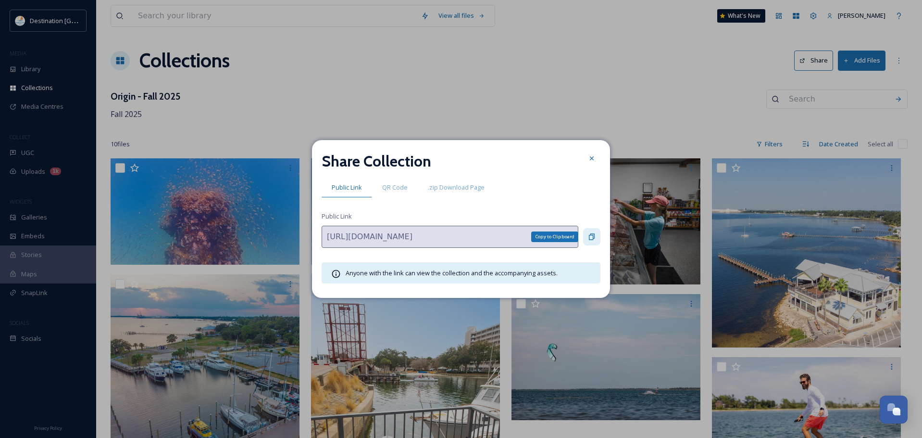
click at [587, 235] on div "Copy to Clipboard" at bounding box center [591, 236] width 17 height 17
